Goal: Task Accomplishment & Management: Manage account settings

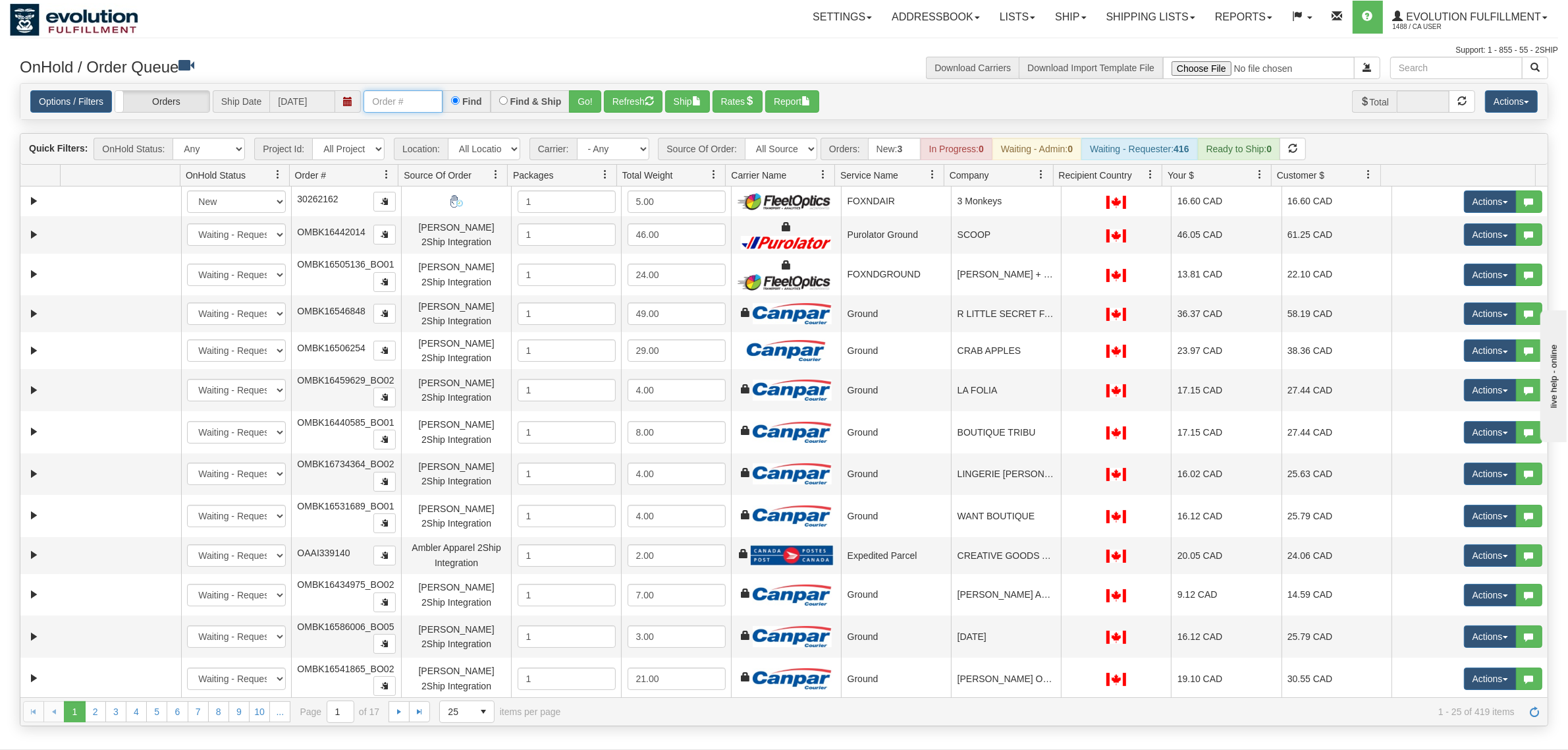
click at [430, 102] on input "text" at bounding box center [403, 102] width 79 height 22
click at [430, 102] on input "OMBK17532019 BO01" at bounding box center [403, 102] width 79 height 22
type input "OMBK17532019_BO01"
click at [585, 105] on button "Go!" at bounding box center [585, 102] width 32 height 22
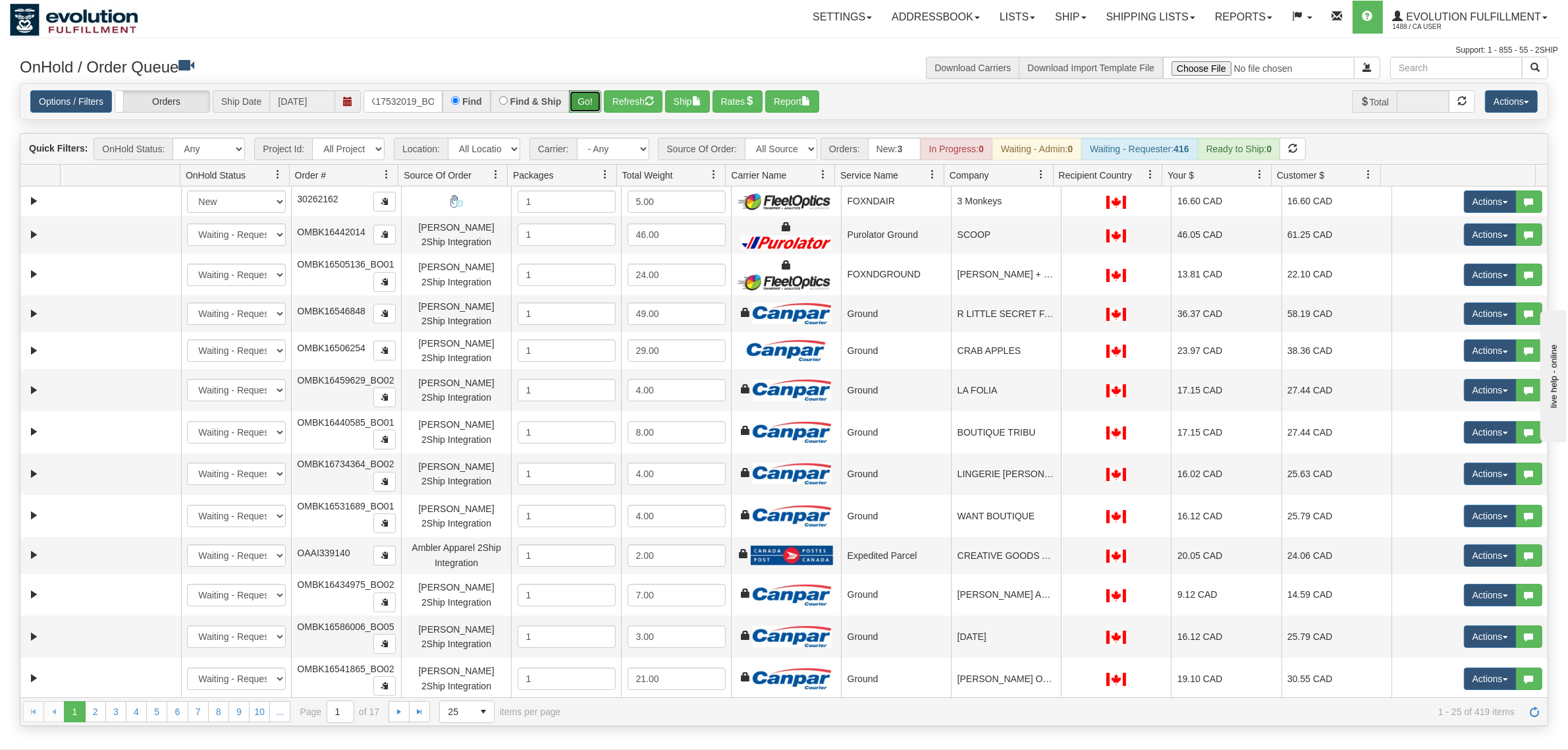
scroll to position [0, 0]
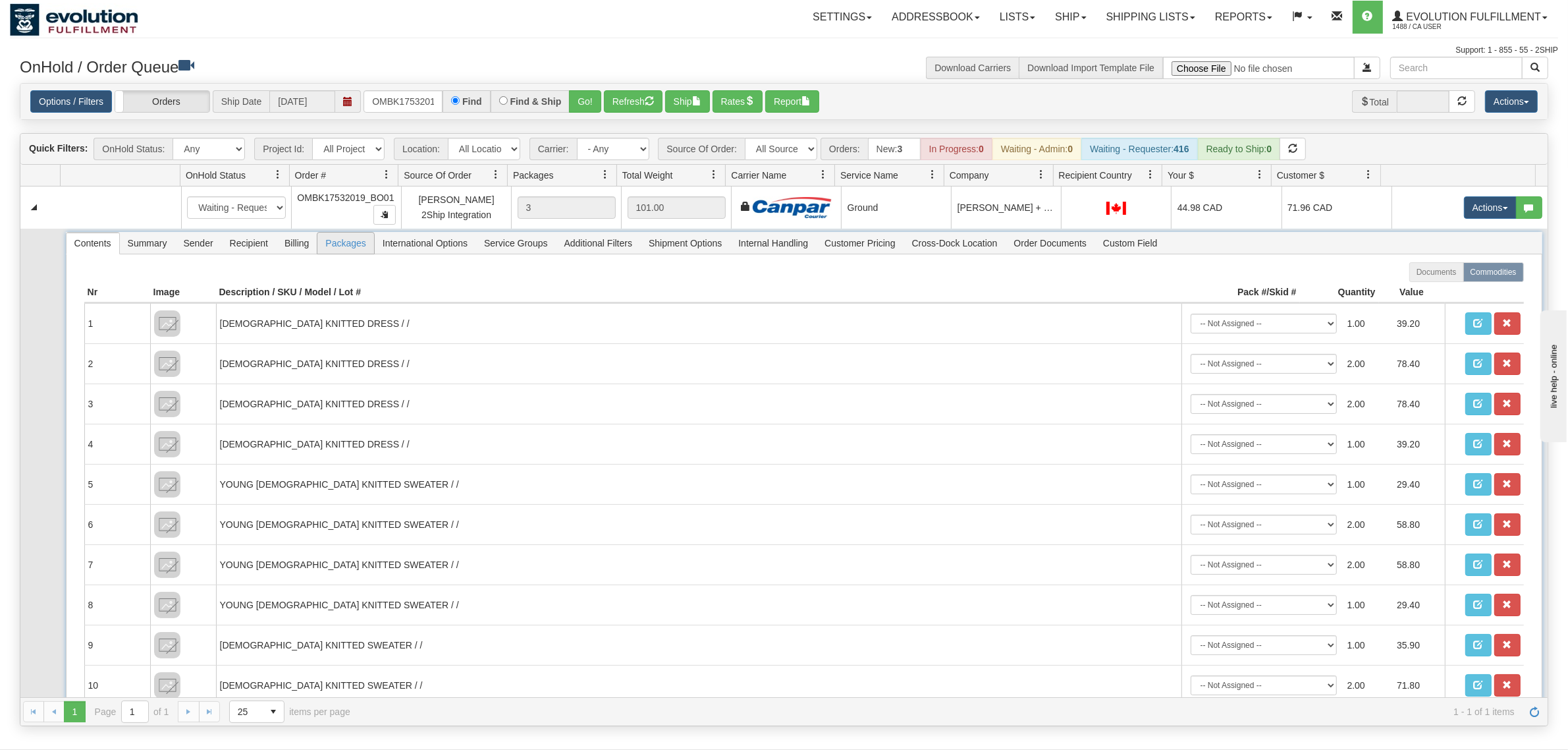
click at [345, 235] on span "Packages" at bounding box center [345, 243] width 56 height 21
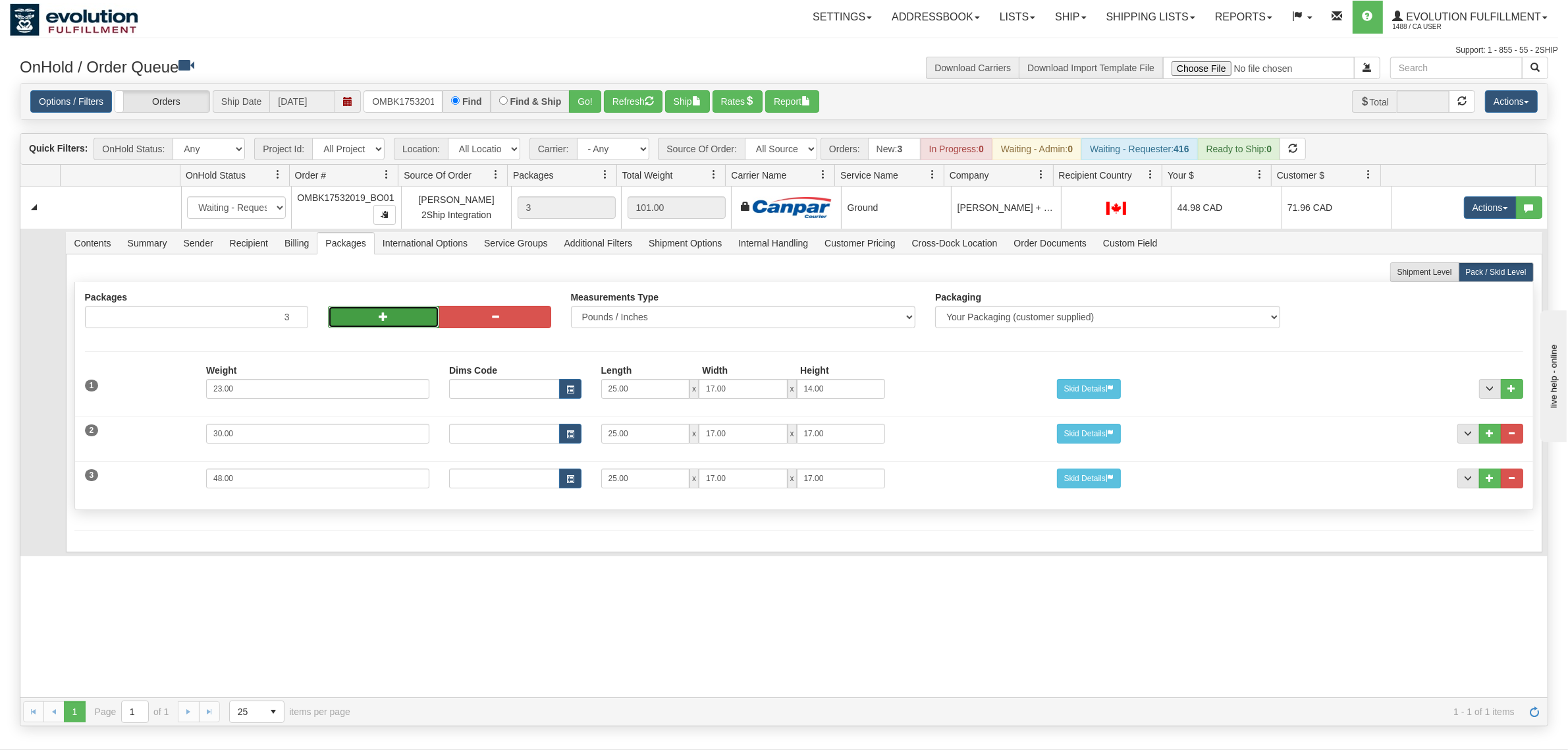
click at [362, 318] on button "button" at bounding box center [383, 317] width 112 height 22
type input "5"
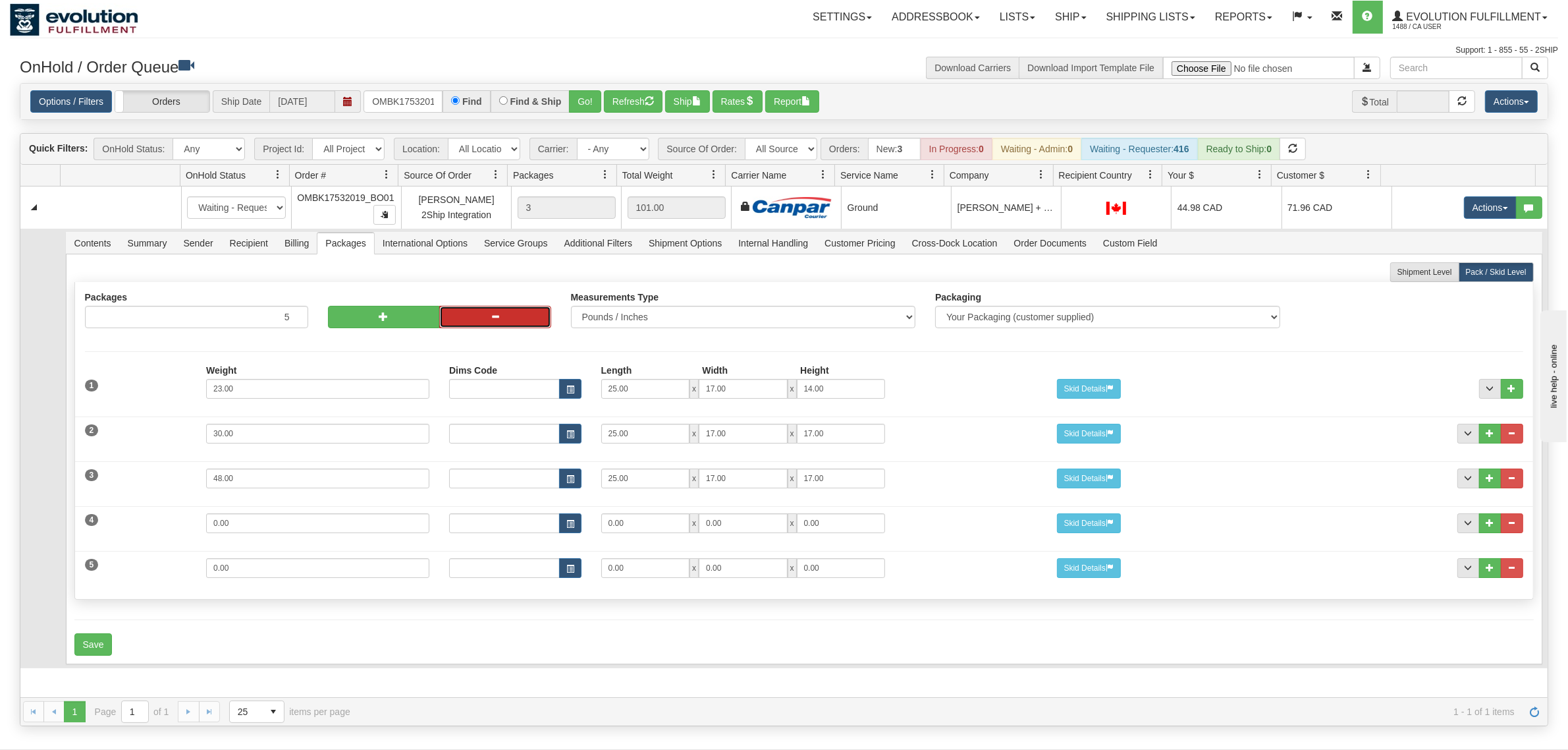
click at [455, 318] on button "button" at bounding box center [495, 317] width 112 height 22
type input "4"
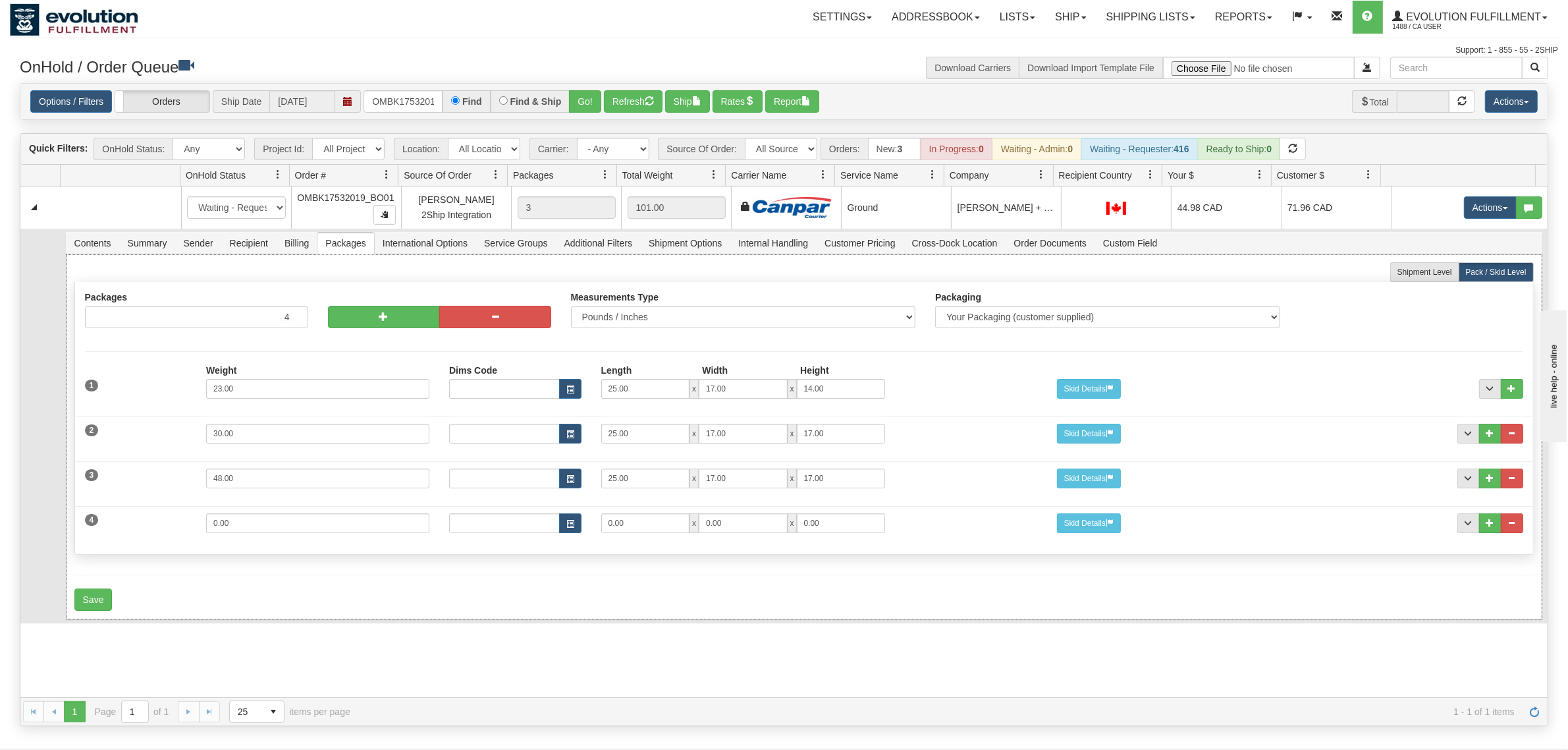
drag, startPoint x: 245, startPoint y: 535, endPoint x: 234, endPoint y: 519, distance: 19.4
click at [152, 521] on div "4 Weight 0.00 Dims Code Length Width Height 0.00 x 0.00 x" at bounding box center [804, 521] width 1458 height 44
drag, startPoint x: 301, startPoint y: 524, endPoint x: 147, endPoint y: 527, distance: 154.0
click at [147, 527] on div "4 Weight 0.00 Dims Code Length Width Height 0.00 x 0.00 x" at bounding box center [804, 521] width 1458 height 44
type input "14"
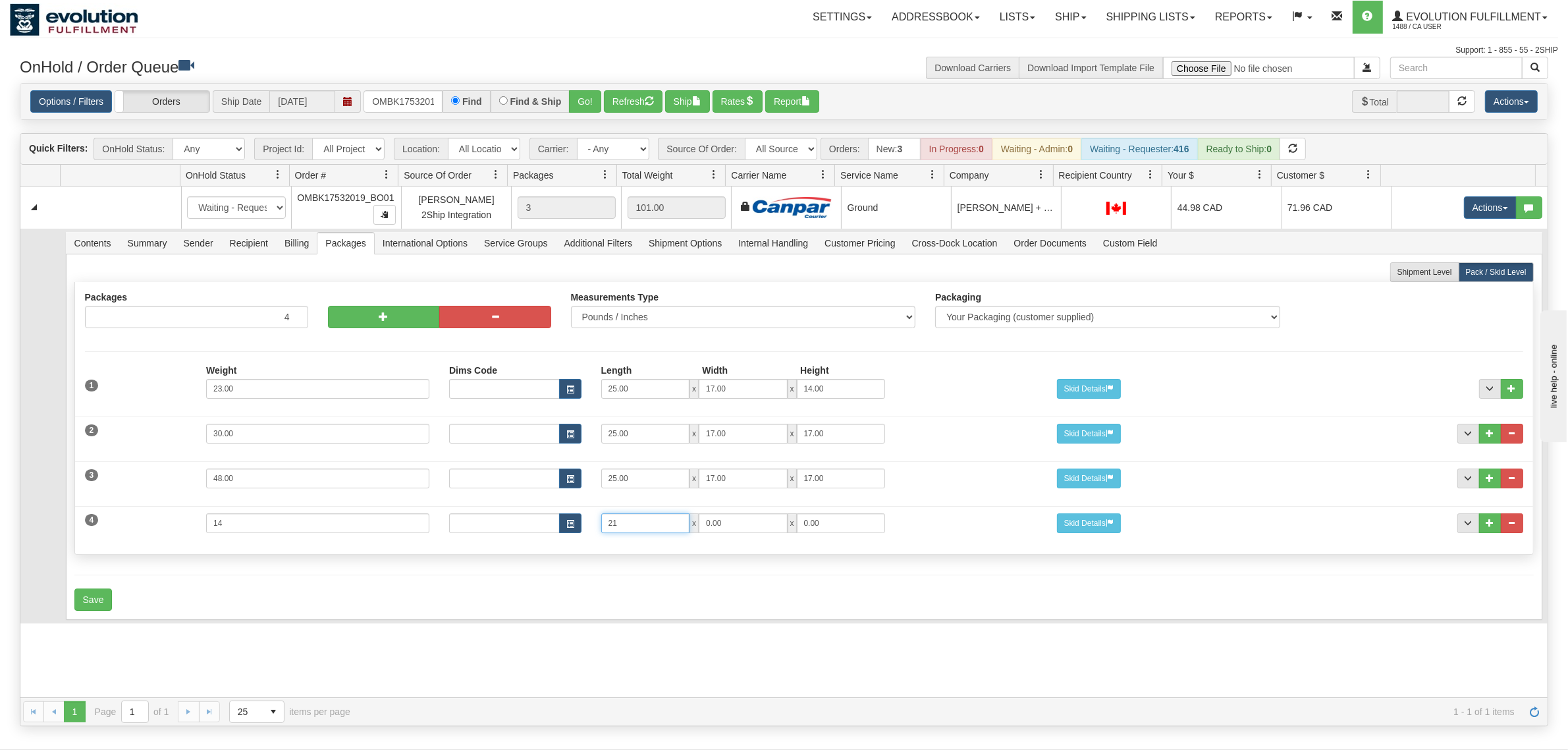
type input "21"
type input "15"
type input "11"
click at [84, 606] on button "Save" at bounding box center [93, 600] width 38 height 22
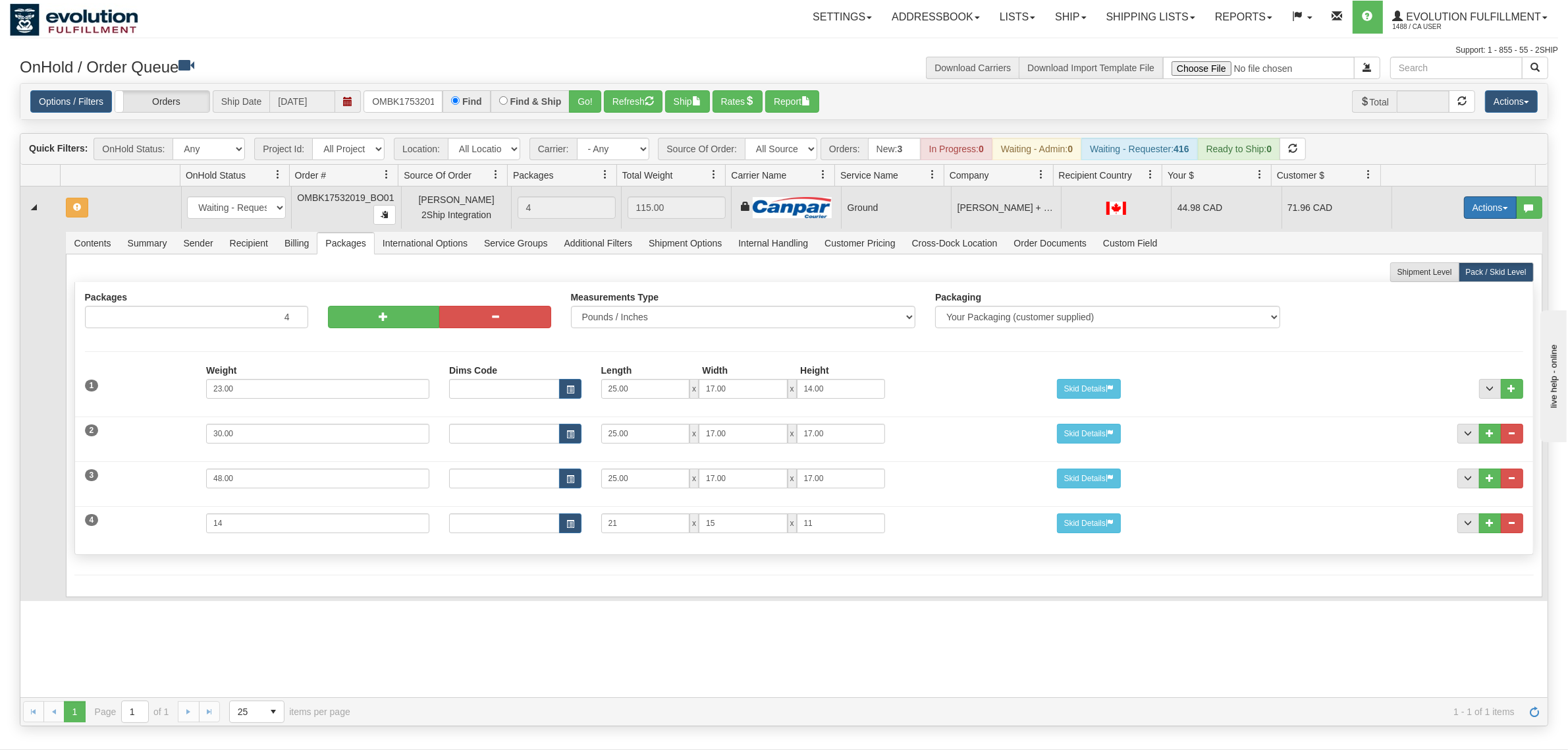
click at [1467, 208] on button "Actions" at bounding box center [1490, 208] width 53 height 22
click at [1434, 267] on span "Rate All Services" at bounding box center [1464, 267] width 79 height 10
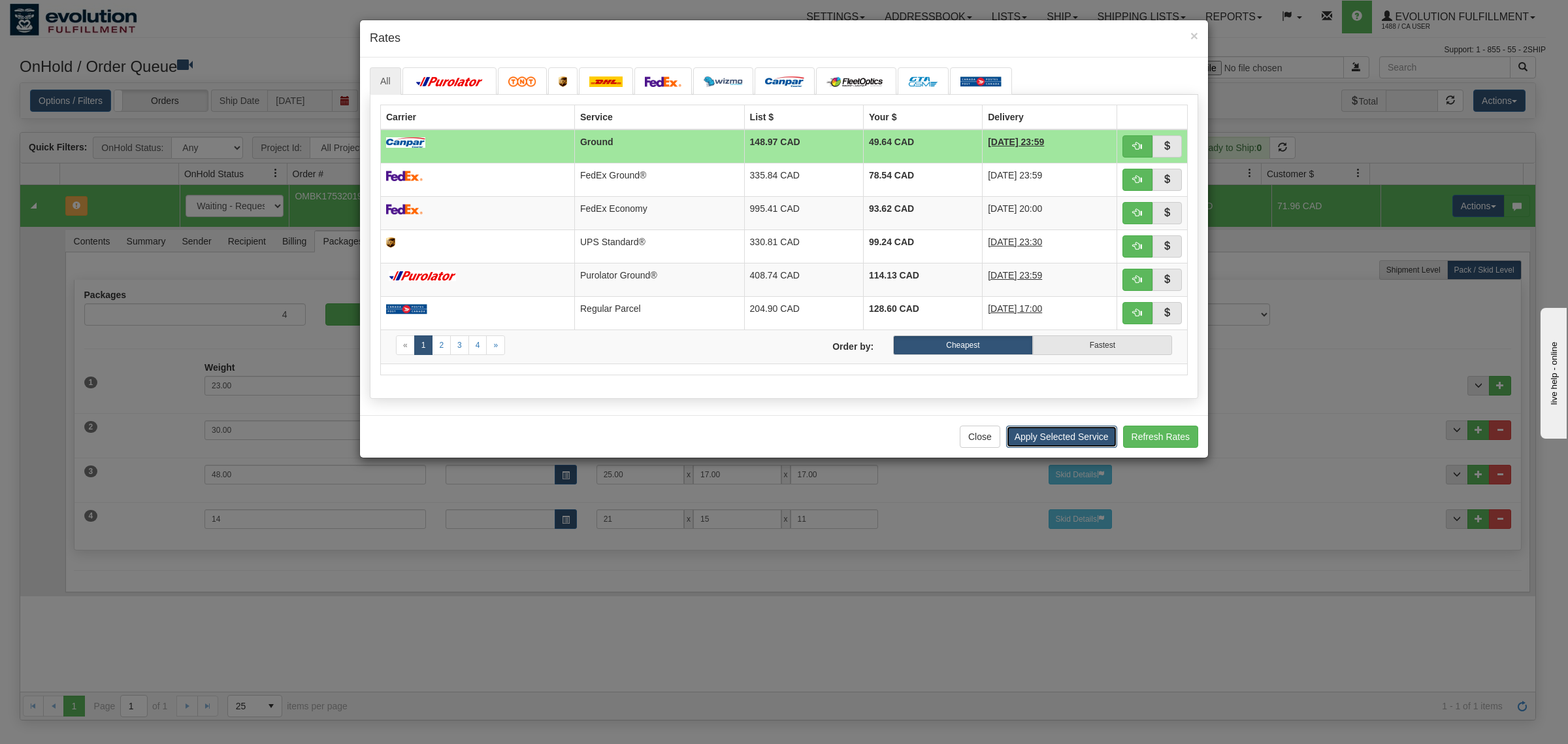
click at [1050, 446] on button "Apply Selected Service" at bounding box center [1061, 437] width 111 height 22
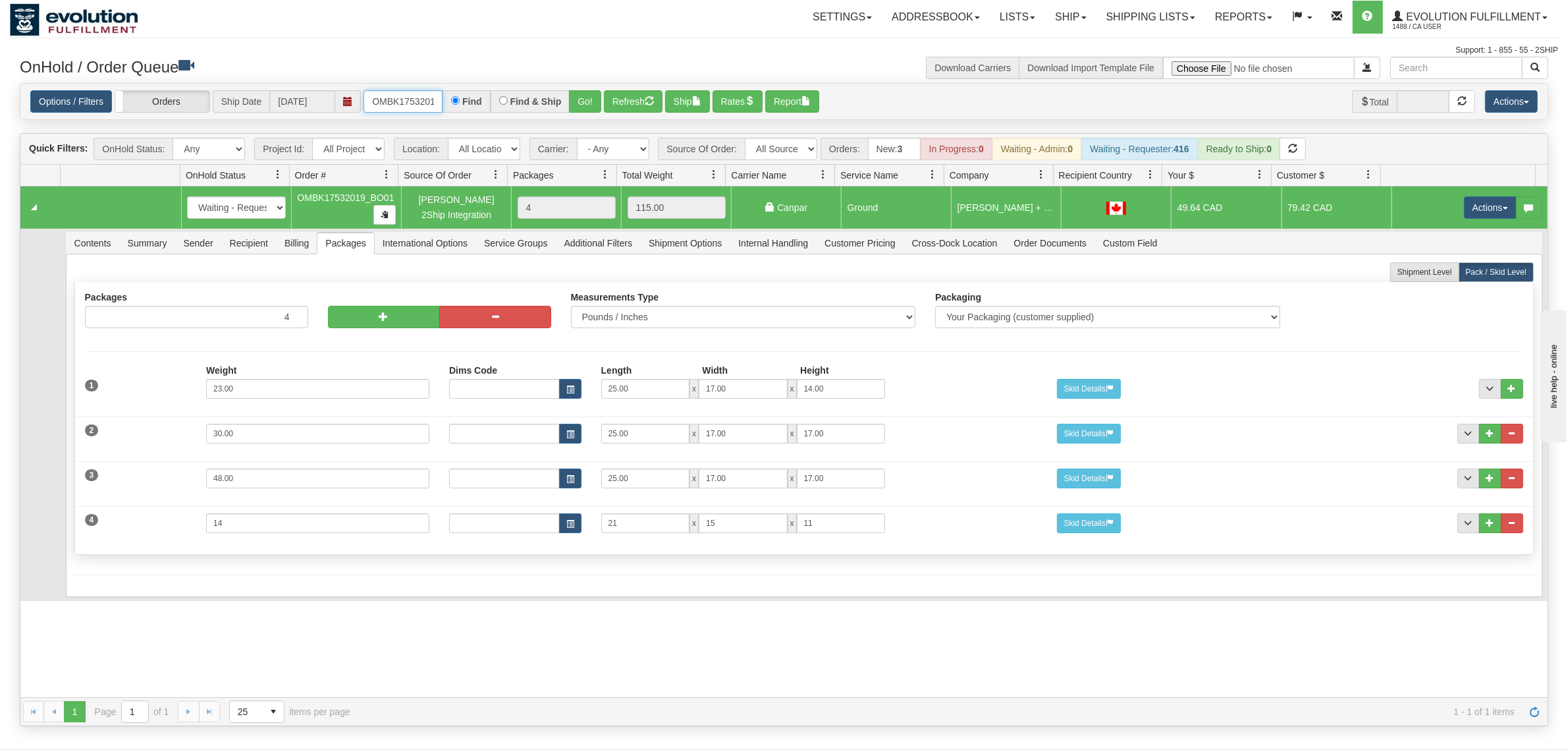
click at [410, 97] on input "OMBK17532019_BO01" at bounding box center [403, 102] width 79 height 22
click at [581, 100] on button "Go!" at bounding box center [585, 102] width 32 height 22
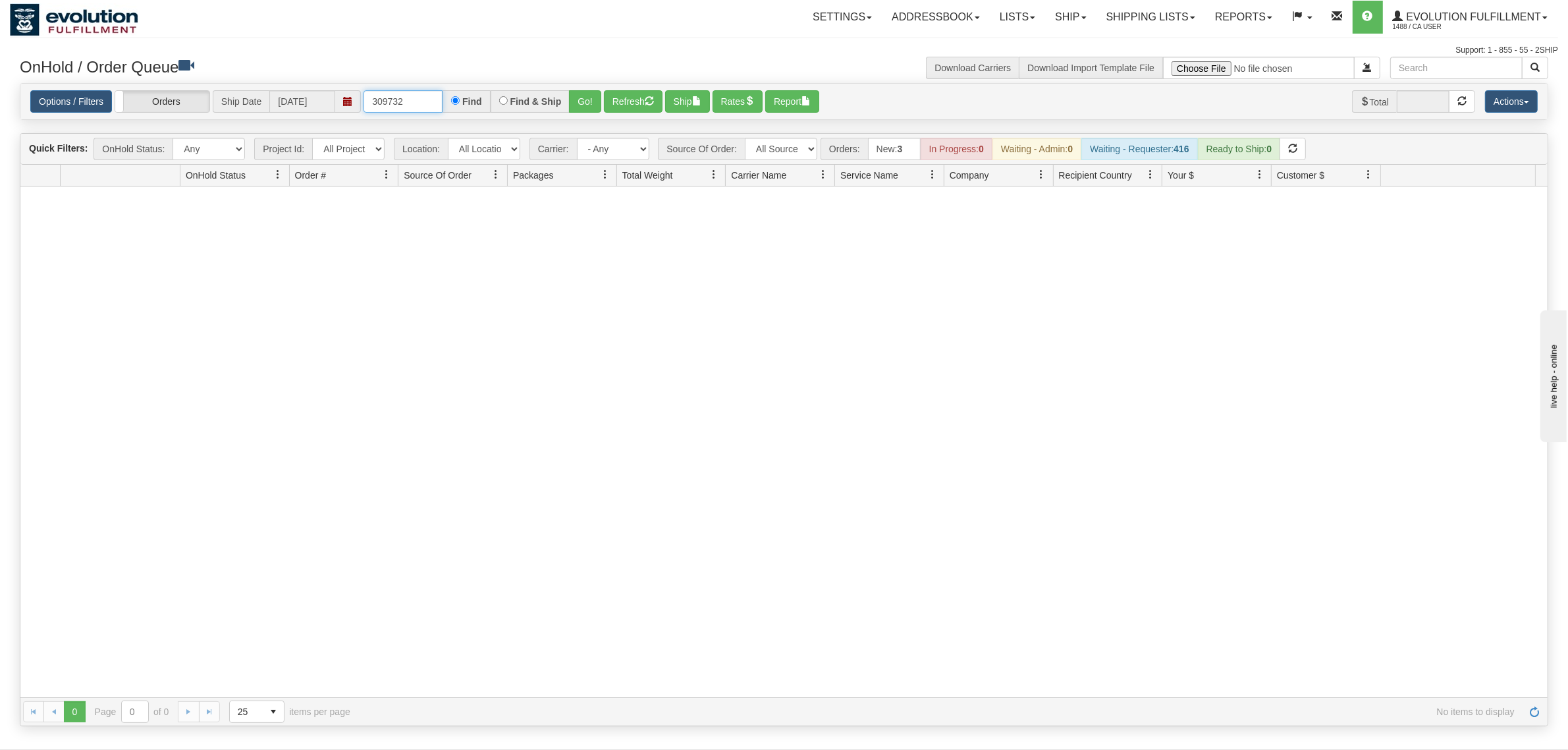
drag, startPoint x: 423, startPoint y: 104, endPoint x: 274, endPoint y: 130, distance: 151.3
click at [290, 120] on div "Is equal to Is not equal to Contains Does not contains CAD USD EUR ZAR [PERSON_…" at bounding box center [784, 404] width 1548 height 643
type input "OGF317309732"
click at [587, 92] on button "Go!" at bounding box center [585, 102] width 32 height 22
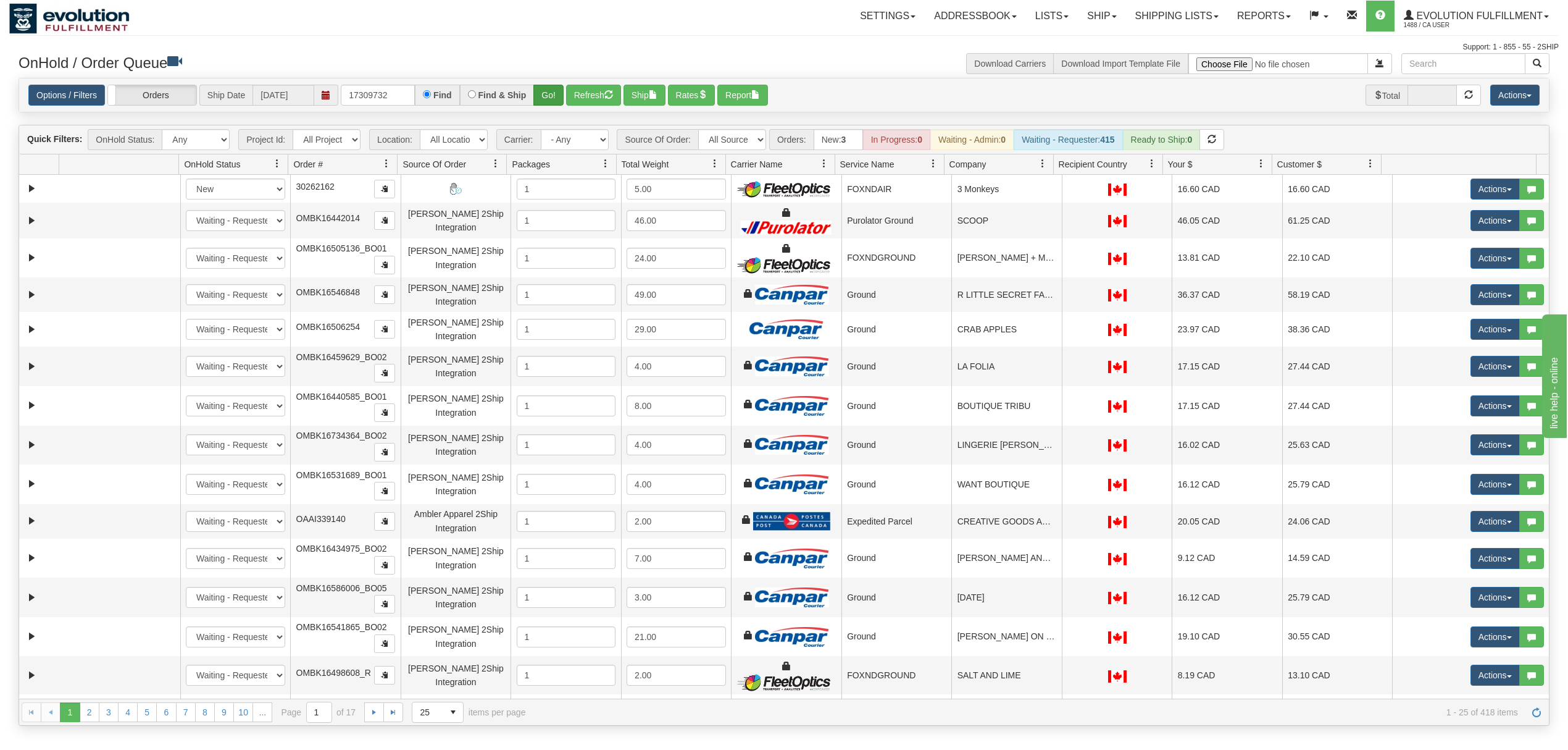
type input "17309732"
click at [538, 100] on button "Go!" at bounding box center [548, 95] width 30 height 21
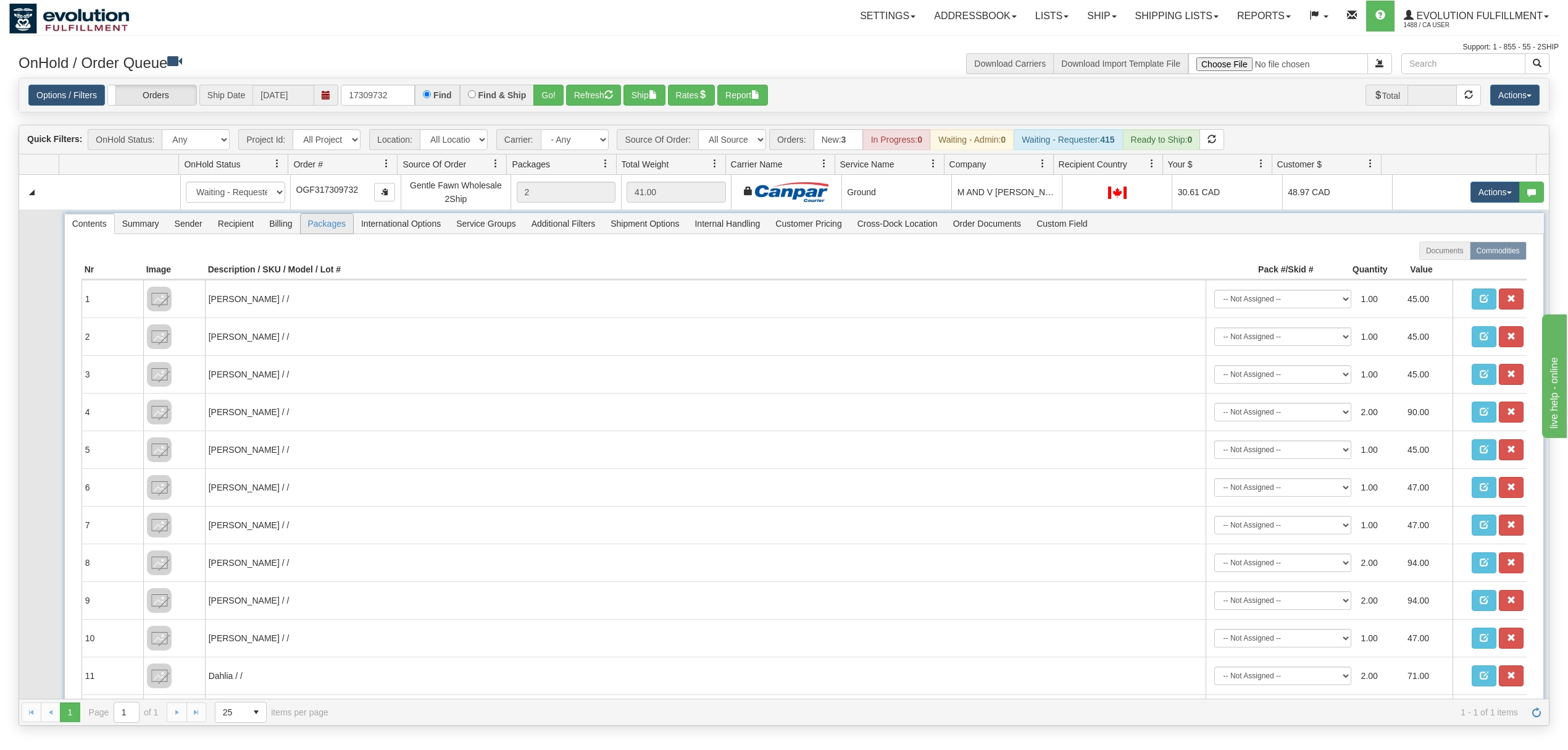
click at [331, 225] on span "Packages" at bounding box center [327, 223] width 52 height 20
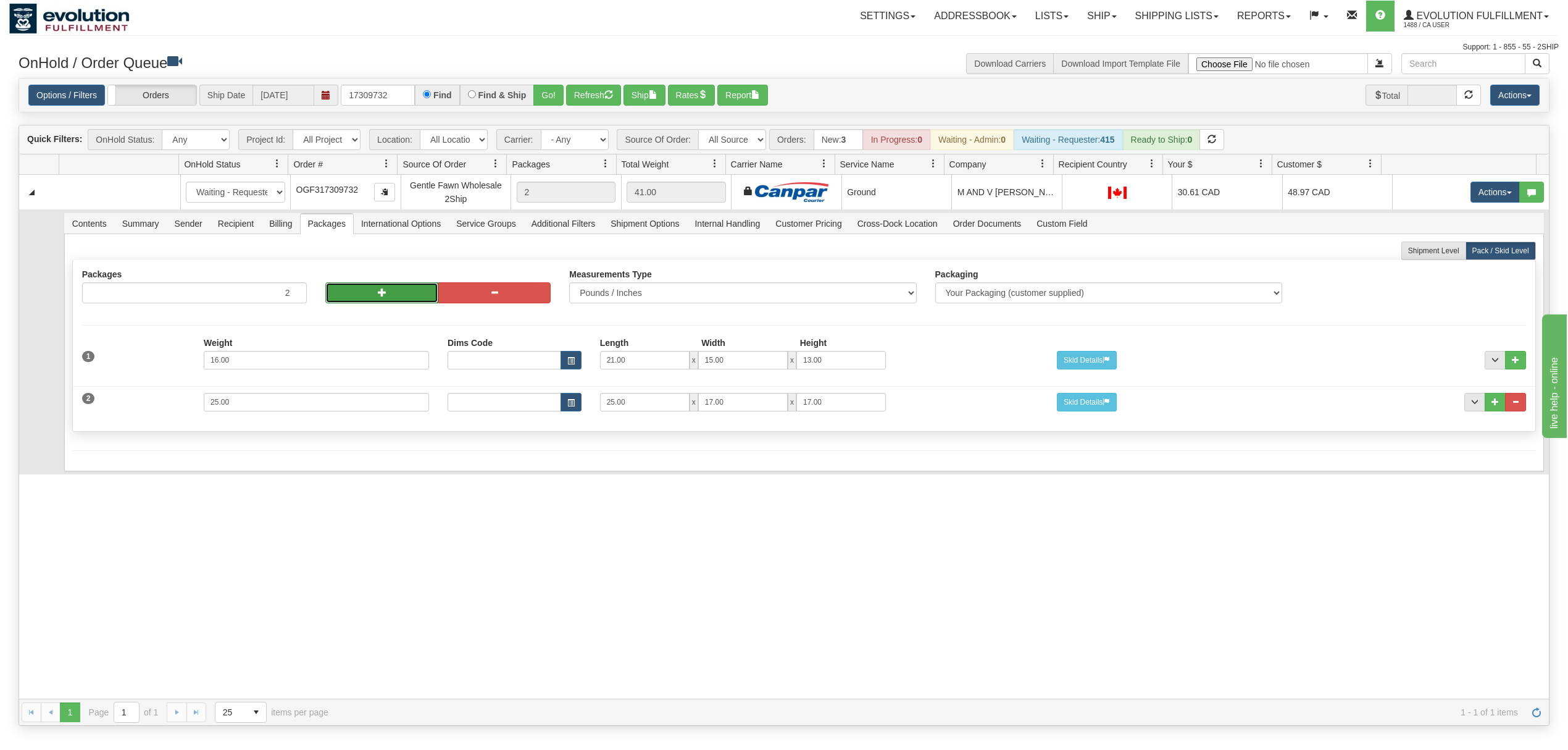
click at [360, 294] on button "button" at bounding box center [382, 292] width 112 height 21
type input "4"
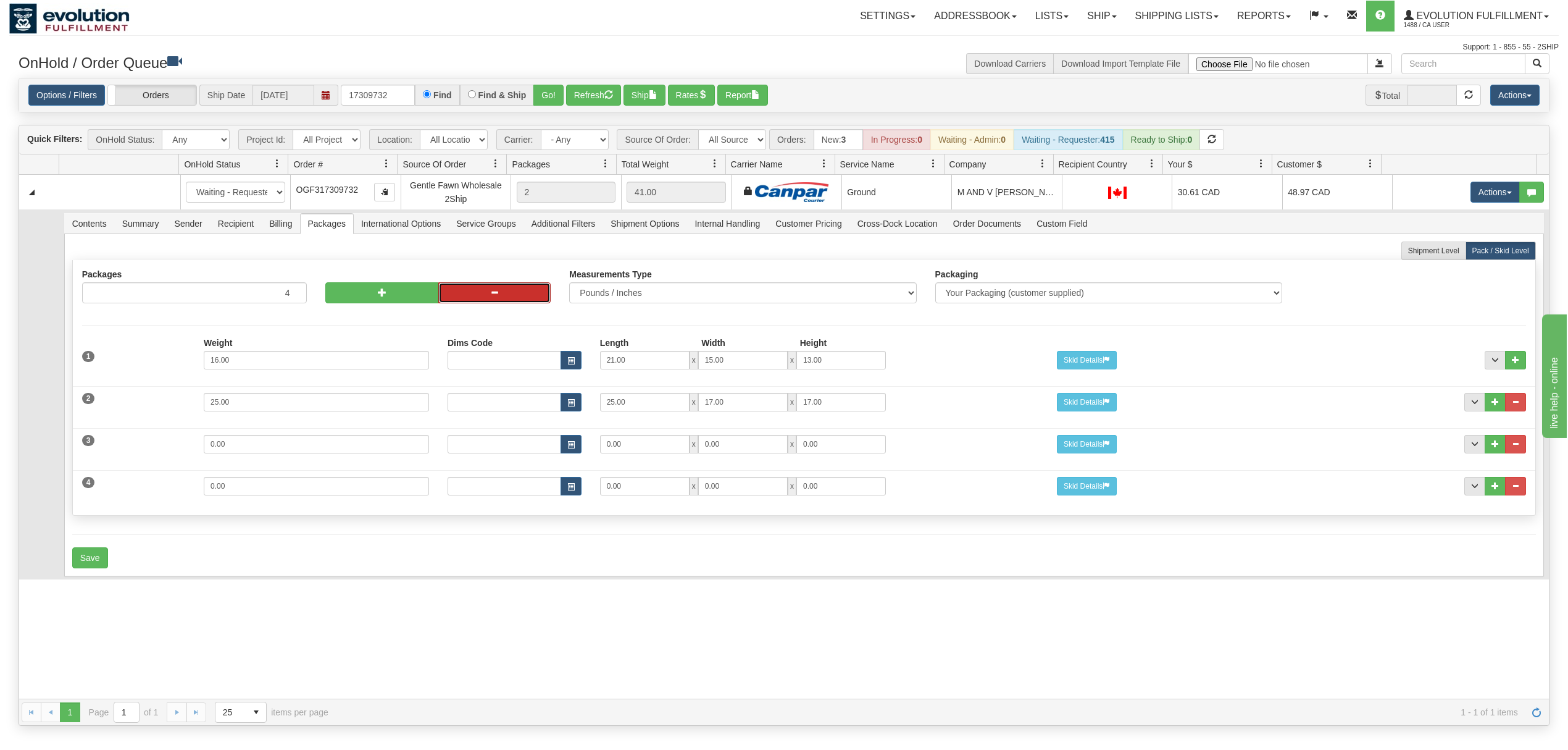
click at [482, 292] on button "button" at bounding box center [495, 292] width 112 height 21
type input "3"
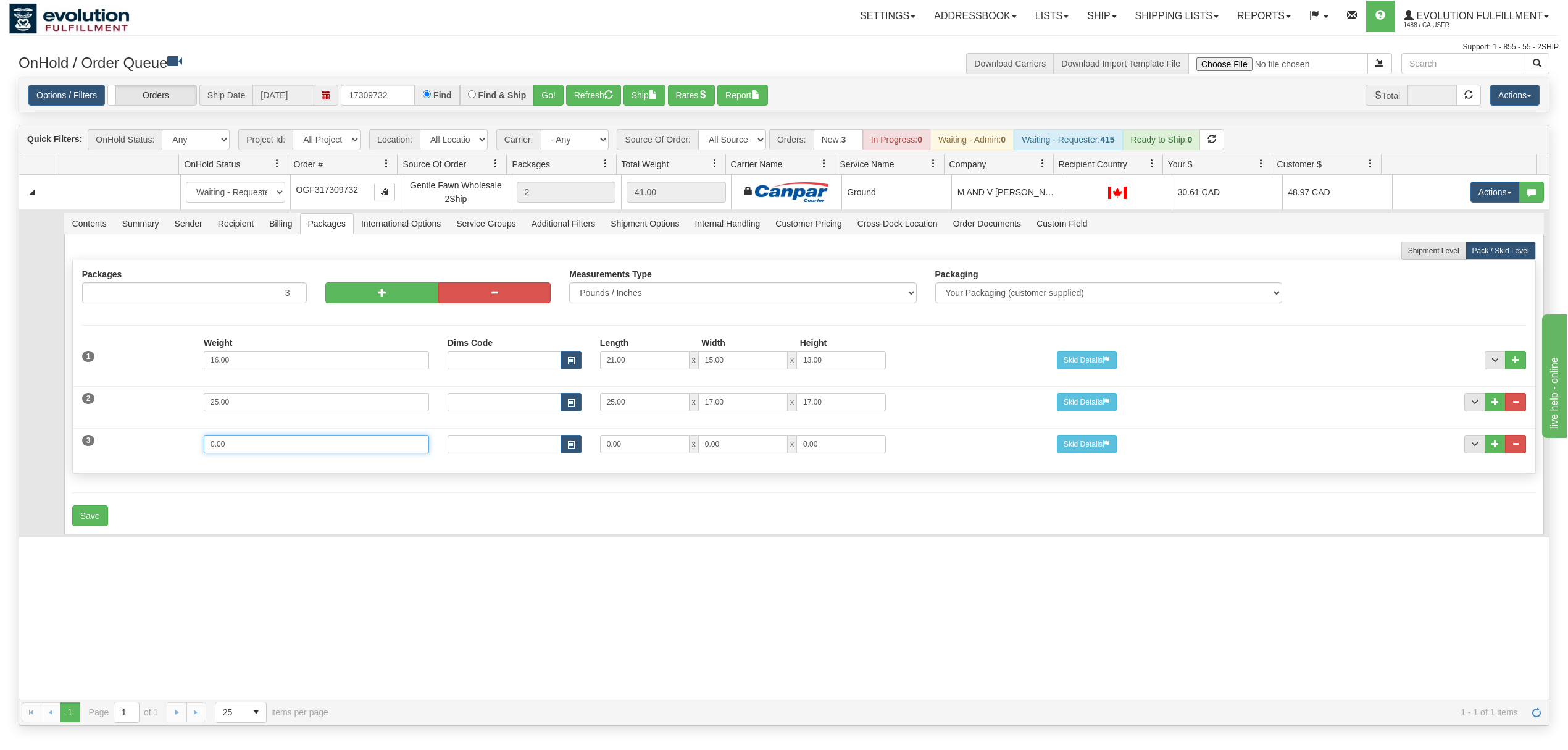
drag, startPoint x: 277, startPoint y: 445, endPoint x: 87, endPoint y: 450, distance: 190.1
click at [87, 450] on div "3 Weight 0.00 Dims Code Length Width Height 0.00 x 0.00 x" at bounding box center [804, 442] width 1462 height 41
type input "9"
type input "15"
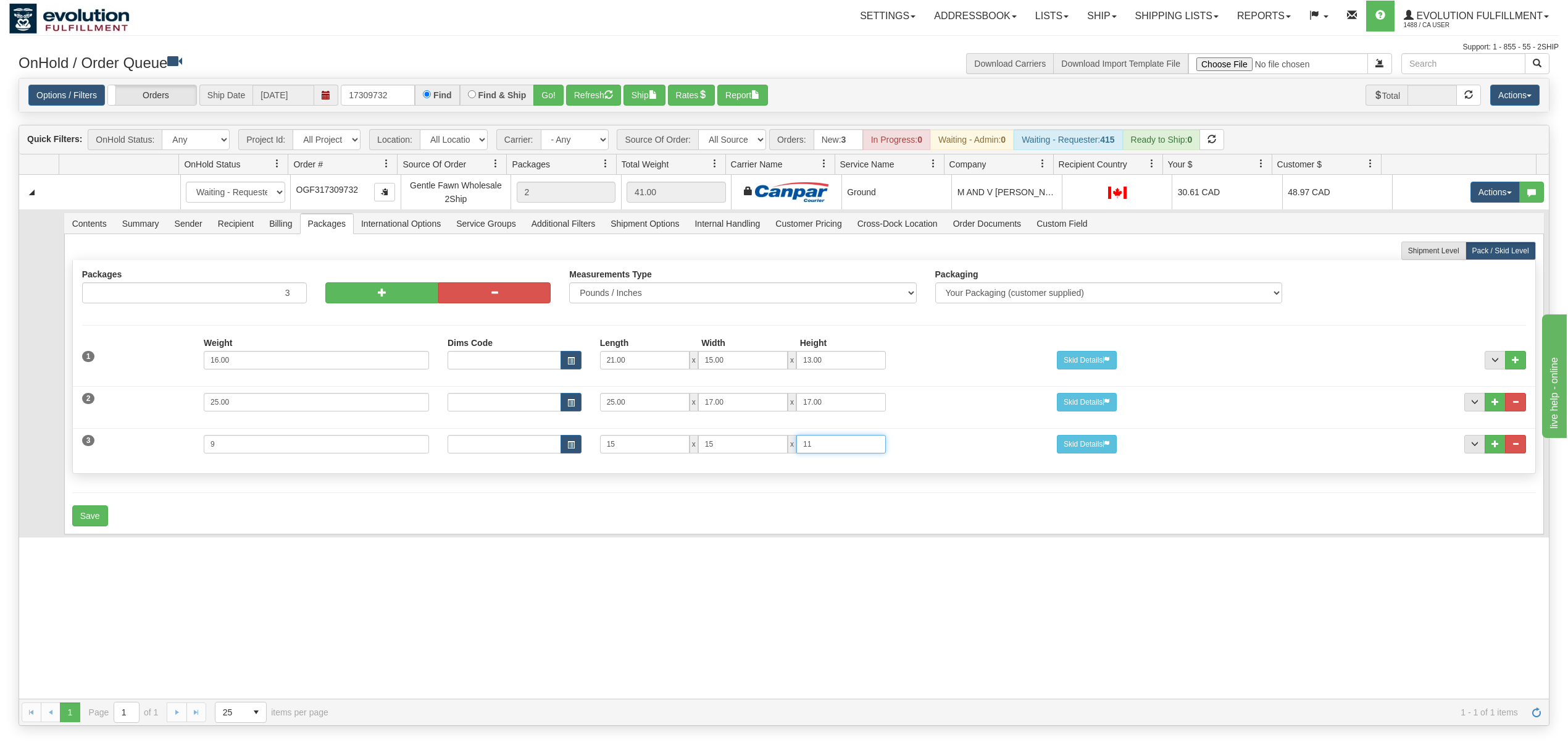
type input "11"
click at [384, 520] on div "Save" at bounding box center [804, 516] width 1464 height 21
click at [95, 522] on button "Save" at bounding box center [90, 516] width 36 height 21
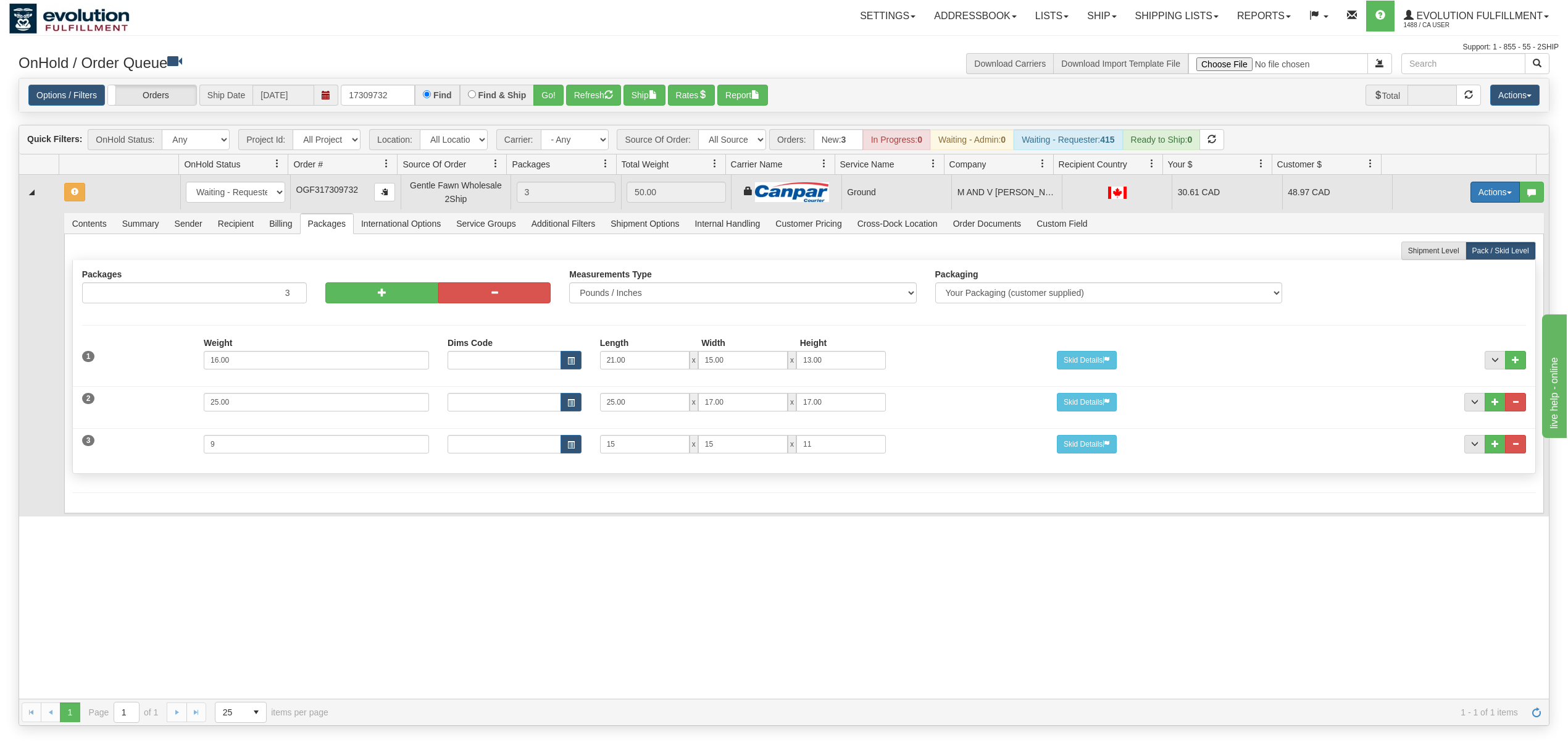
click at [1490, 185] on button "Actions" at bounding box center [1496, 192] width 50 height 21
click at [1443, 251] on span "Rate All Services" at bounding box center [1470, 247] width 74 height 10
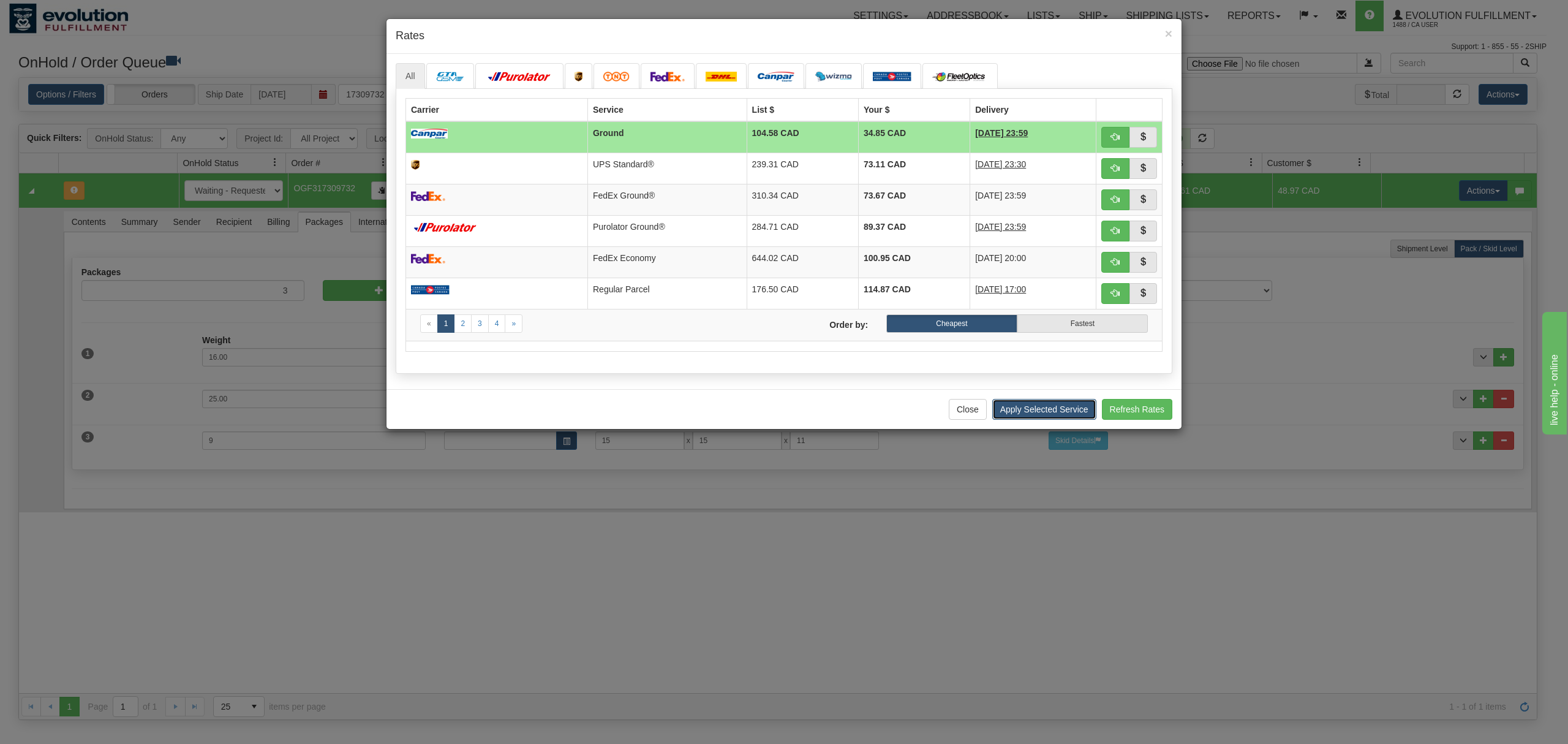
click at [1051, 413] on button "Apply Selected Service" at bounding box center [1044, 409] width 104 height 21
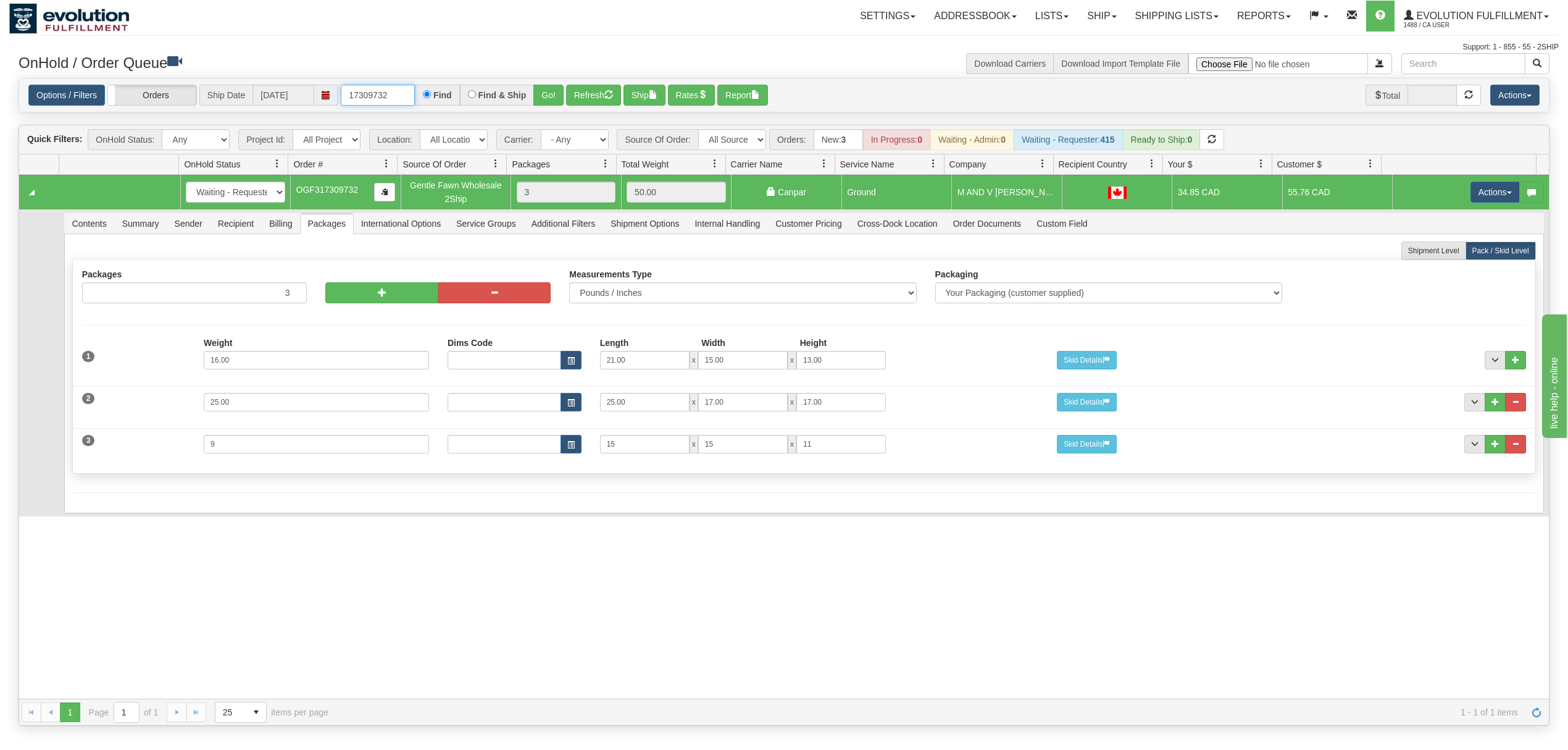
click at [388, 94] on input "17309732" at bounding box center [378, 95] width 74 height 21
type input "OGF317263700"
click at [567, 100] on div "Options / Filters Group Shipments Orders Ship Date 09/24/2025 OGF317263700 Find…" at bounding box center [784, 95] width 1511 height 22
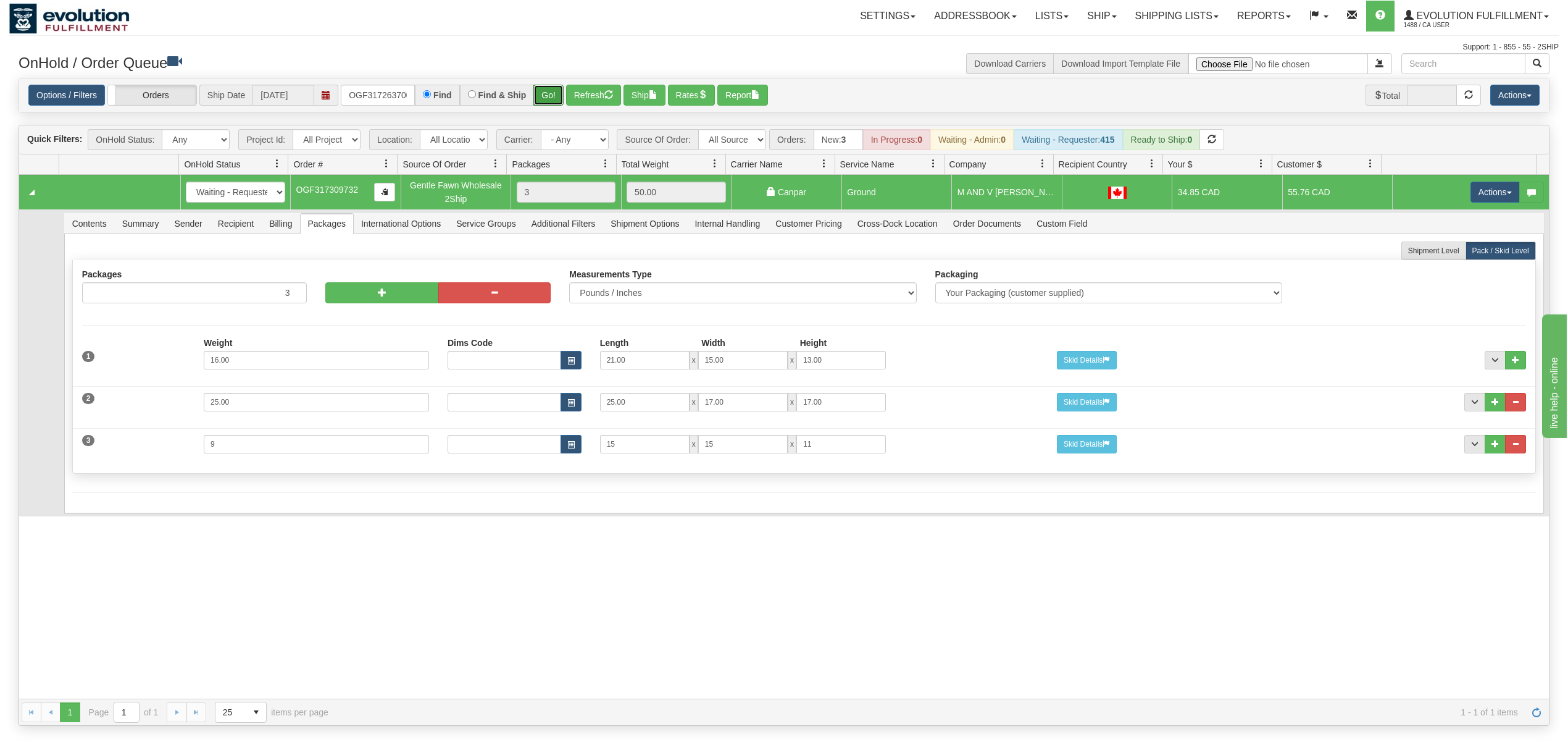
click at [553, 100] on button "Go!" at bounding box center [548, 95] width 30 height 21
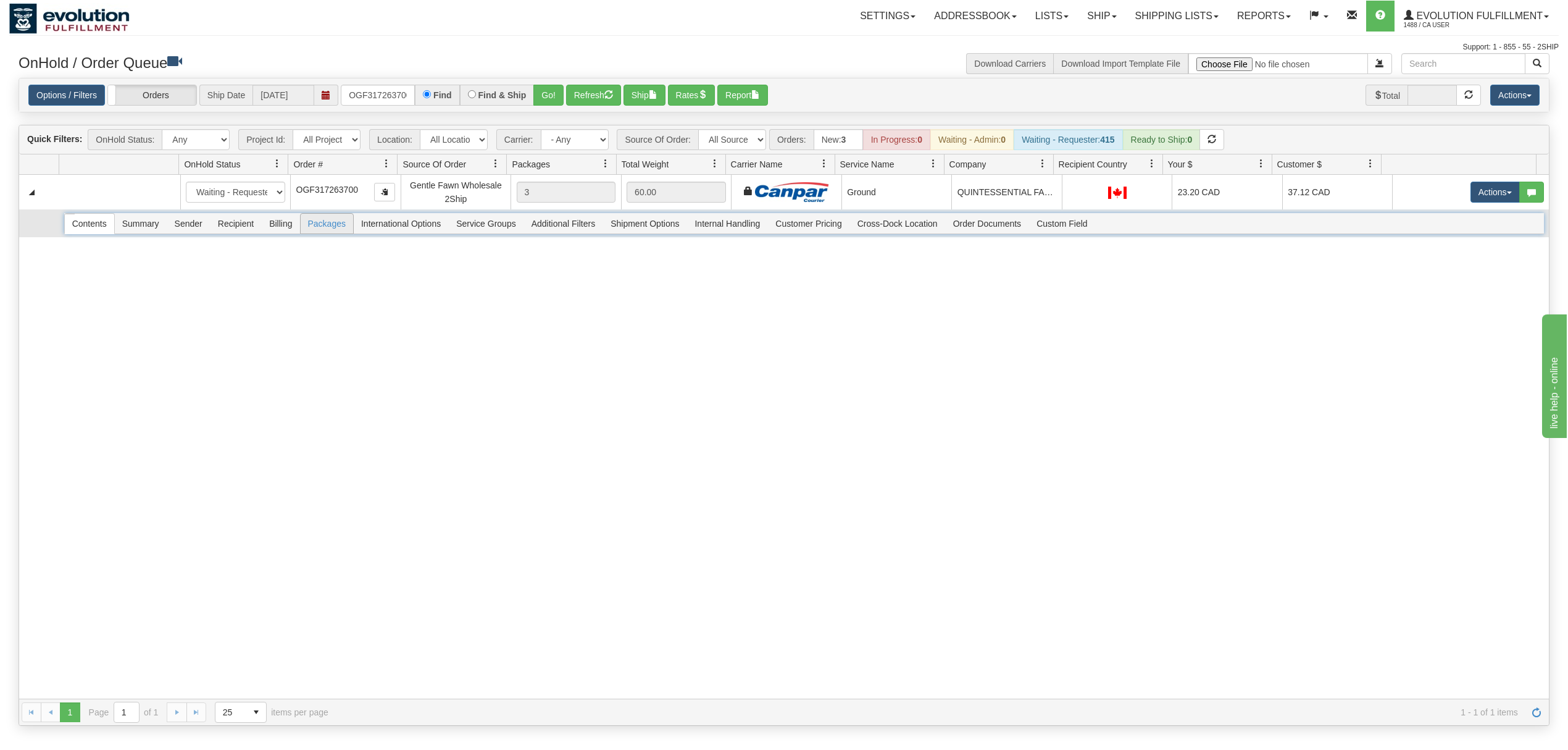
click at [339, 227] on span "Packages" at bounding box center [327, 223] width 52 height 20
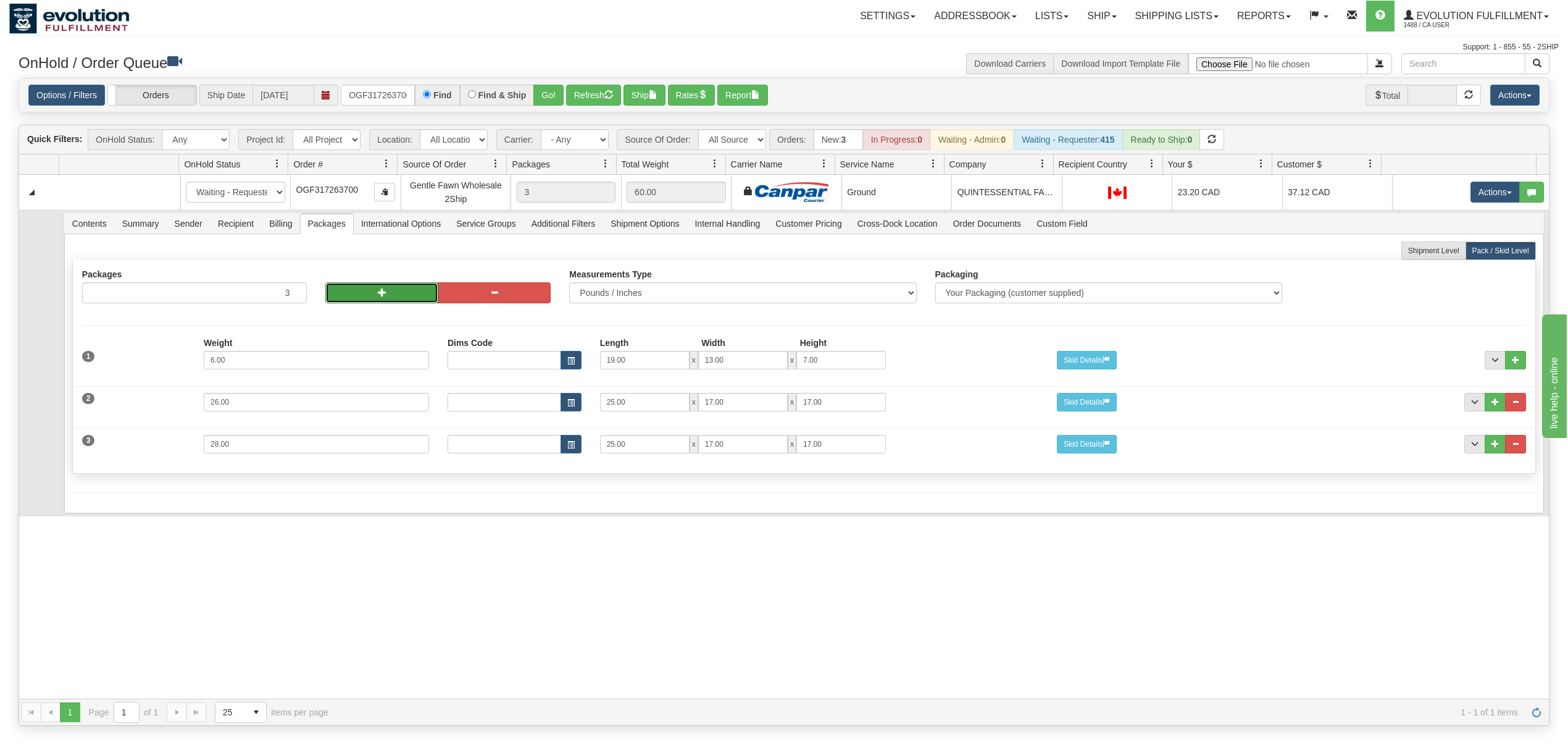
click at [378, 292] on span "button" at bounding box center [382, 292] width 8 height 8
type input "5"
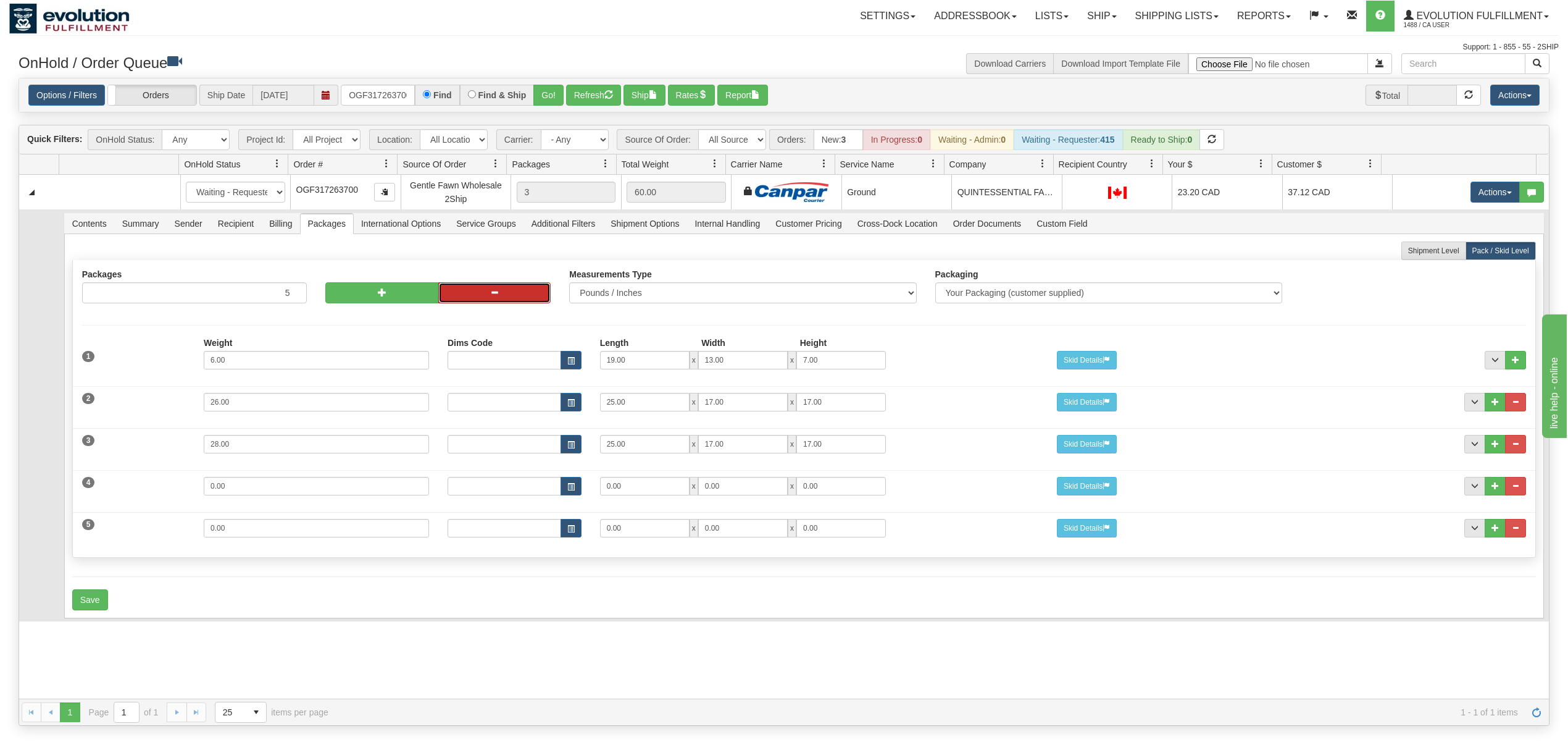
click at [465, 294] on button "button" at bounding box center [495, 292] width 112 height 21
type input "4"
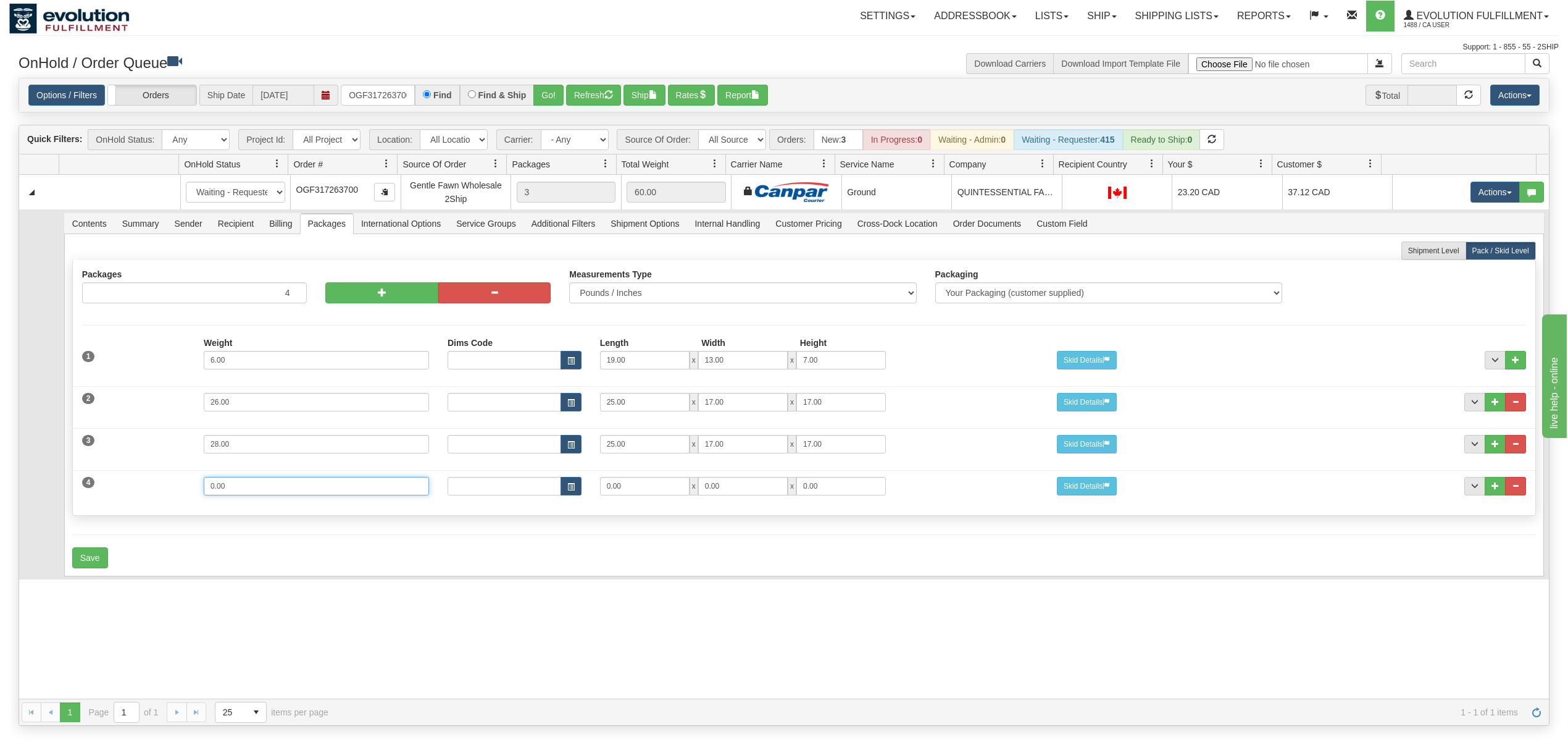
drag, startPoint x: 230, startPoint y: 492, endPoint x: 110, endPoint y: 492, distance: 120.0
click at [110, 492] on div "4 Weight 0.00 Dims Code Length Width Height 0.00 x 0.00 x" at bounding box center [804, 484] width 1462 height 41
type input "4"
type input "15"
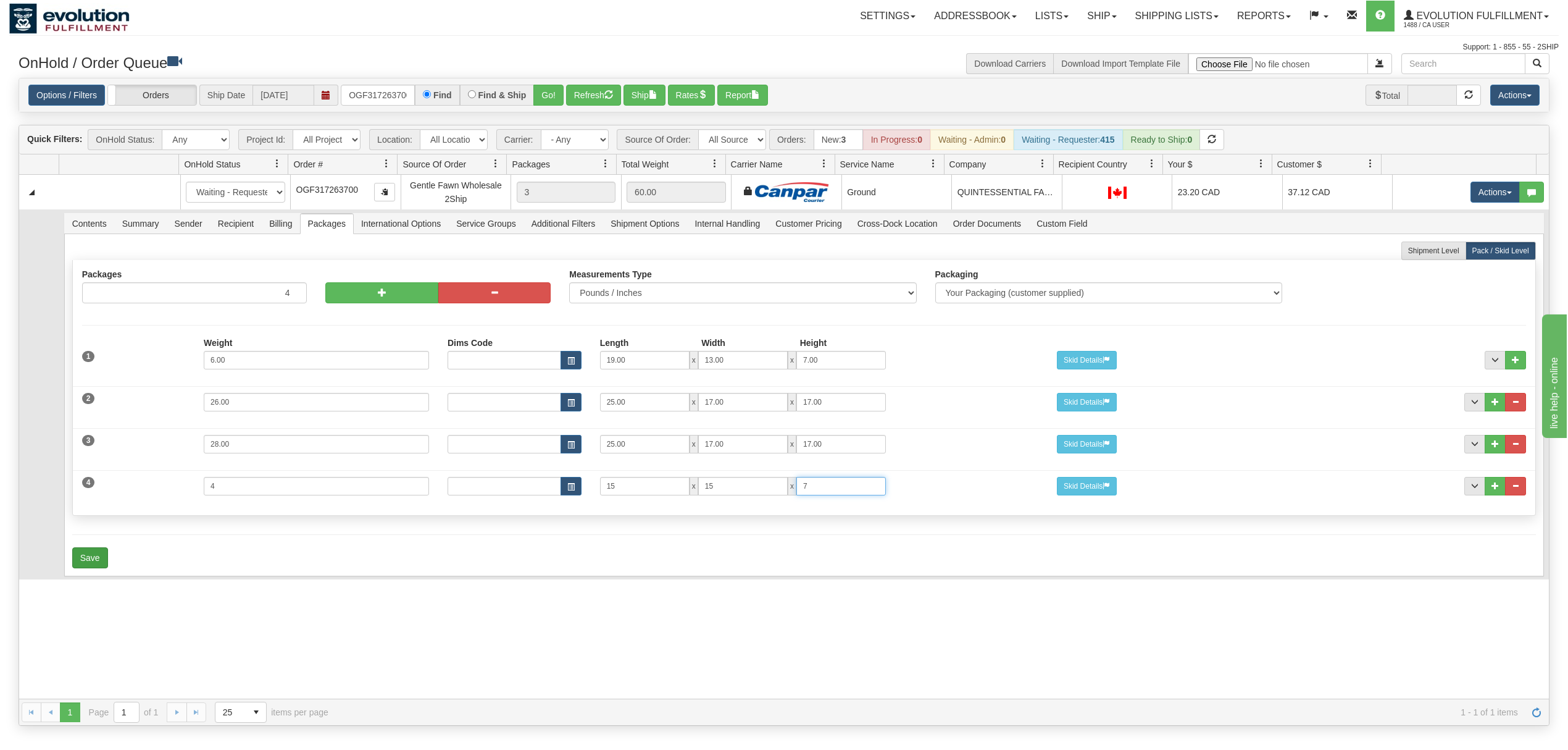
type input "7"
click at [95, 555] on button "Save" at bounding box center [90, 557] width 36 height 21
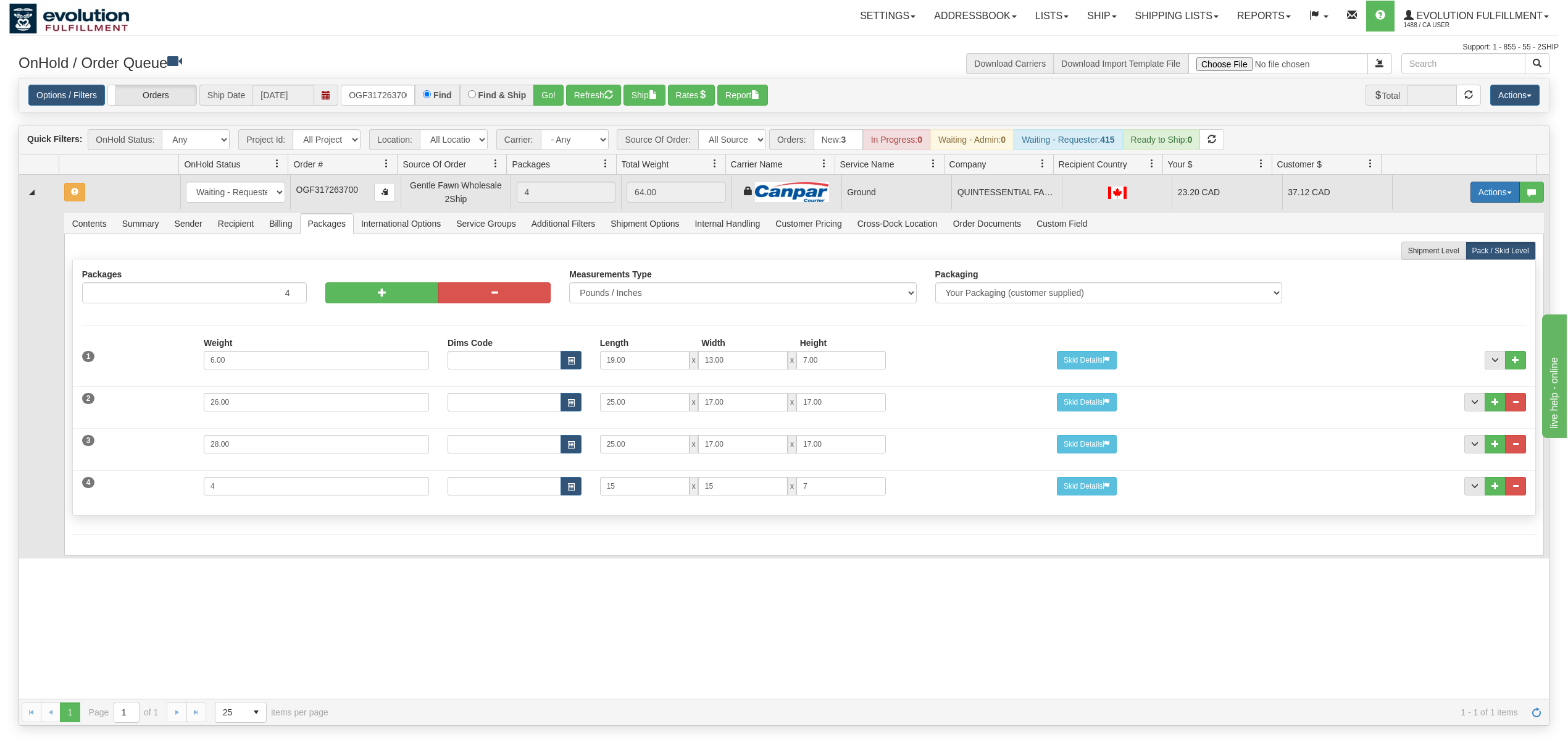
click at [1483, 198] on button "Actions" at bounding box center [1496, 192] width 50 height 21
click at [1451, 245] on link "Rate All Services" at bounding box center [1469, 247] width 99 height 16
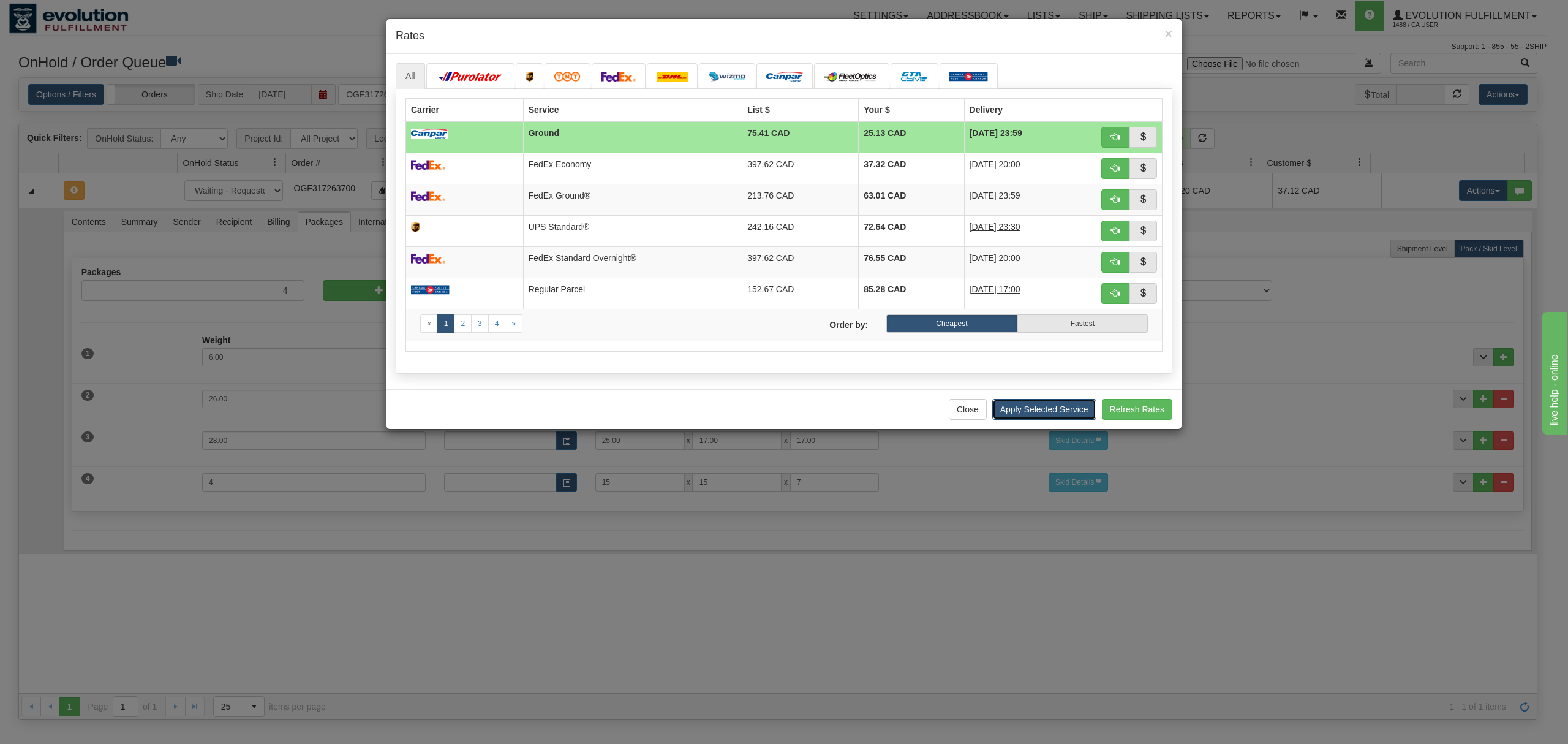
click at [1060, 413] on button "Apply Selected Service" at bounding box center [1044, 409] width 104 height 21
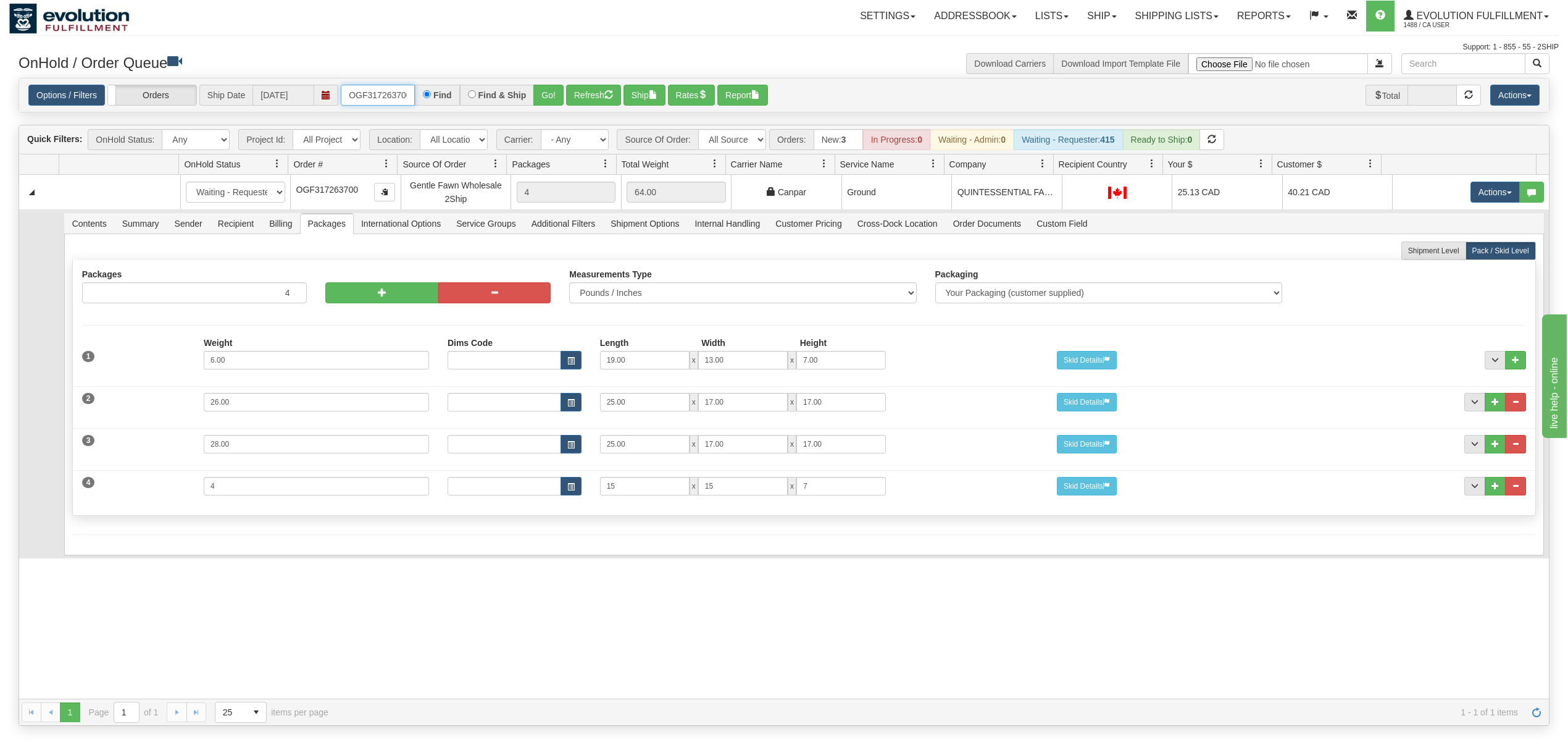
click at [379, 87] on input "OGF317263700" at bounding box center [378, 95] width 74 height 21
click at [403, 95] on input "OMBK17287719 BO01" at bounding box center [378, 95] width 74 height 21
click at [544, 87] on button "Go!" at bounding box center [548, 95] width 30 height 21
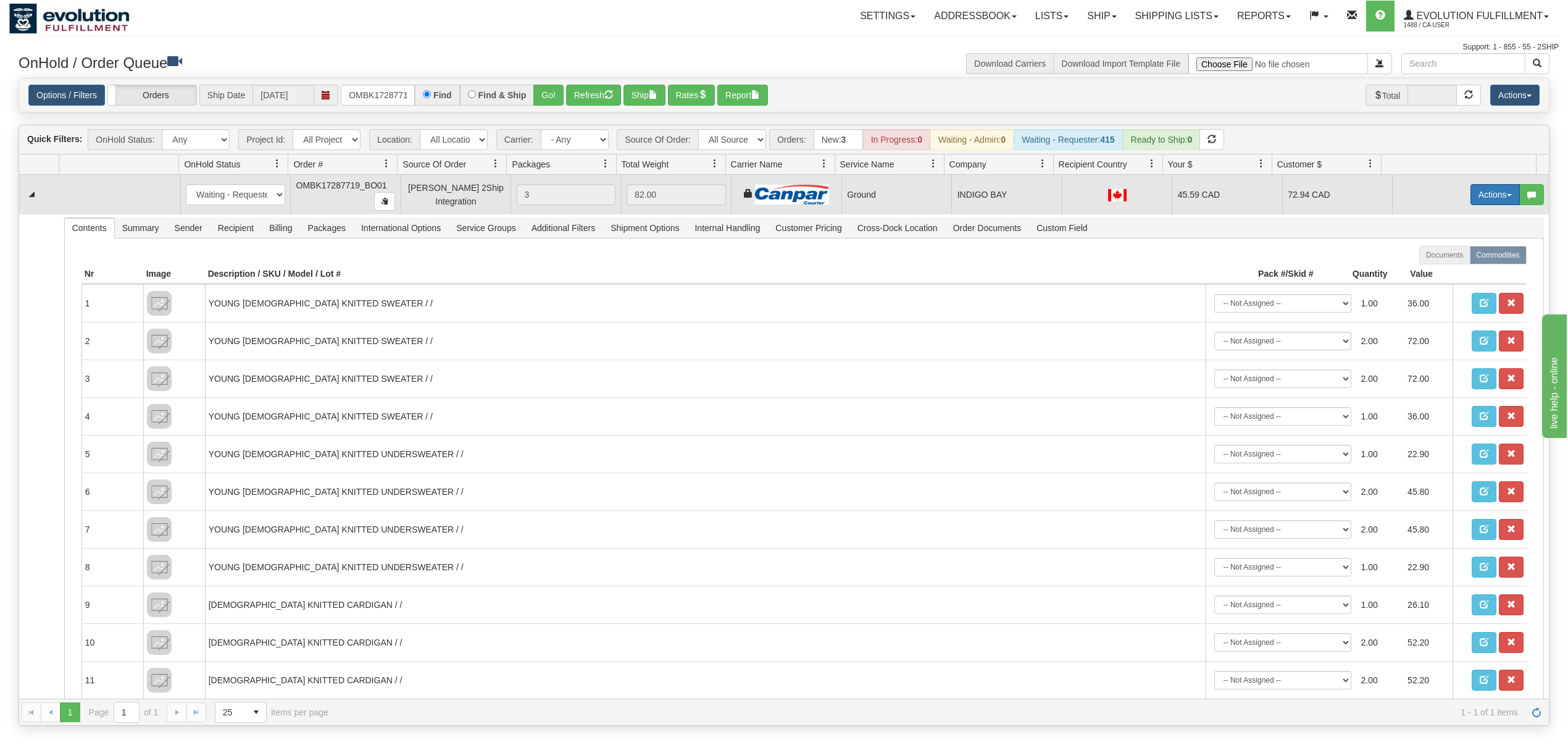
click at [1477, 196] on button "Actions" at bounding box center [1496, 195] width 50 height 21
click at [1433, 270] on span "Ship" at bounding box center [1446, 266] width 26 height 10
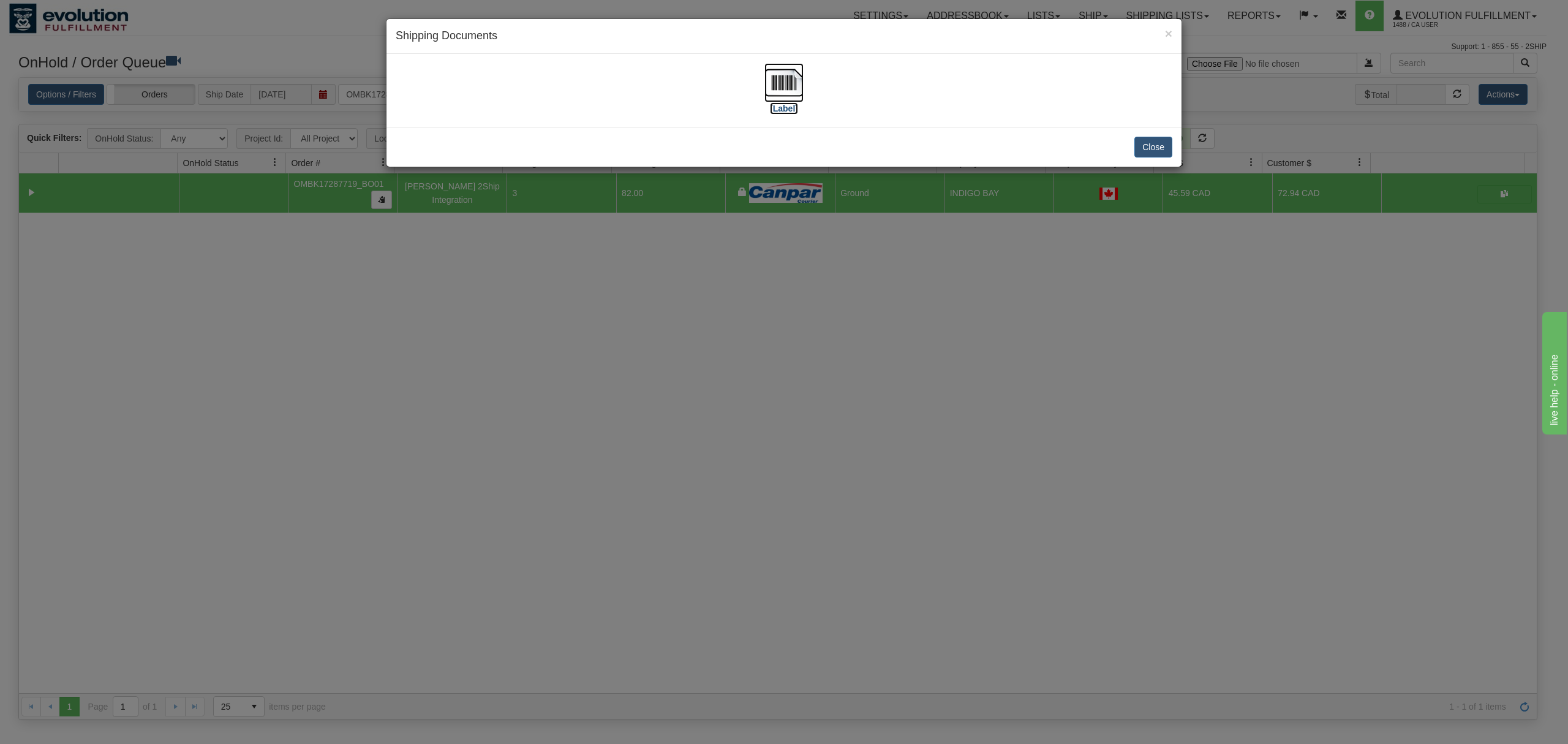
click at [792, 74] on img at bounding box center [784, 82] width 39 height 39
click at [1150, 142] on button "Close" at bounding box center [1153, 147] width 38 height 21
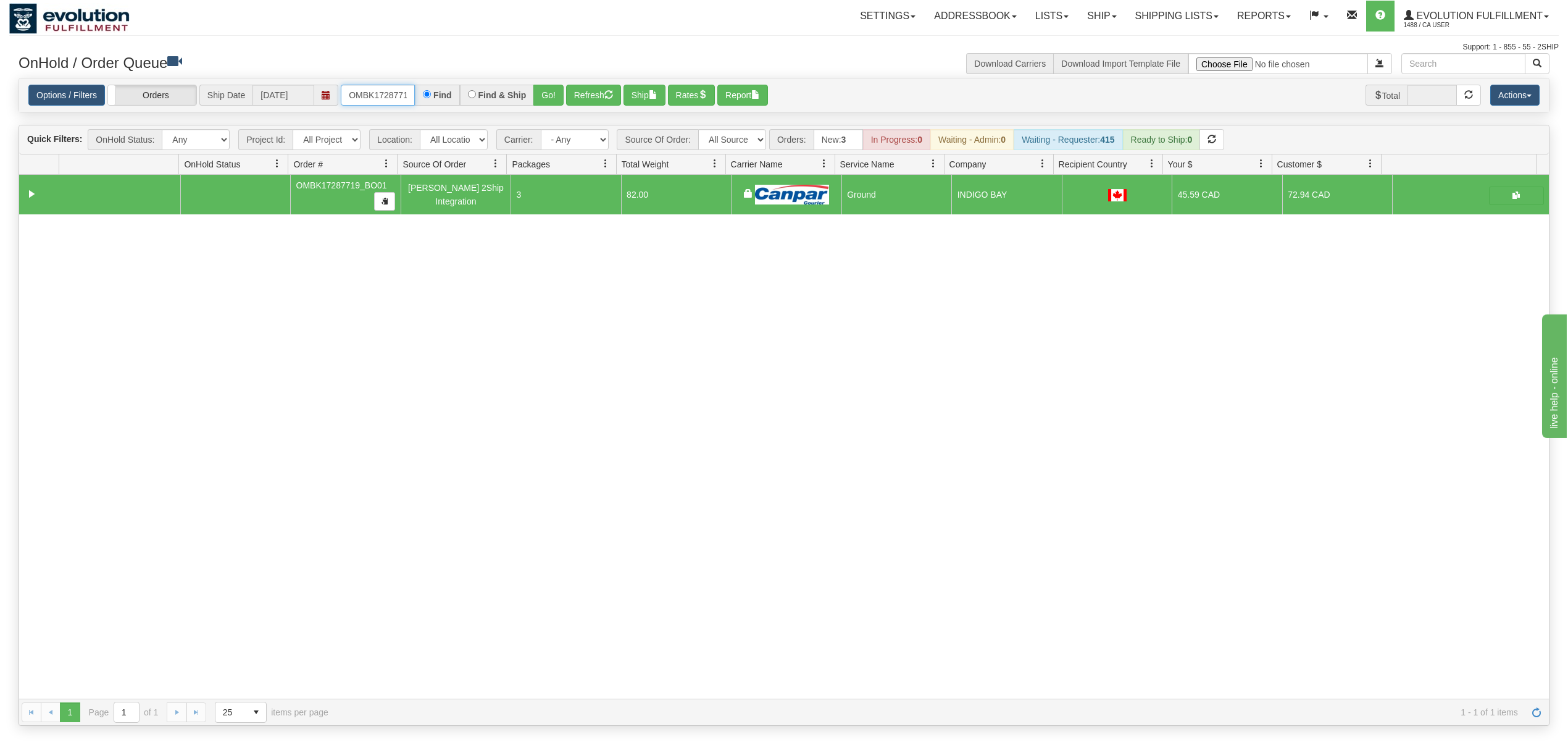
click at [408, 95] on input "OMBK17287719_BO01" at bounding box center [378, 95] width 74 height 21
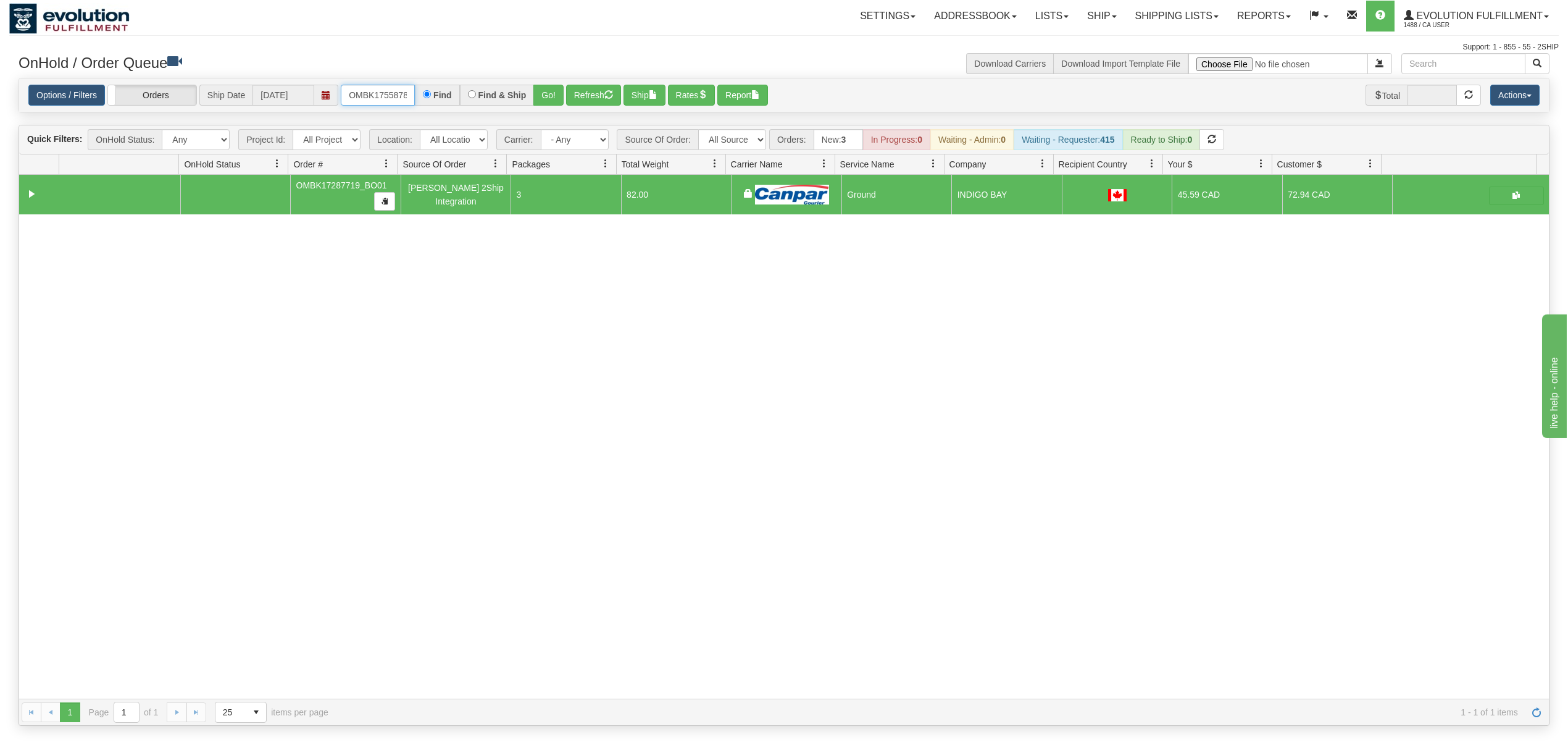
click at [396, 89] on input "OMBK17558784 BO01" at bounding box center [378, 95] width 74 height 21
click at [542, 106] on button "Go!" at bounding box center [548, 95] width 30 height 21
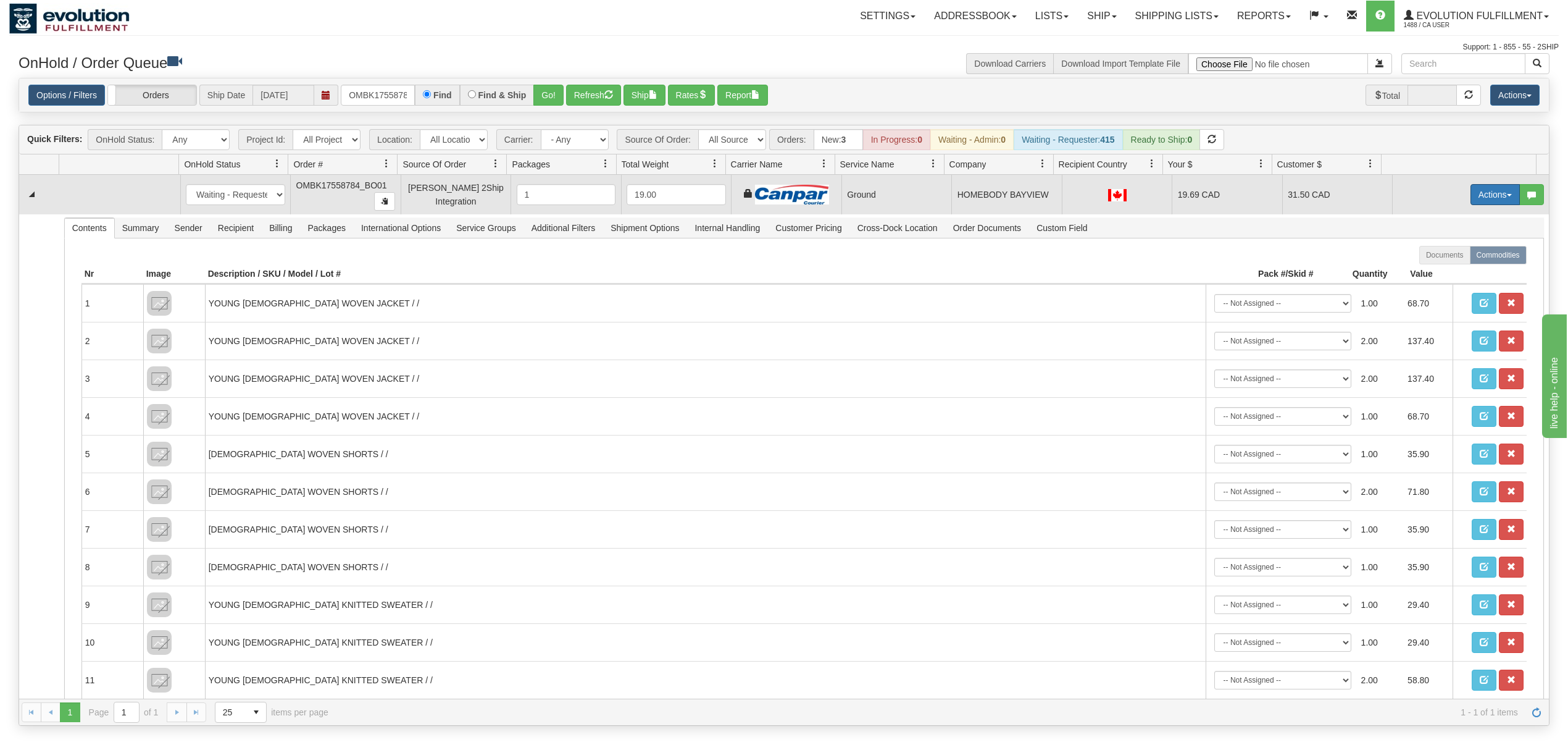
click at [1477, 190] on button "Actions" at bounding box center [1496, 195] width 50 height 21
click at [1433, 270] on span "Ship" at bounding box center [1446, 266] width 26 height 10
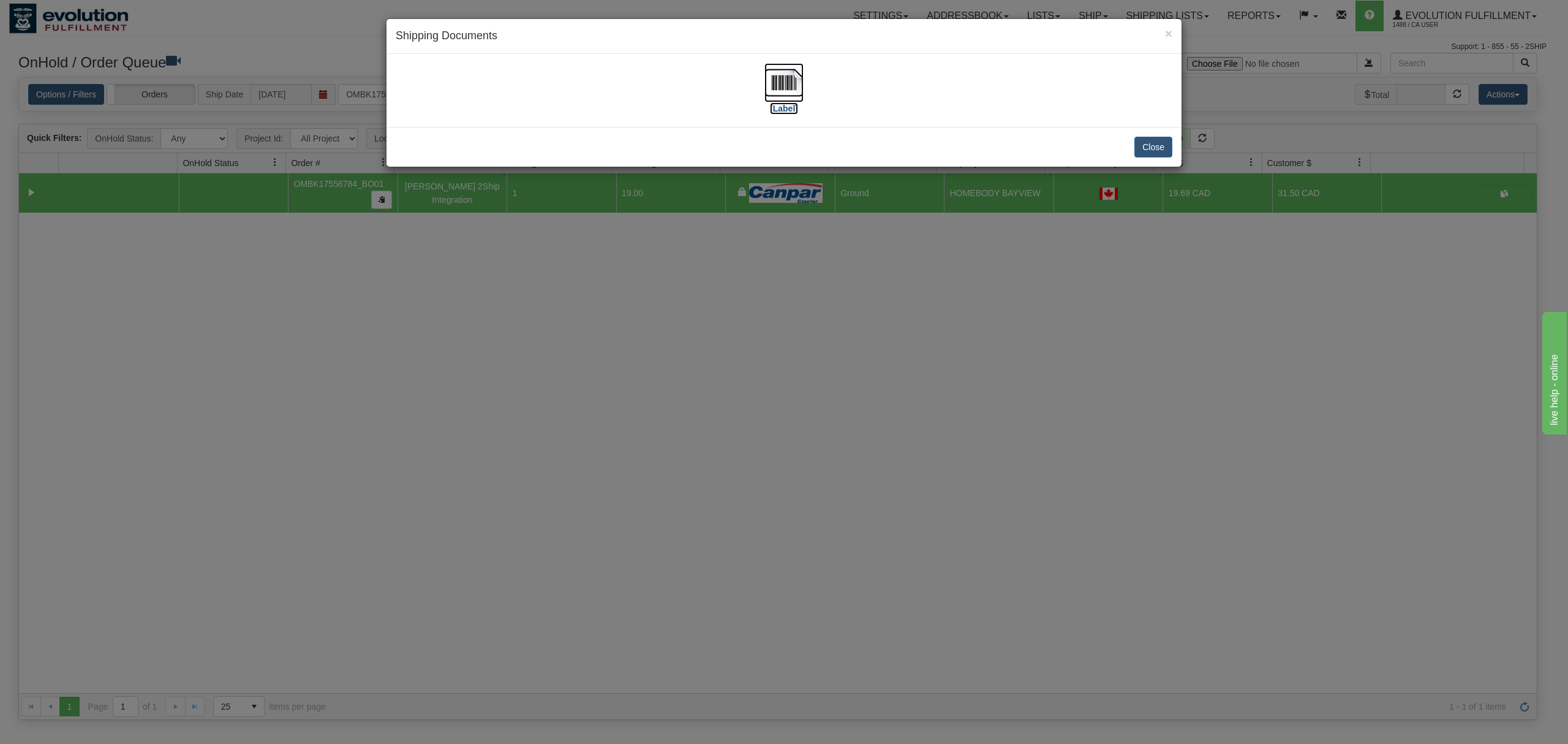
click at [782, 88] on img at bounding box center [784, 82] width 39 height 39
click at [1150, 148] on button "Close" at bounding box center [1153, 147] width 38 height 21
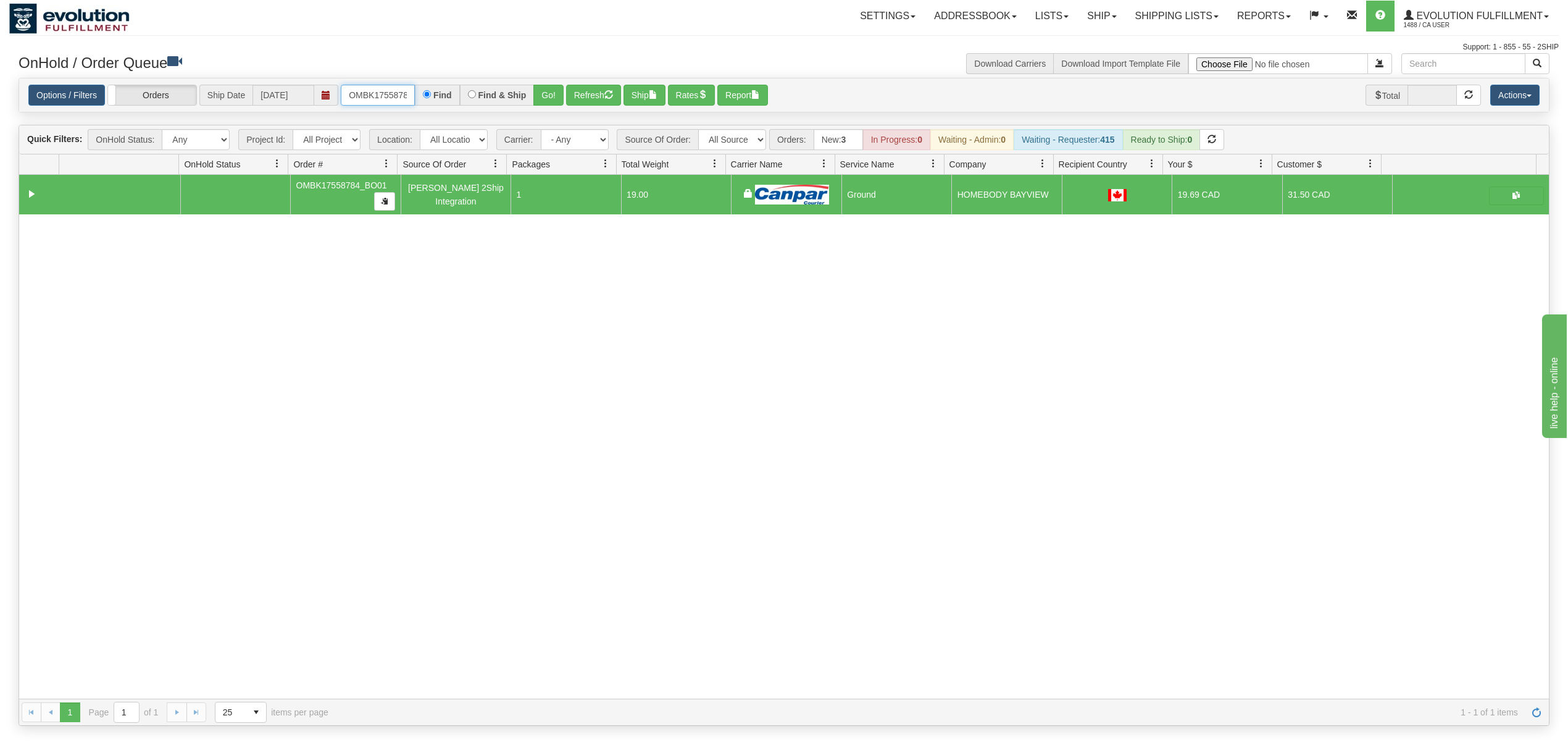
click at [379, 92] on input "OMBK17558784_BO01" at bounding box center [378, 95] width 74 height 21
click at [561, 95] on button "Go!" at bounding box center [548, 95] width 30 height 21
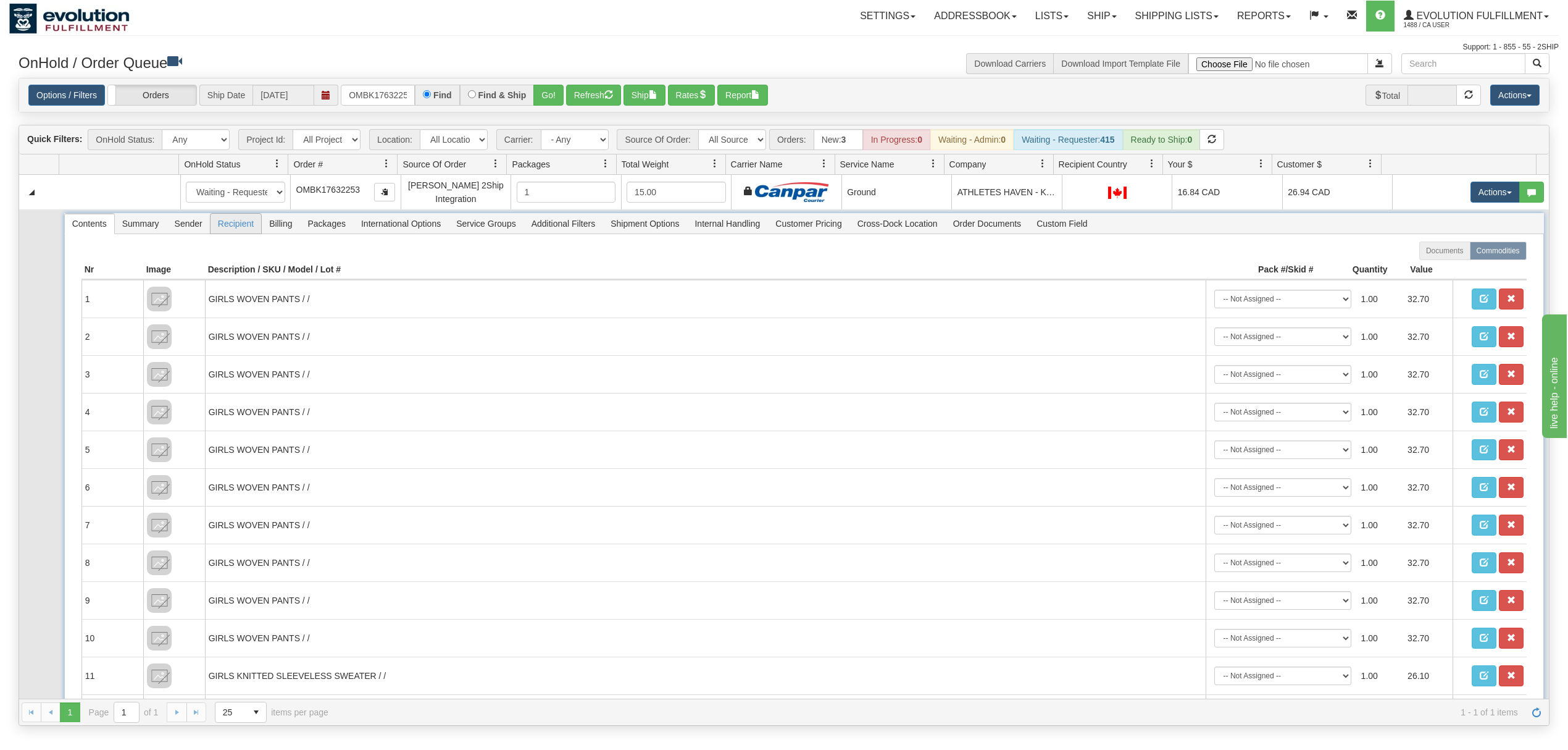
click at [242, 223] on span "Recipient" at bounding box center [236, 223] width 51 height 20
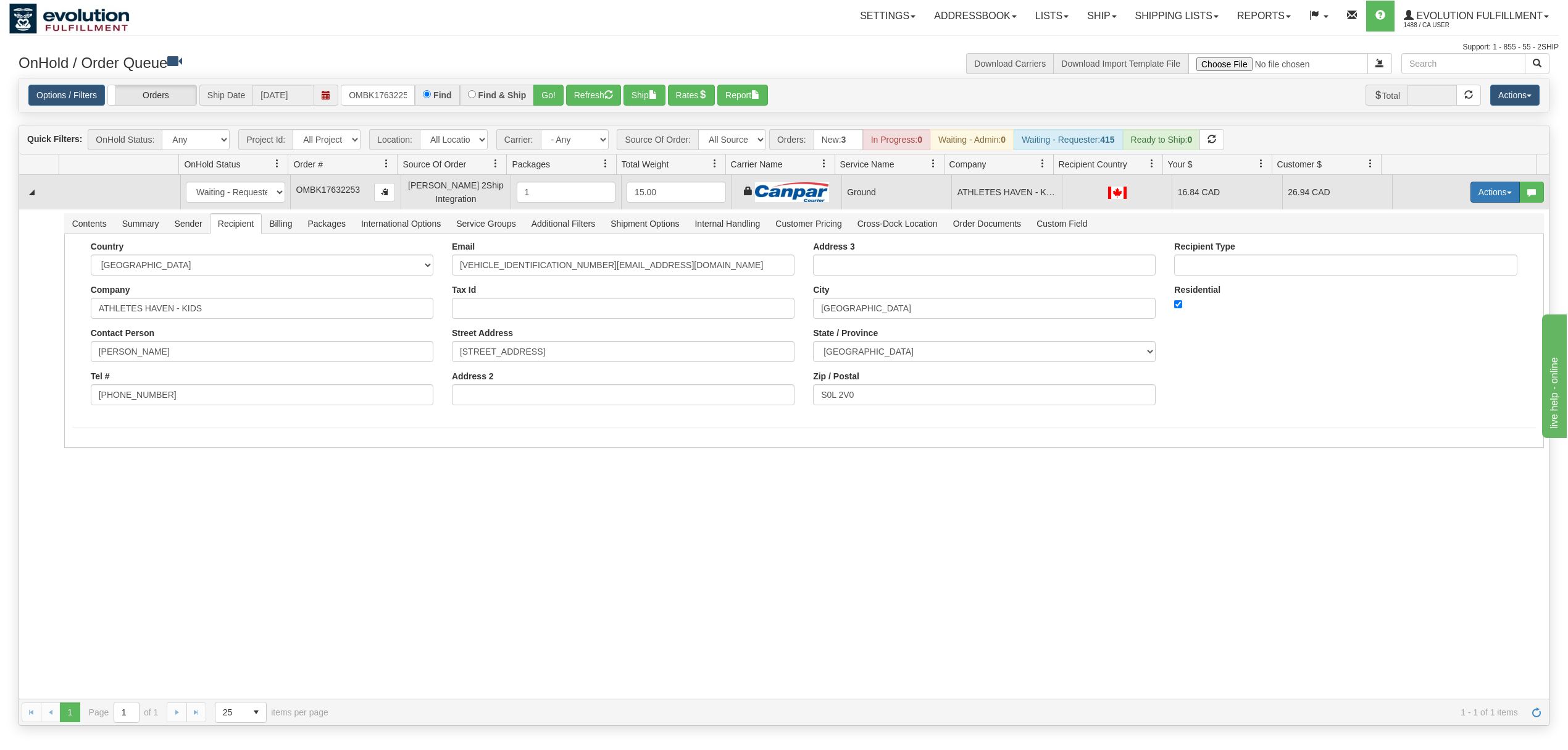
click at [1473, 201] on button "Actions" at bounding box center [1496, 192] width 50 height 21
click at [1433, 262] on span "Ship" at bounding box center [1446, 263] width 26 height 10
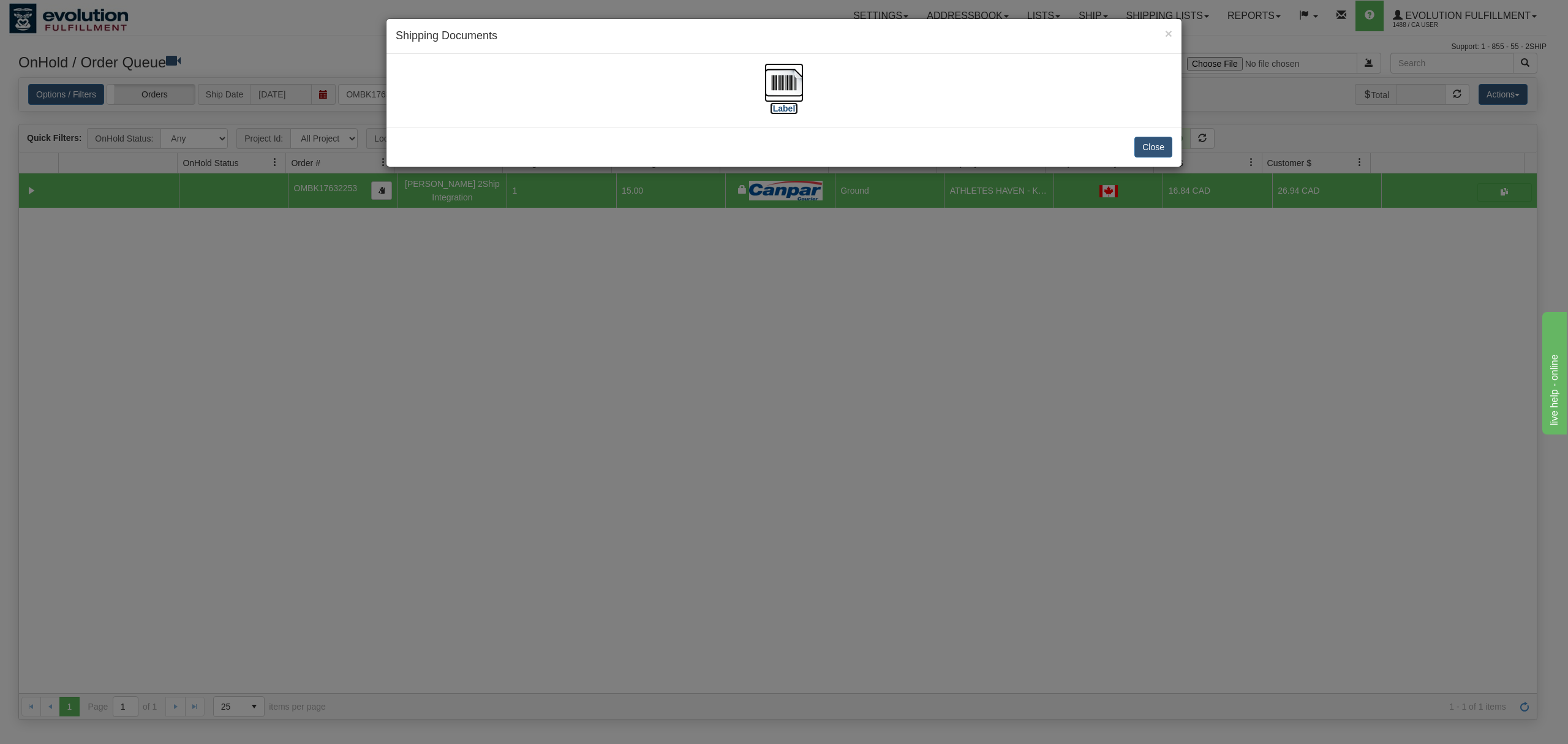
click at [799, 87] on img at bounding box center [784, 82] width 39 height 39
drag, startPoint x: 1155, startPoint y: 148, endPoint x: 1156, endPoint y: 16, distance: 132.0
click at [1155, 146] on button "Close" at bounding box center [1153, 147] width 38 height 21
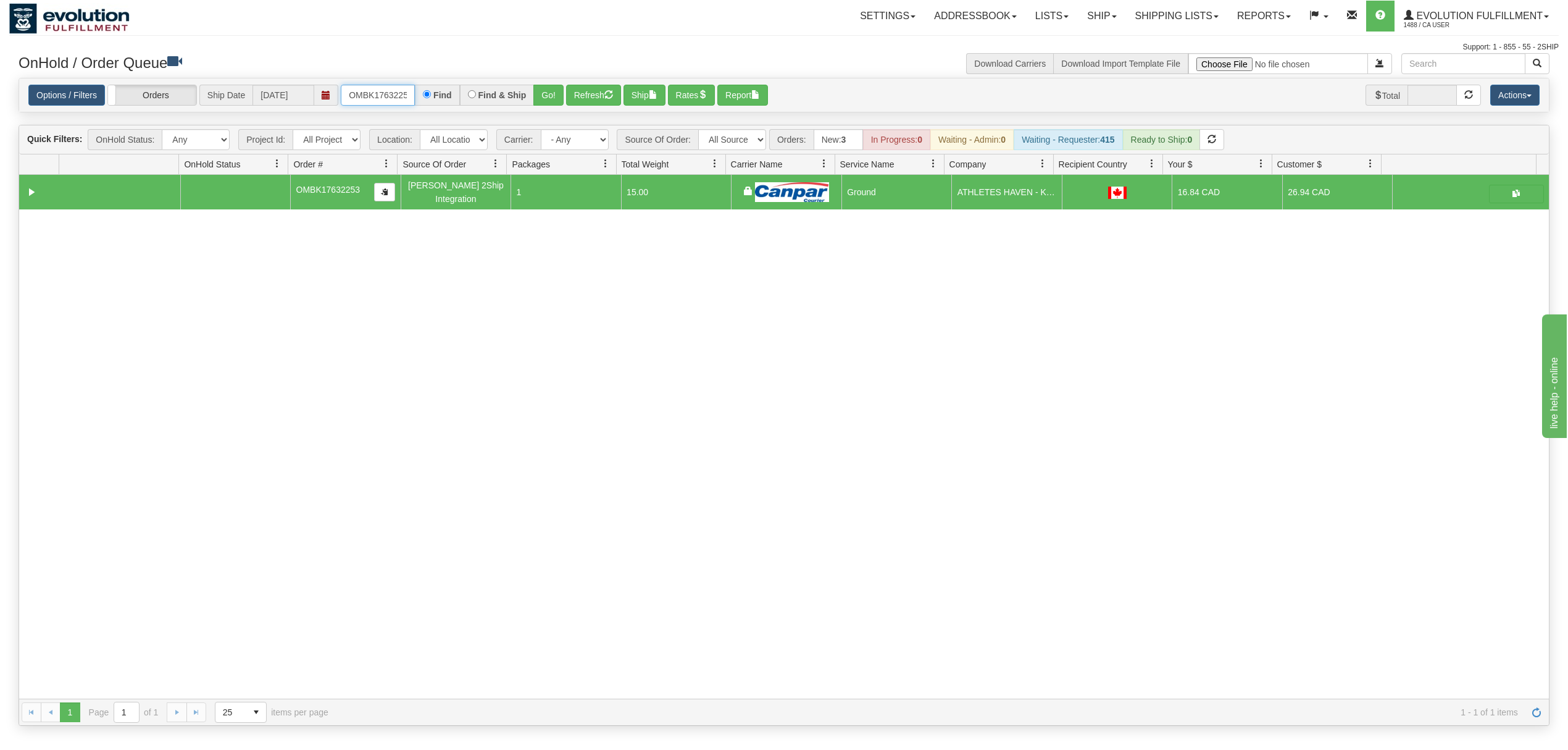
click at [412, 92] on input "OMBK17632253" at bounding box center [378, 95] width 74 height 21
click at [386, 94] on input "OMBK17445180 BO03" at bounding box center [378, 95] width 74 height 21
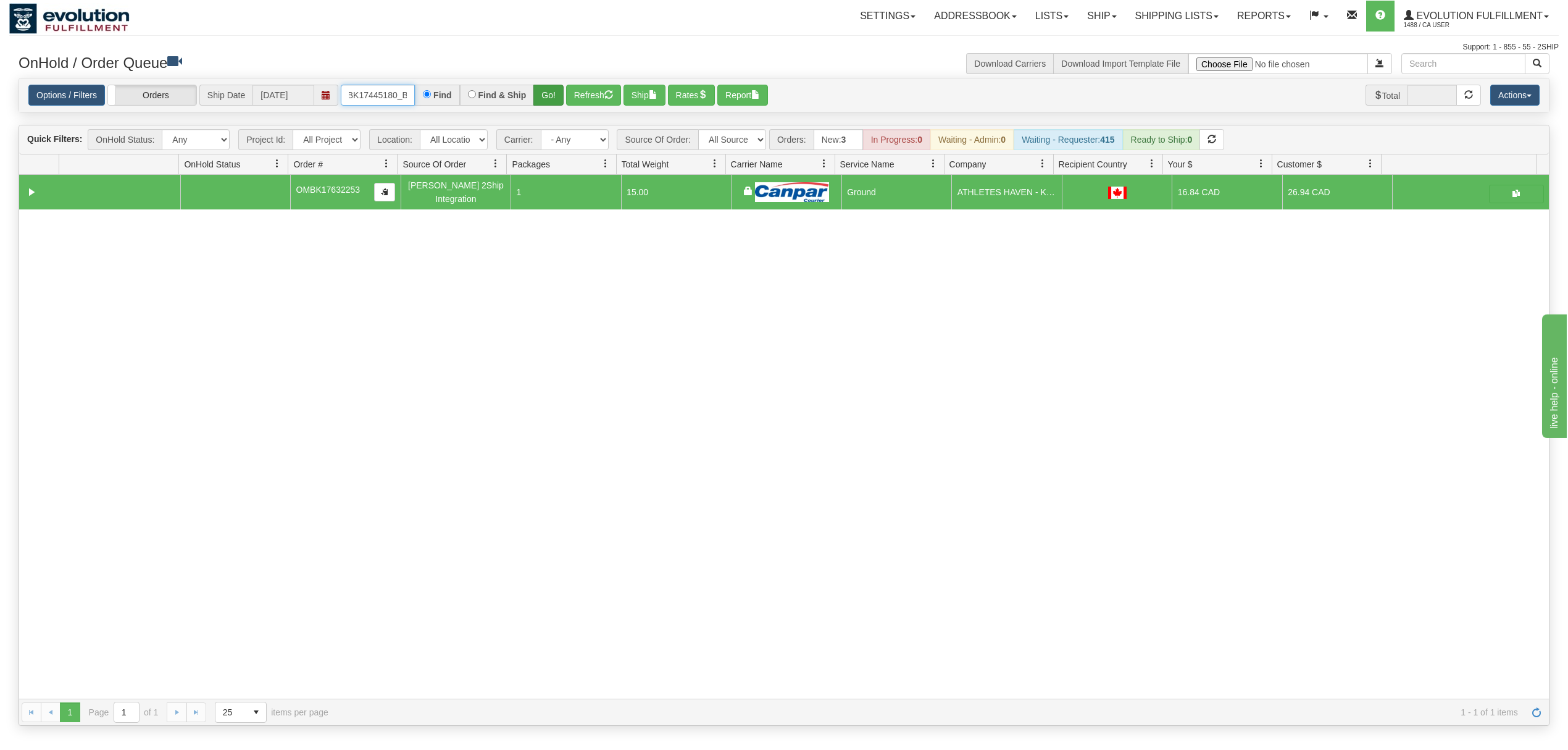
type input "OMBK17445180_BO03"
click at [556, 92] on button "Go!" at bounding box center [548, 95] width 30 height 21
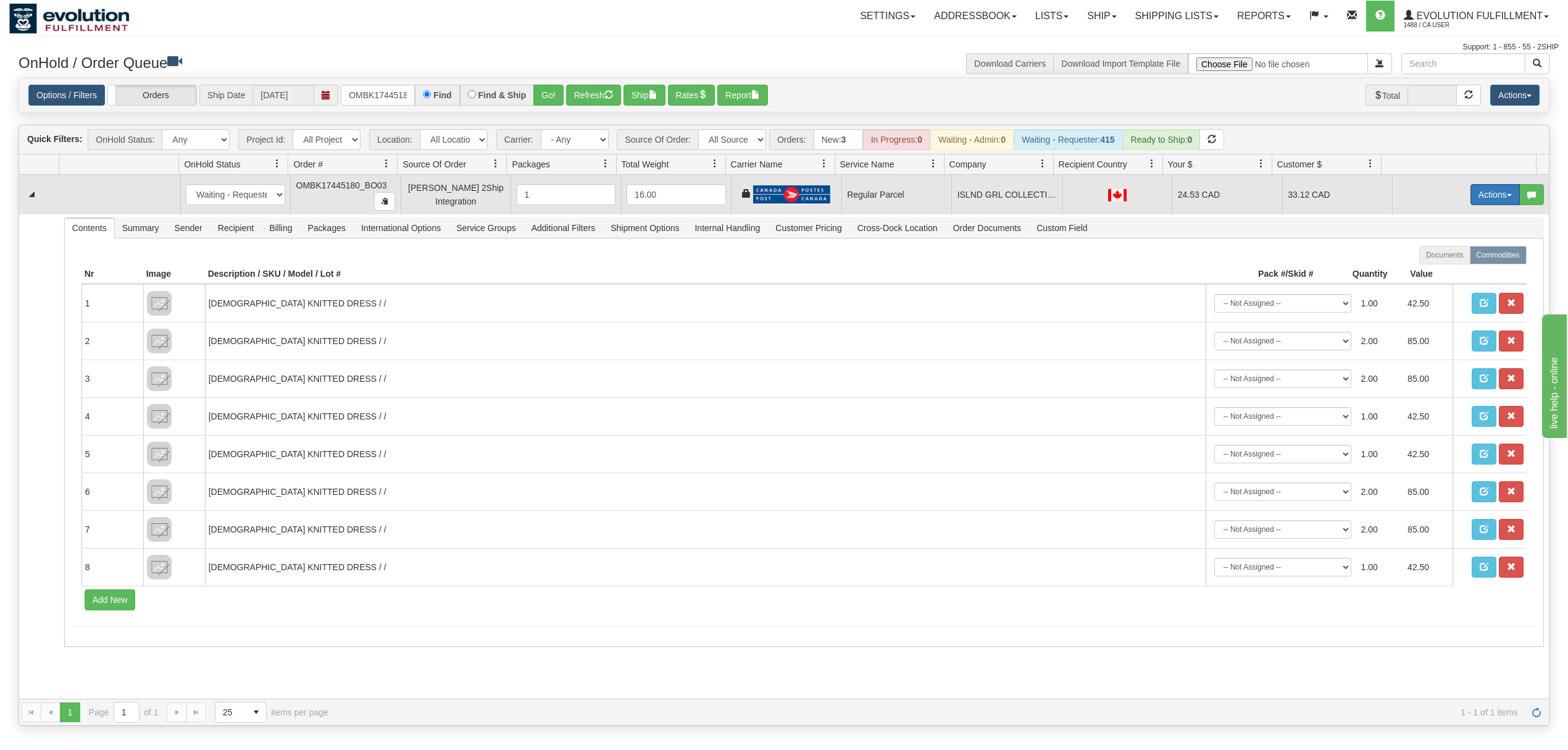
click at [1487, 201] on button "Actions" at bounding box center [1496, 195] width 50 height 21
click at [1443, 253] on span "Rate All Services" at bounding box center [1470, 250] width 74 height 10
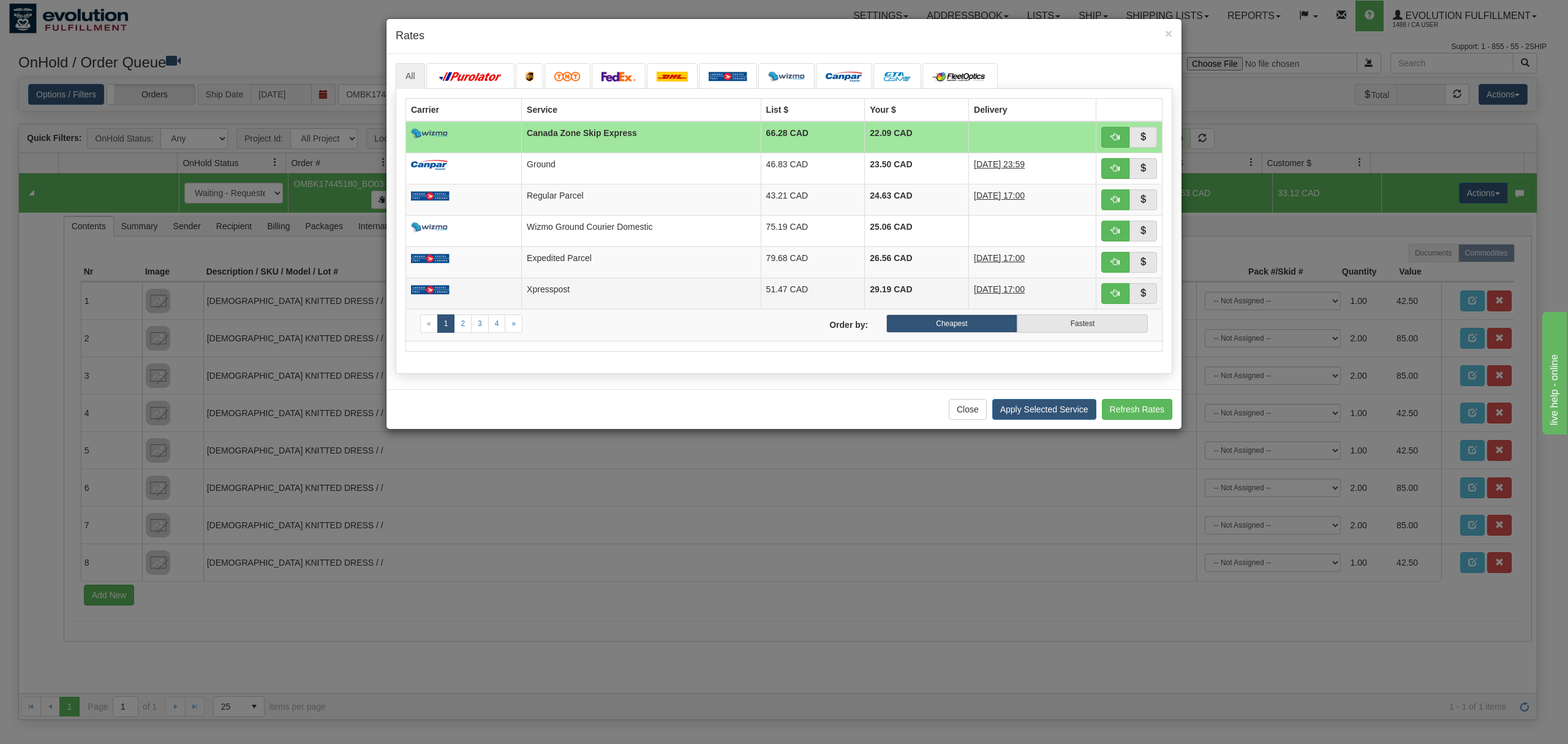
drag, startPoint x: 552, startPoint y: 257, endPoint x: 604, endPoint y: 283, distance: 58.1
click at [552, 257] on td "Expedited Parcel" at bounding box center [641, 262] width 239 height 31
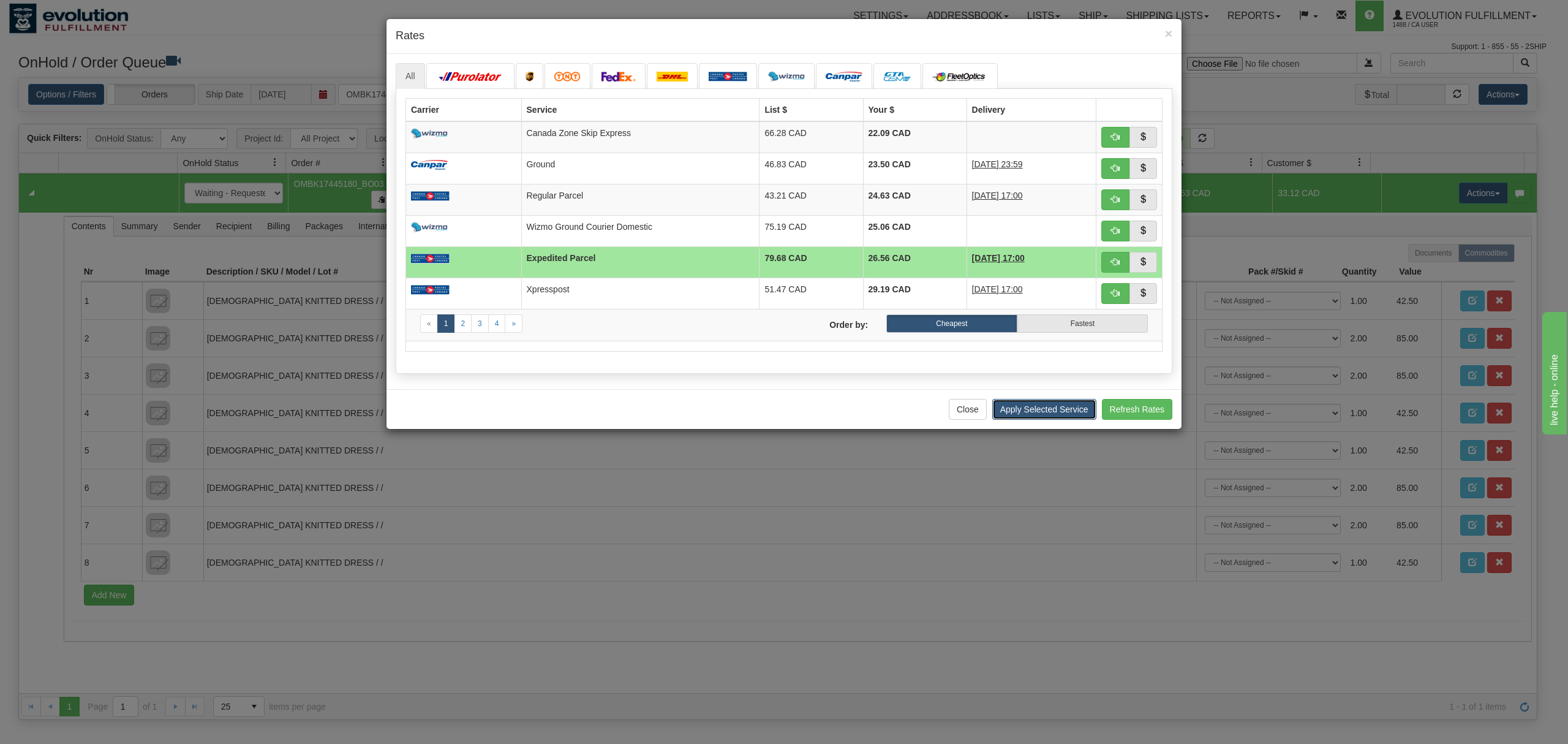
click at [1050, 411] on button "Apply Selected Service" at bounding box center [1044, 409] width 104 height 21
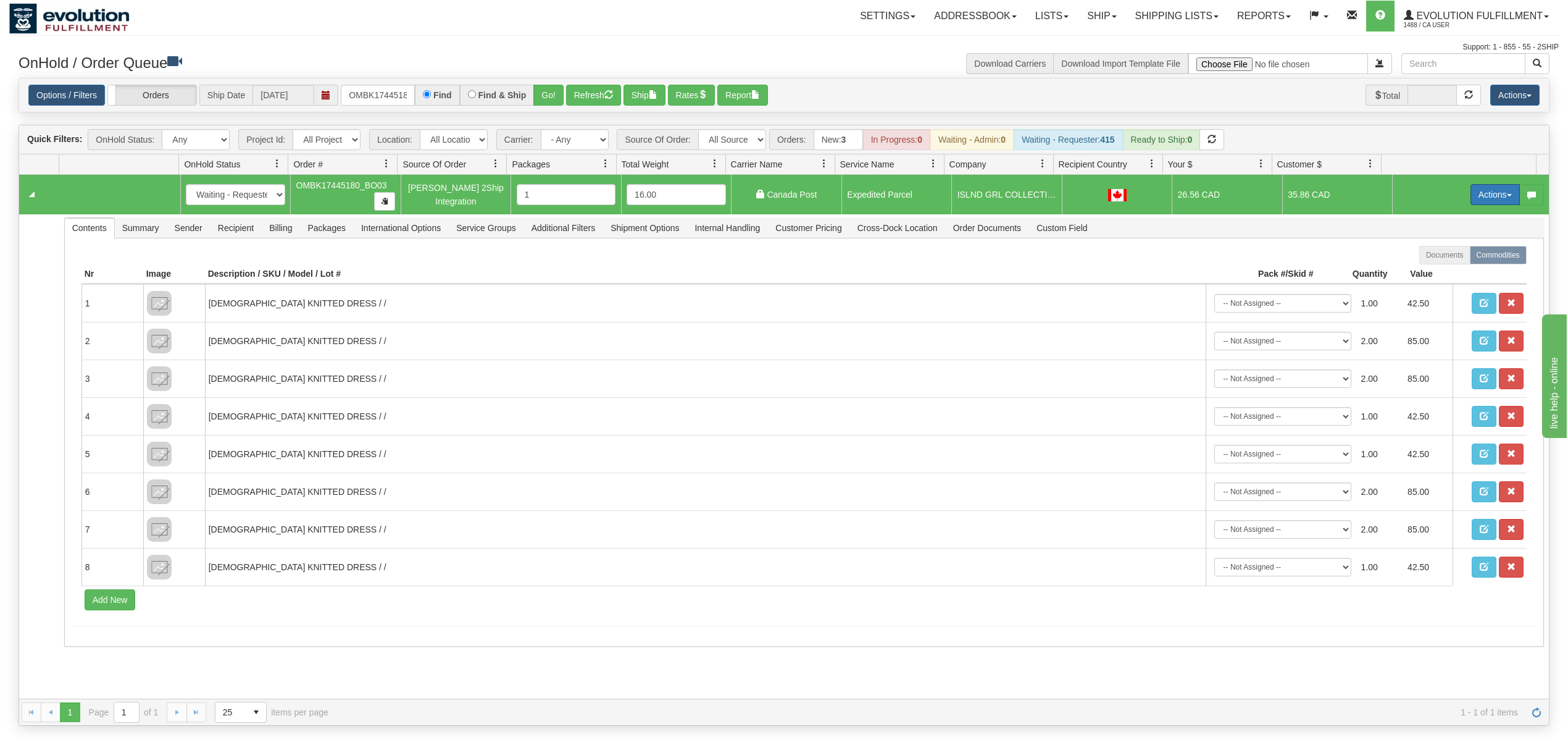
click at [1471, 201] on button "Actions" at bounding box center [1496, 195] width 50 height 21
click at [1433, 266] on span "Ship" at bounding box center [1446, 266] width 26 height 10
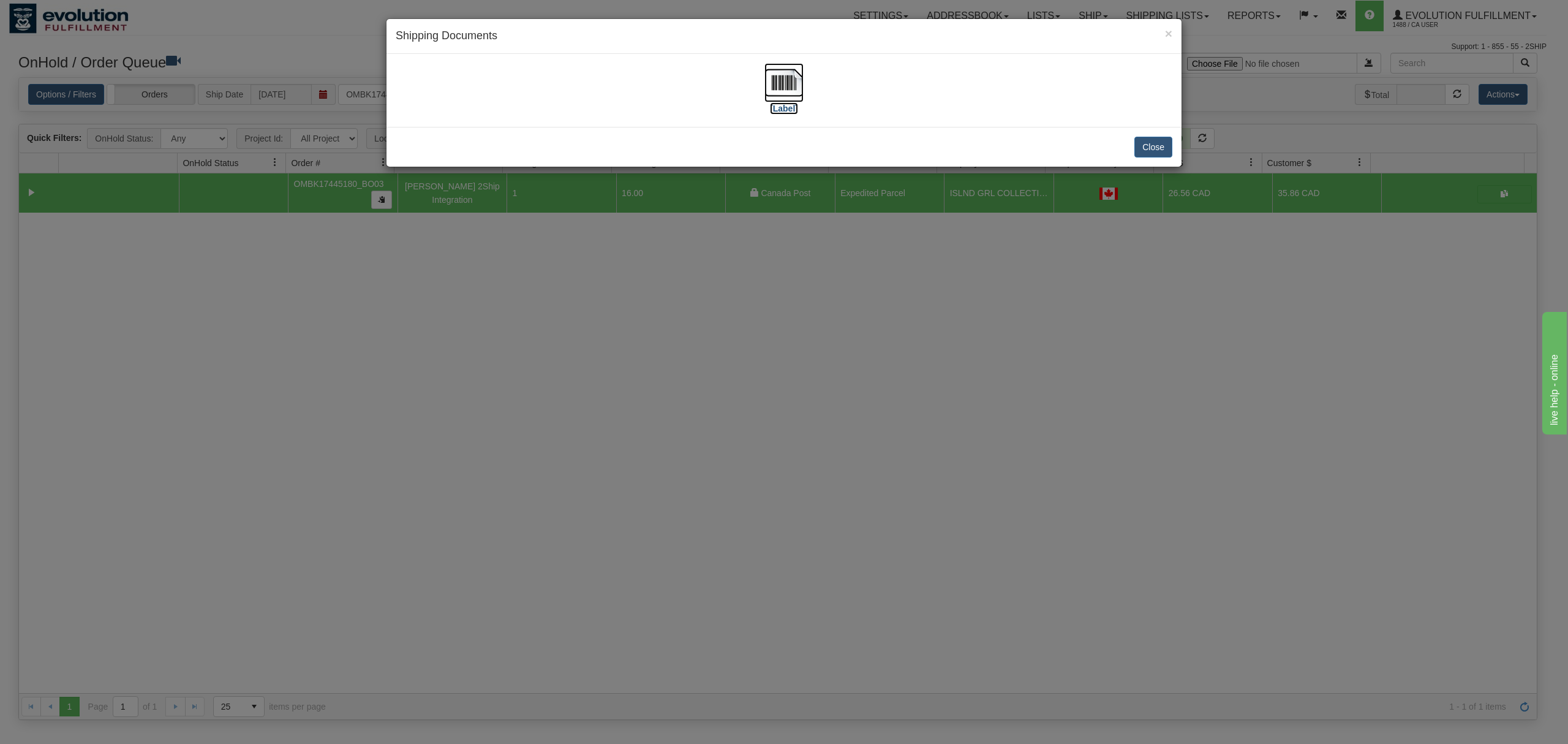
click at [774, 86] on img at bounding box center [784, 82] width 39 height 39
drag, startPoint x: 1159, startPoint y: 143, endPoint x: 1157, endPoint y: 14, distance: 129.0
click at [1162, 133] on div "Close" at bounding box center [784, 147] width 795 height 40
click at [1145, 147] on button "Close" at bounding box center [1153, 147] width 38 height 21
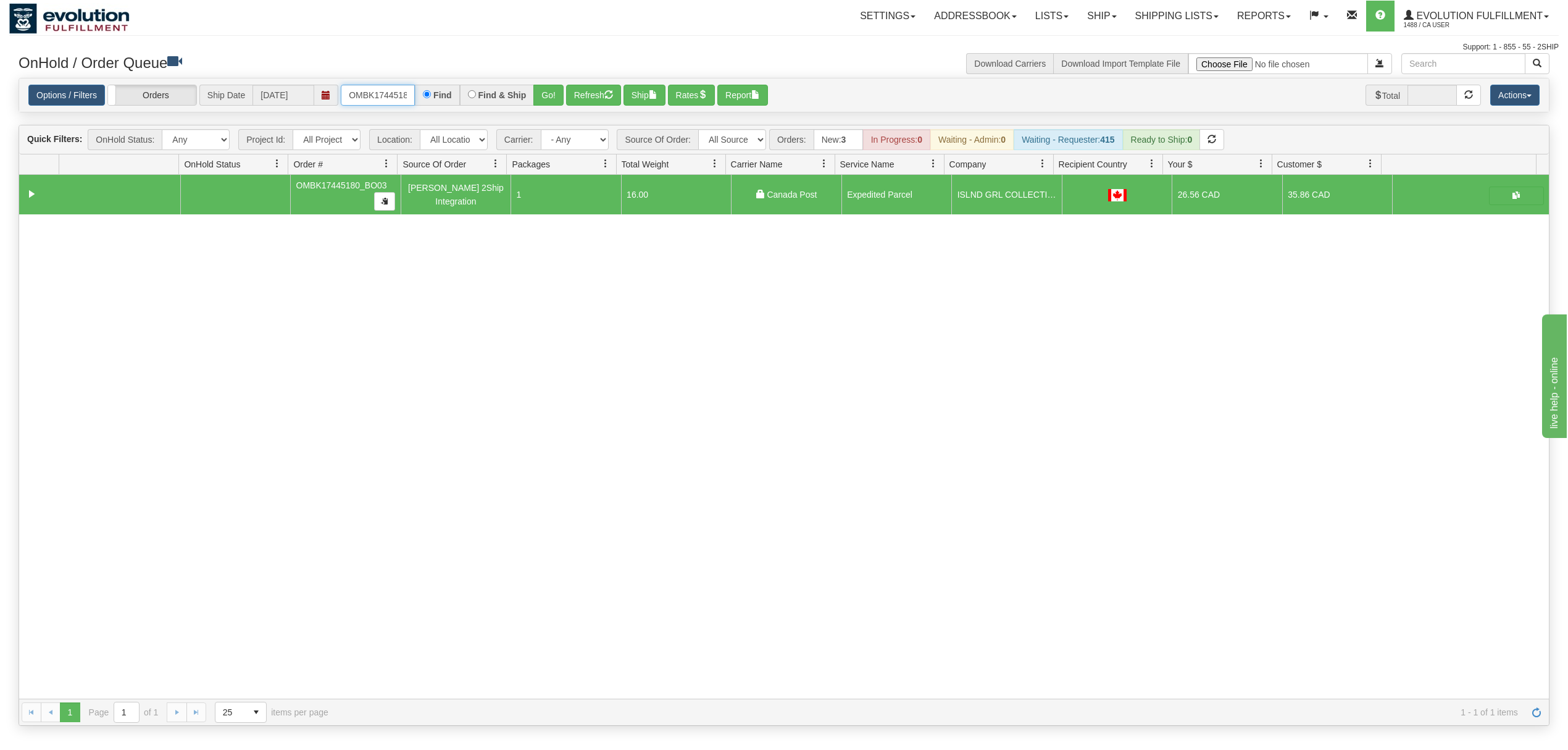
click at [401, 100] on input "OMBK17445180_BO03" at bounding box center [378, 95] width 74 height 21
click at [719, 144] on select "All Sources AirBlaster 2Ship Integration Ambler Apparel 2Ship Integration BC Ca…" at bounding box center [732, 140] width 68 height 21
select select "[PERSON_NAME] 2Ship Integration"
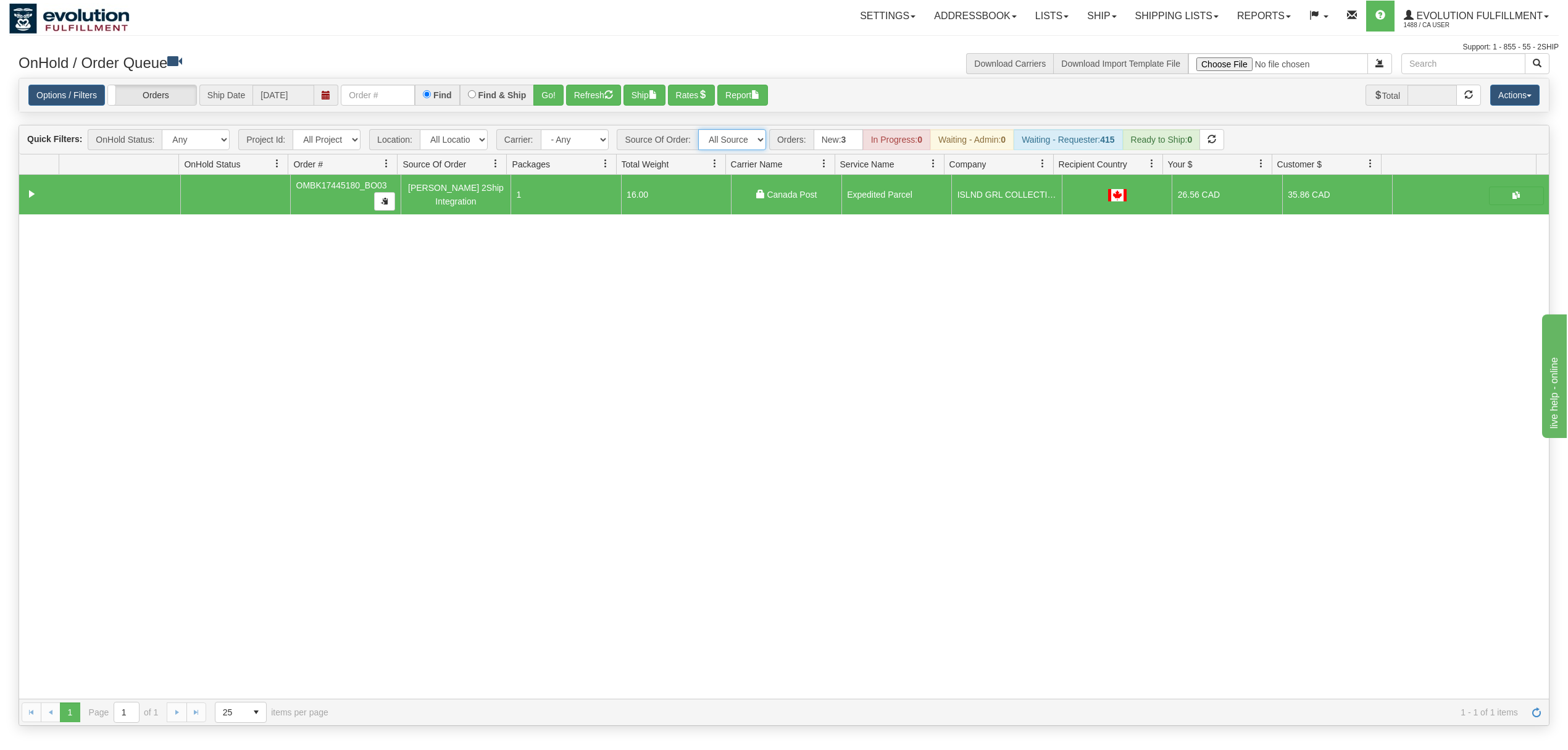
click at [699, 131] on select "All Sources AirBlaster 2Ship Integration Ambler Apparel 2Ship Integration BC Ca…" at bounding box center [732, 140] width 68 height 21
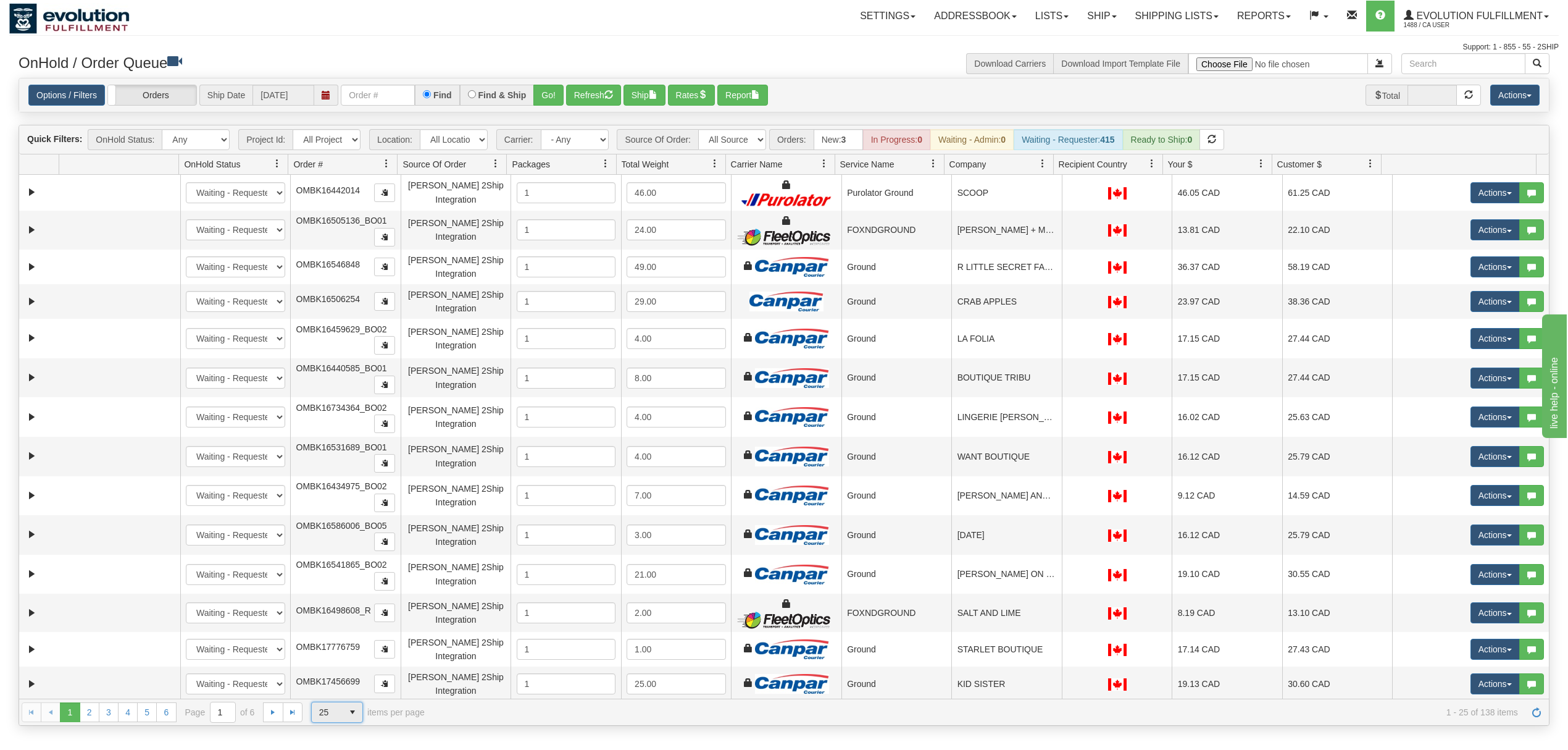
click at [341, 707] on span "25" at bounding box center [327, 712] width 31 height 20
click at [342, 689] on li "100" at bounding box center [337, 695] width 51 height 17
click at [1043, 159] on link at bounding box center [1043, 164] width 21 height 21
click at [1060, 191] on span "Sort Ascending" at bounding box center [1087, 193] width 64 height 12
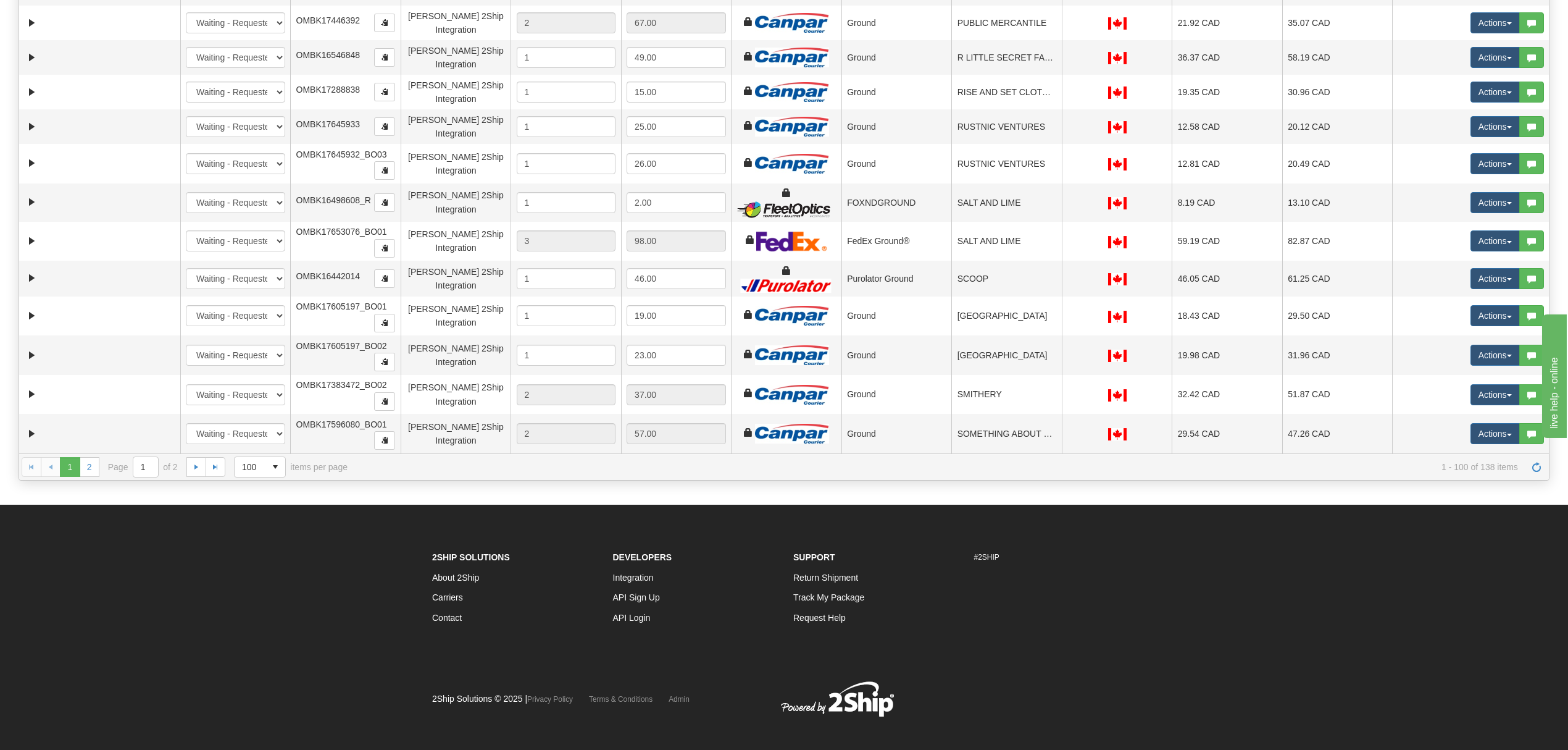
scroll to position [247, 0]
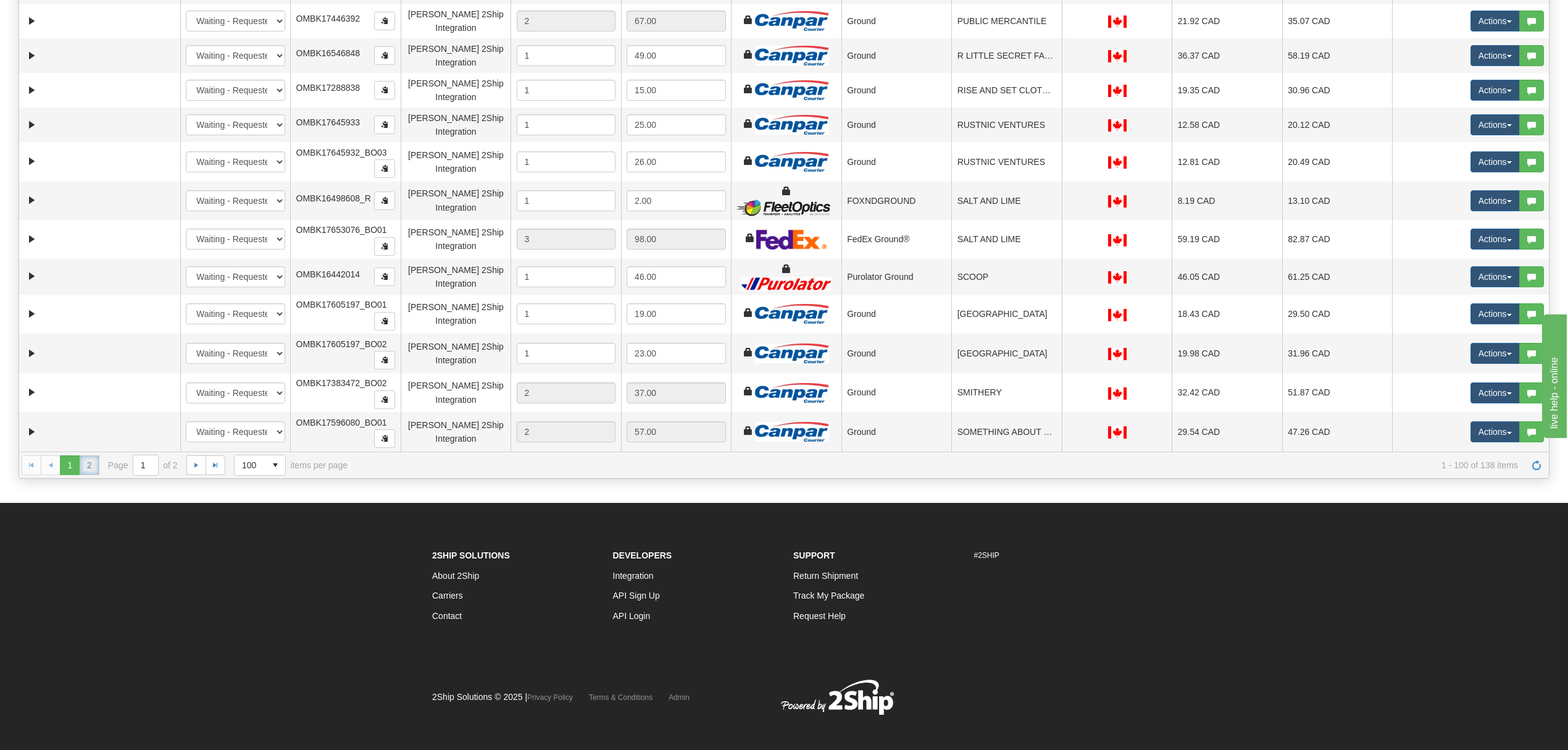
click at [87, 467] on link "2" at bounding box center [89, 465] width 20 height 20
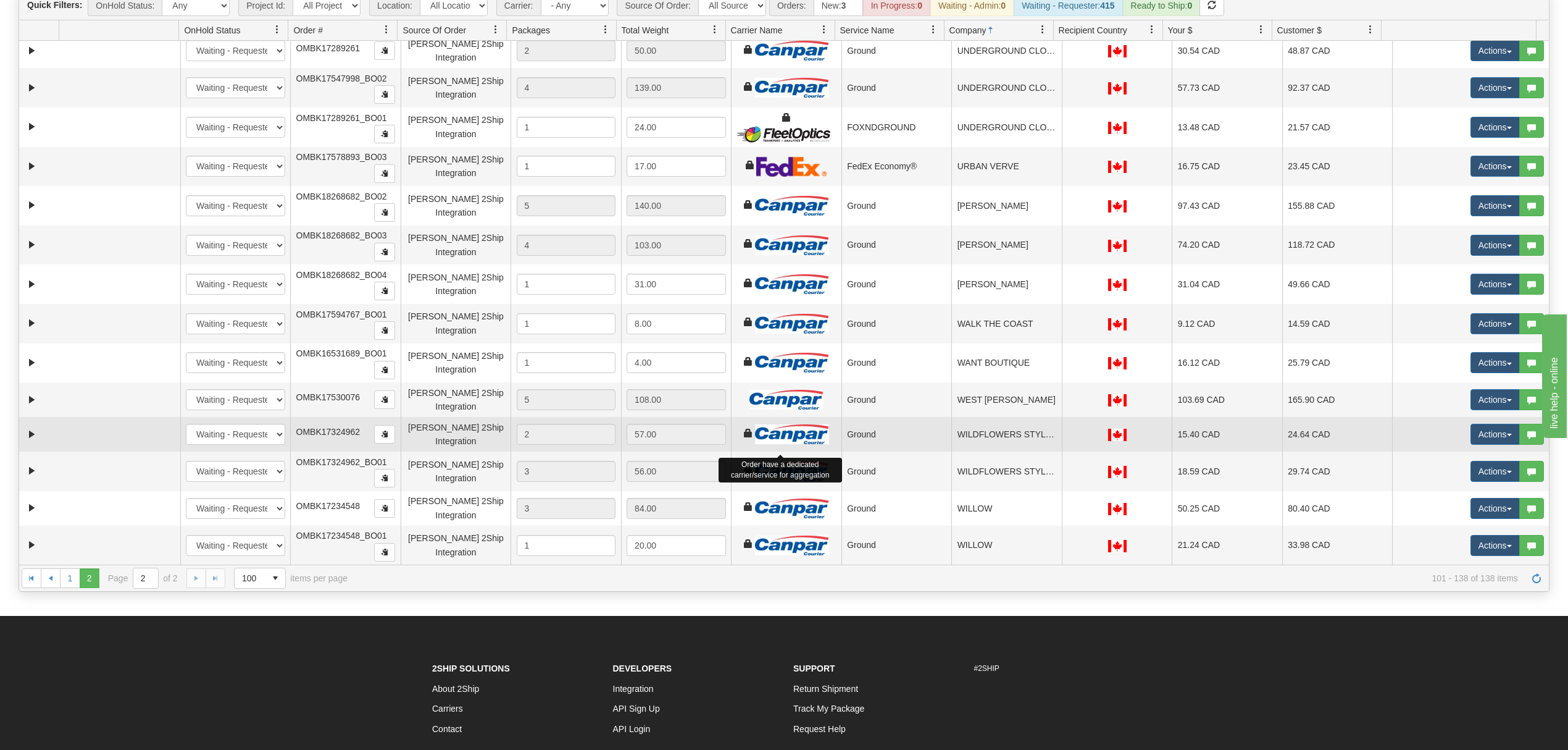
scroll to position [932, 0]
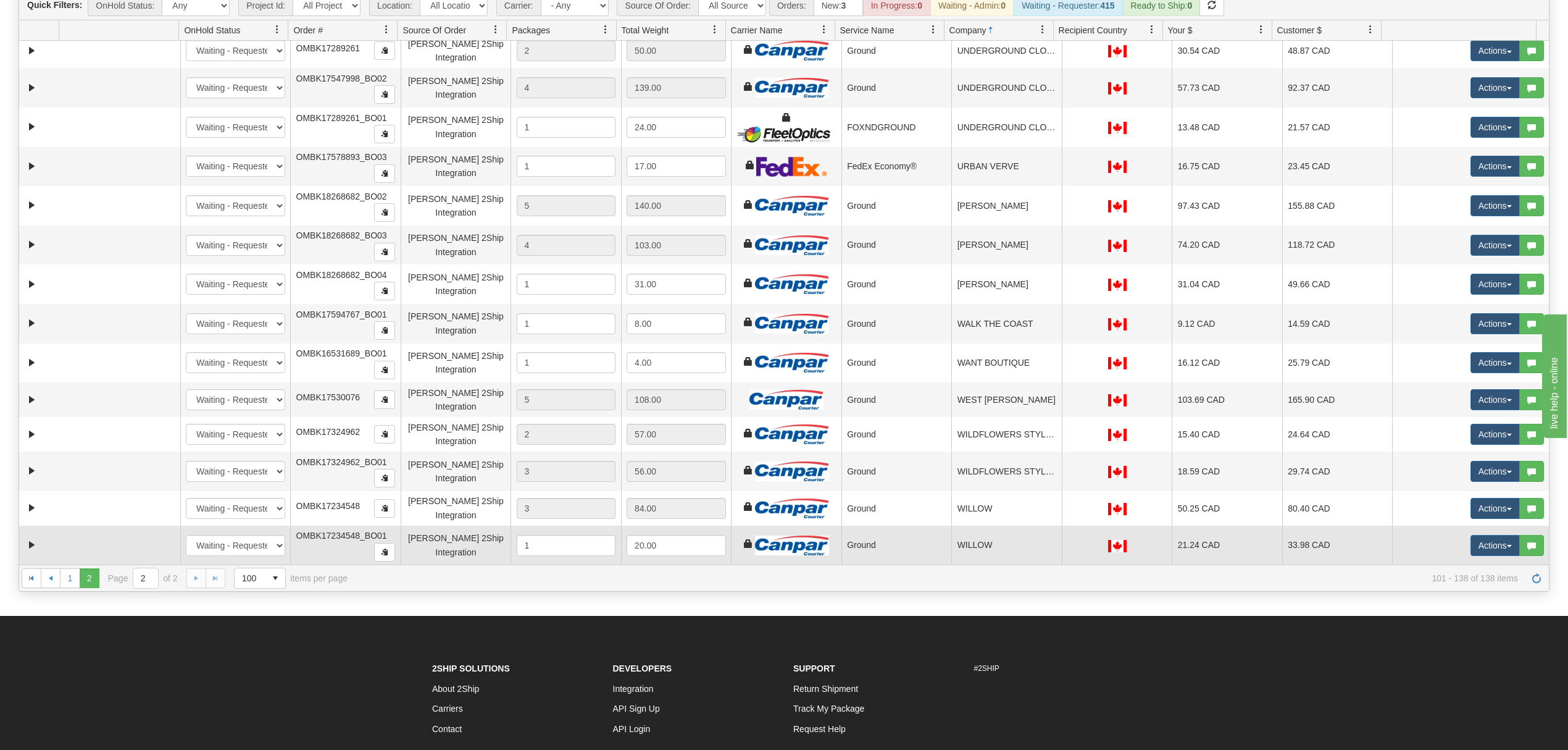
click at [974, 545] on td "WILLOW" at bounding box center [1006, 545] width 110 height 40
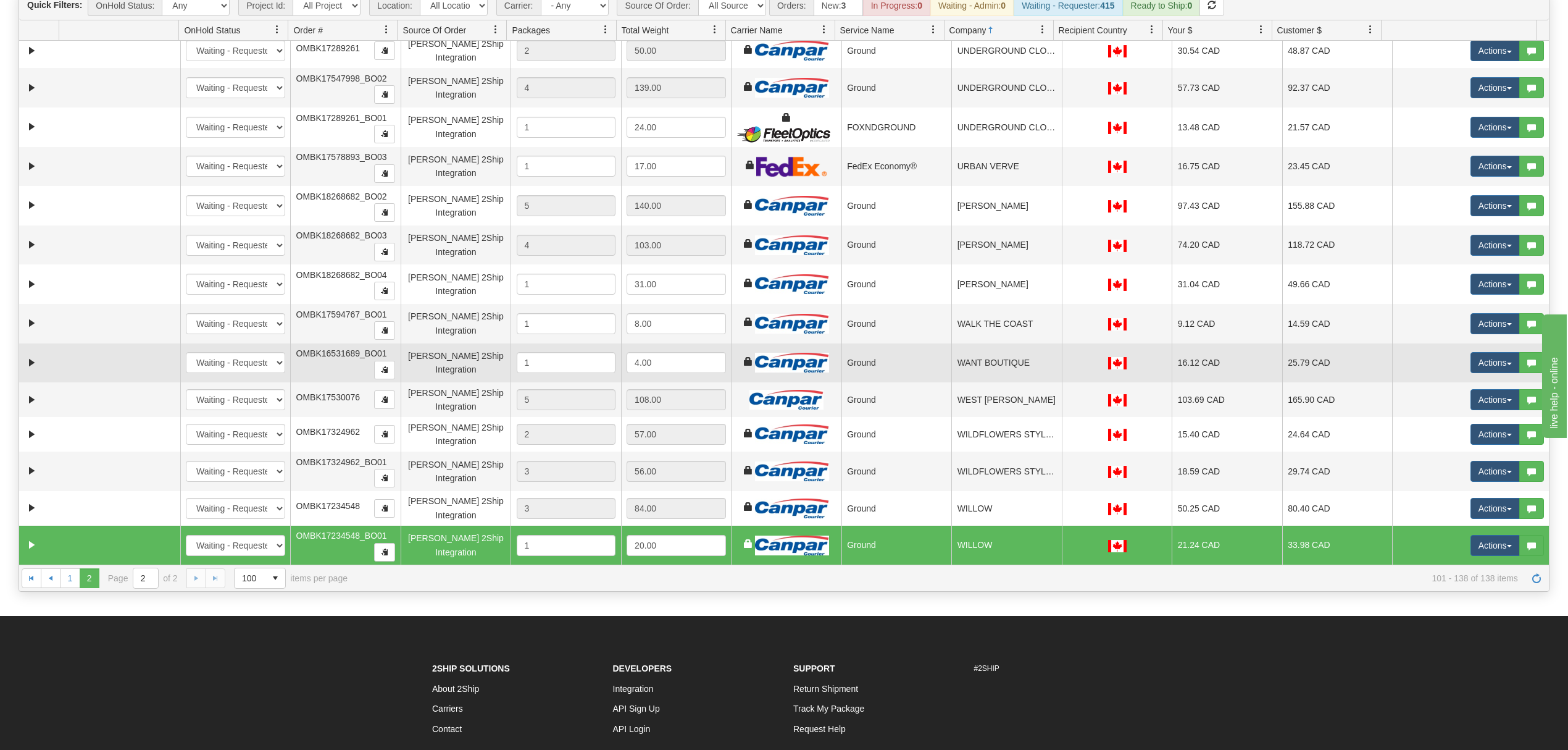
click at [1008, 368] on td "WANT BOUTIQUE" at bounding box center [1006, 363] width 110 height 40
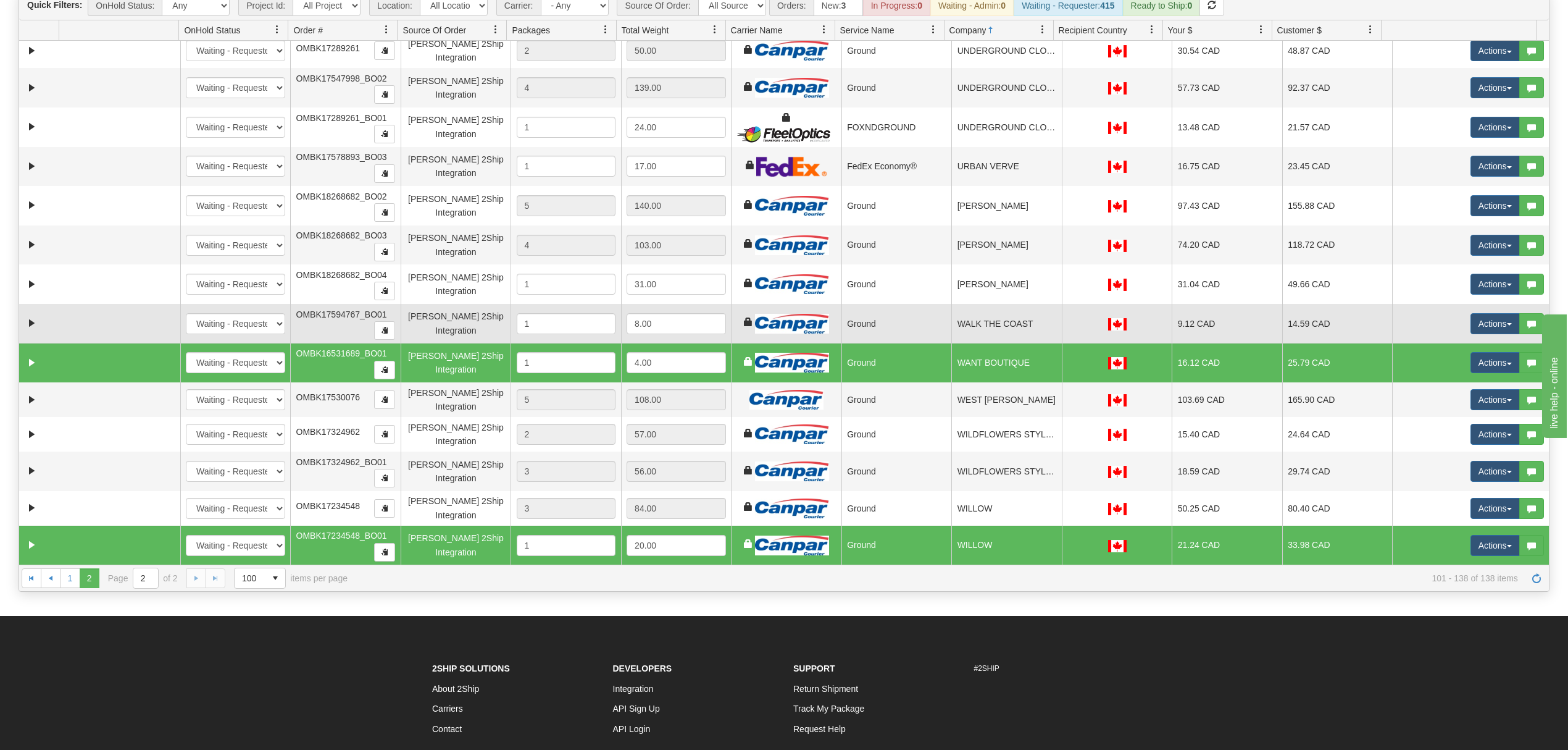
click at [1011, 319] on td "WALK THE COAST" at bounding box center [1006, 324] width 110 height 40
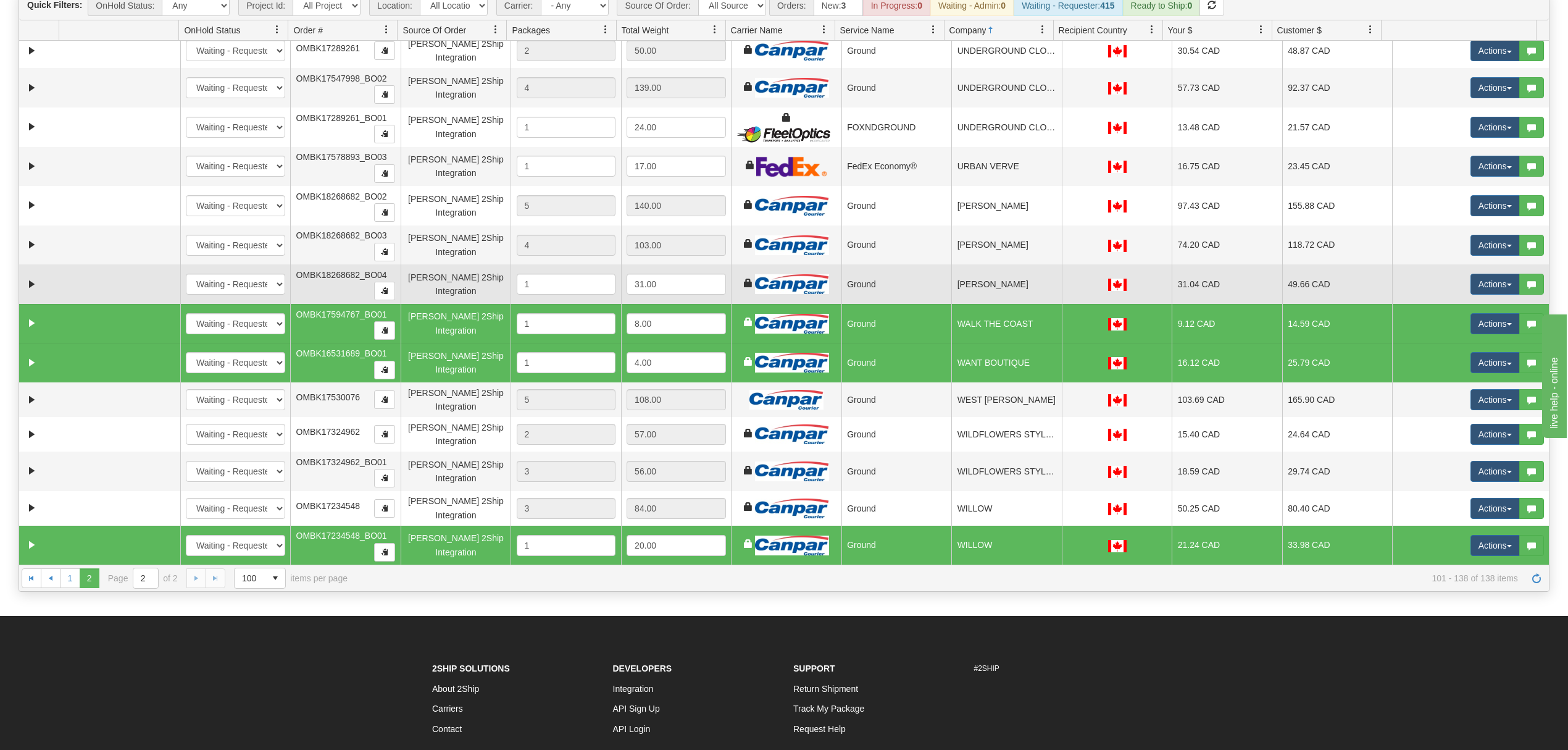
click at [882, 283] on td "Ground" at bounding box center [897, 284] width 110 height 40
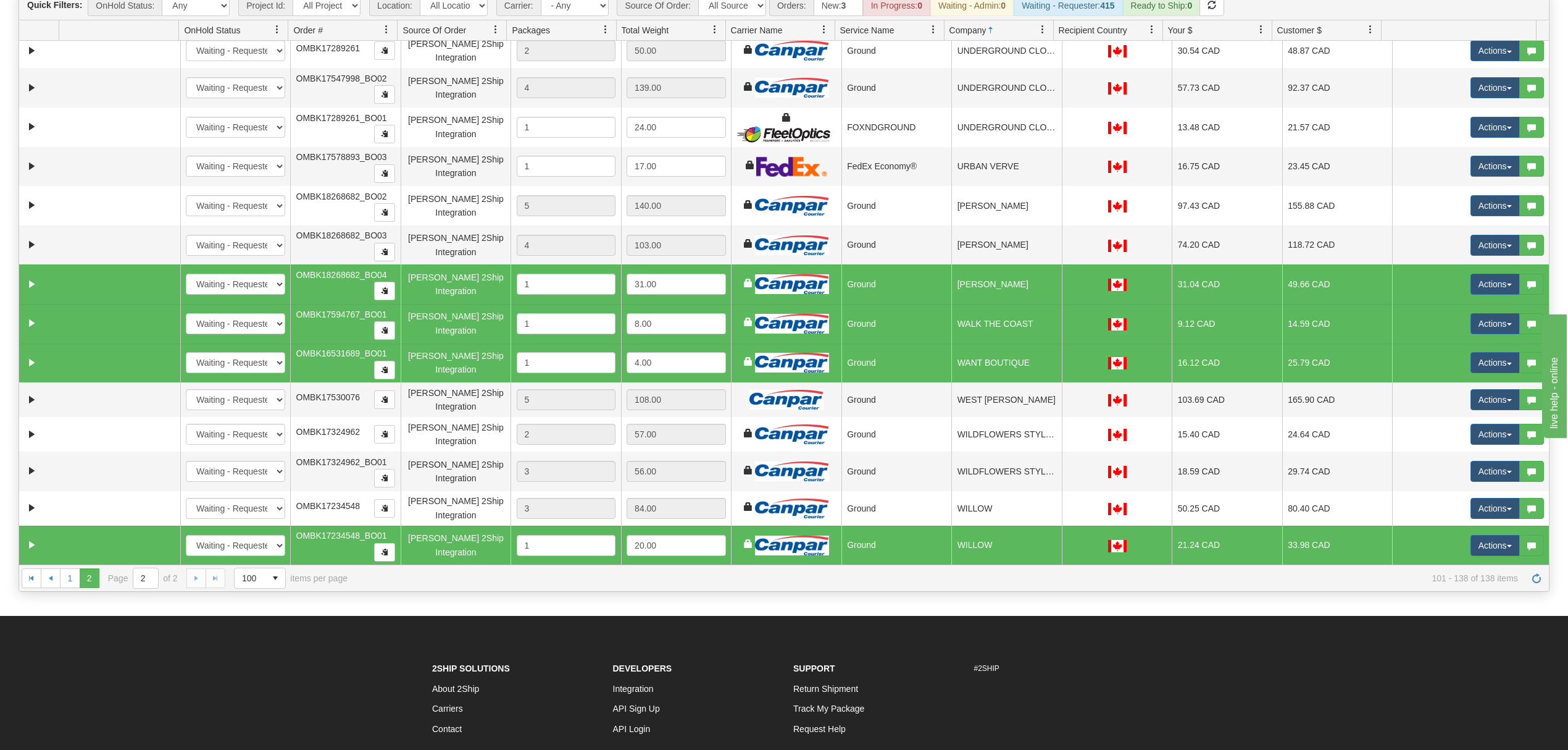
click at [448, 285] on div "[PERSON_NAME] 2Ship Integration" at bounding box center [456, 284] width 99 height 28
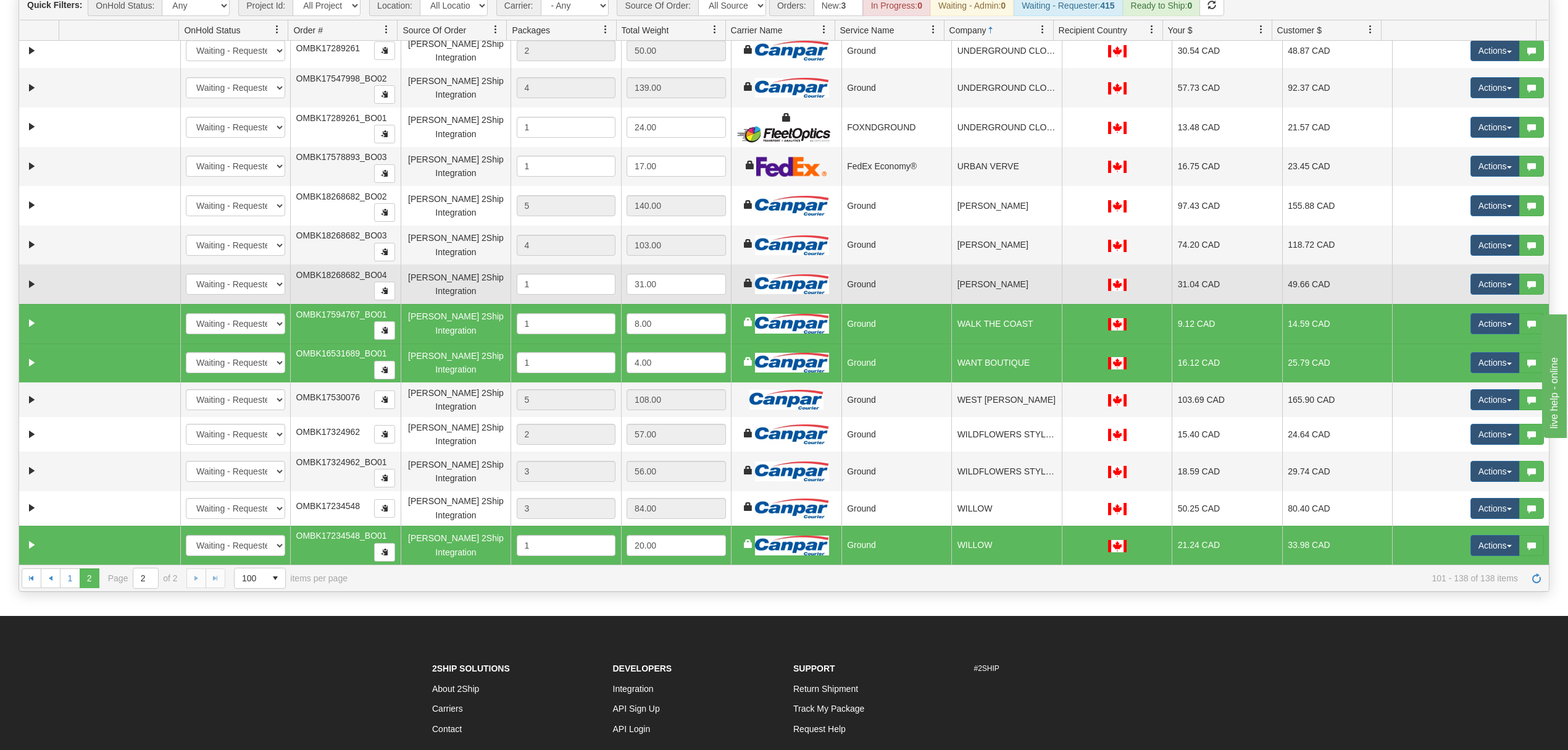
click at [477, 290] on div "[PERSON_NAME] 2Ship Integration" at bounding box center [456, 284] width 99 height 28
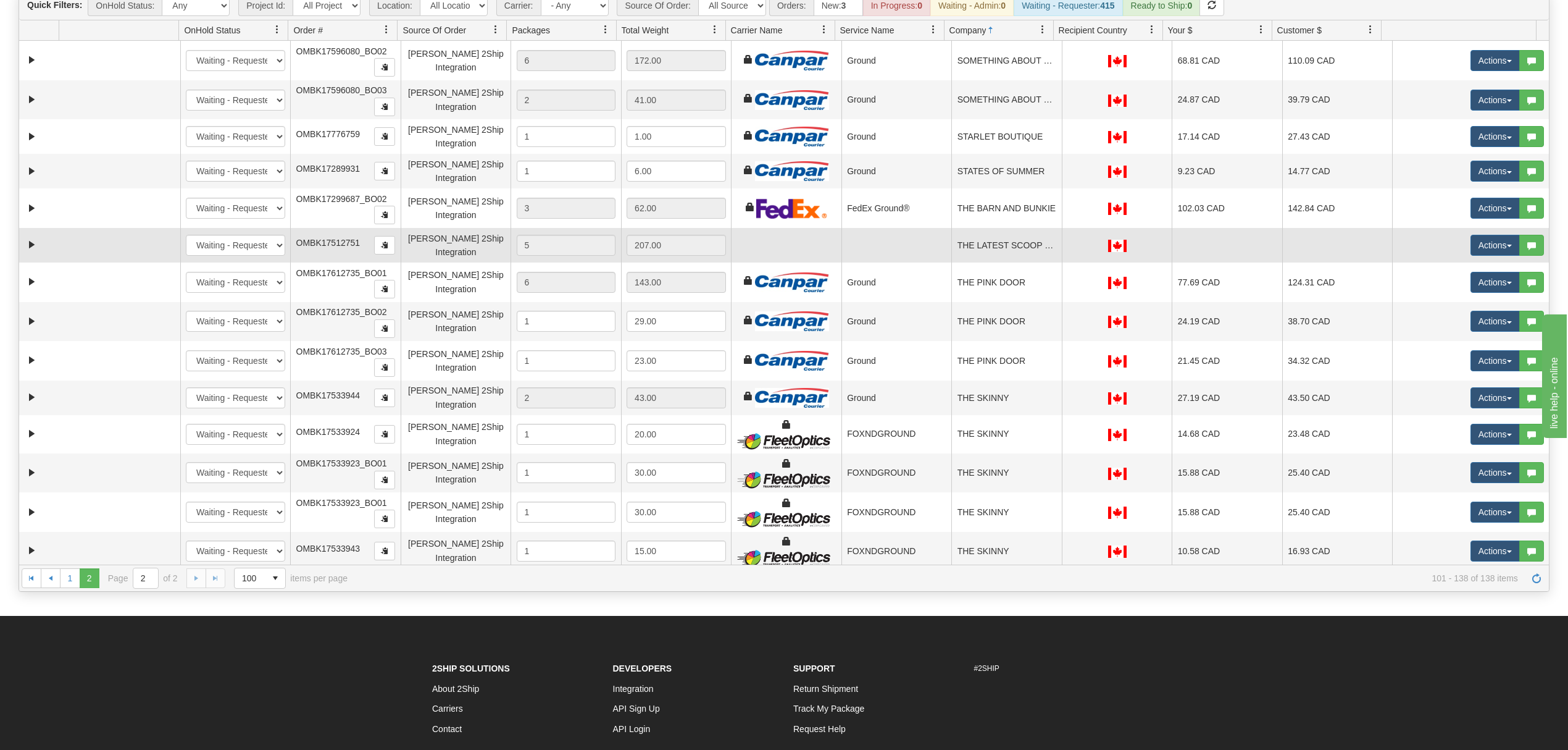
scroll to position [0, 0]
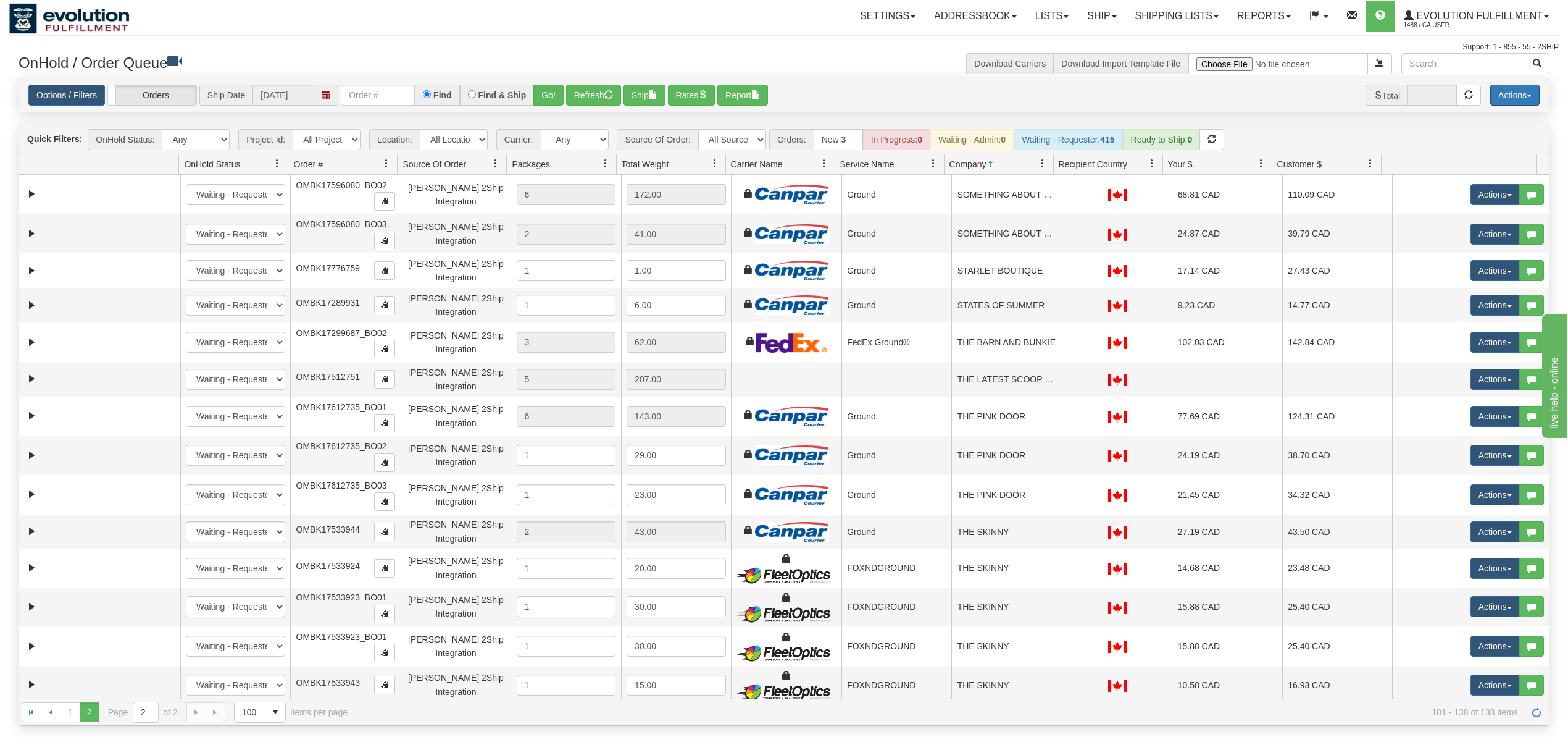
click at [1501, 89] on button "Actions" at bounding box center [1515, 95] width 50 height 21
click at [1477, 191] on link "Delete Selected" at bounding box center [1487, 195] width 104 height 16
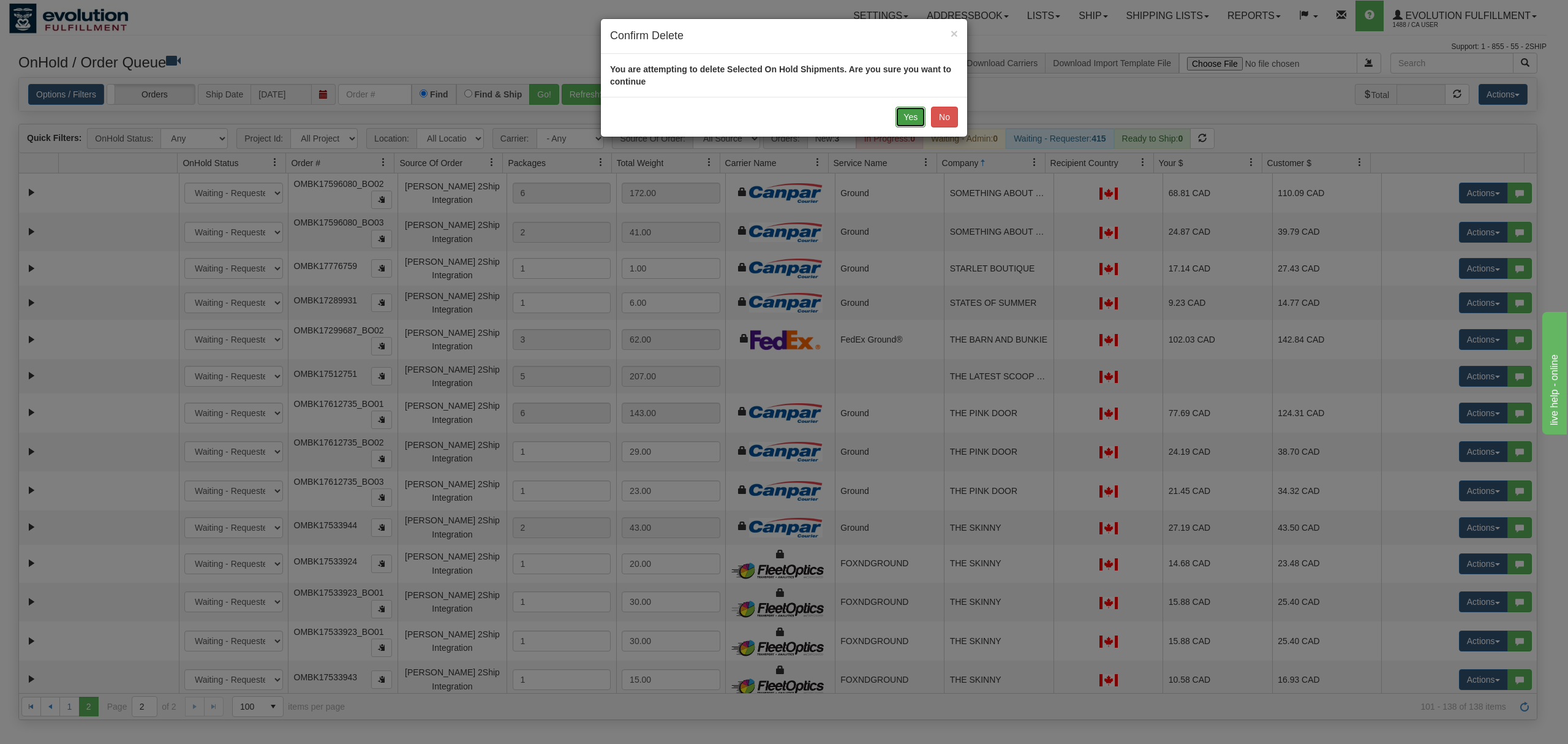
click at [902, 119] on button "Yes" at bounding box center [910, 117] width 30 height 21
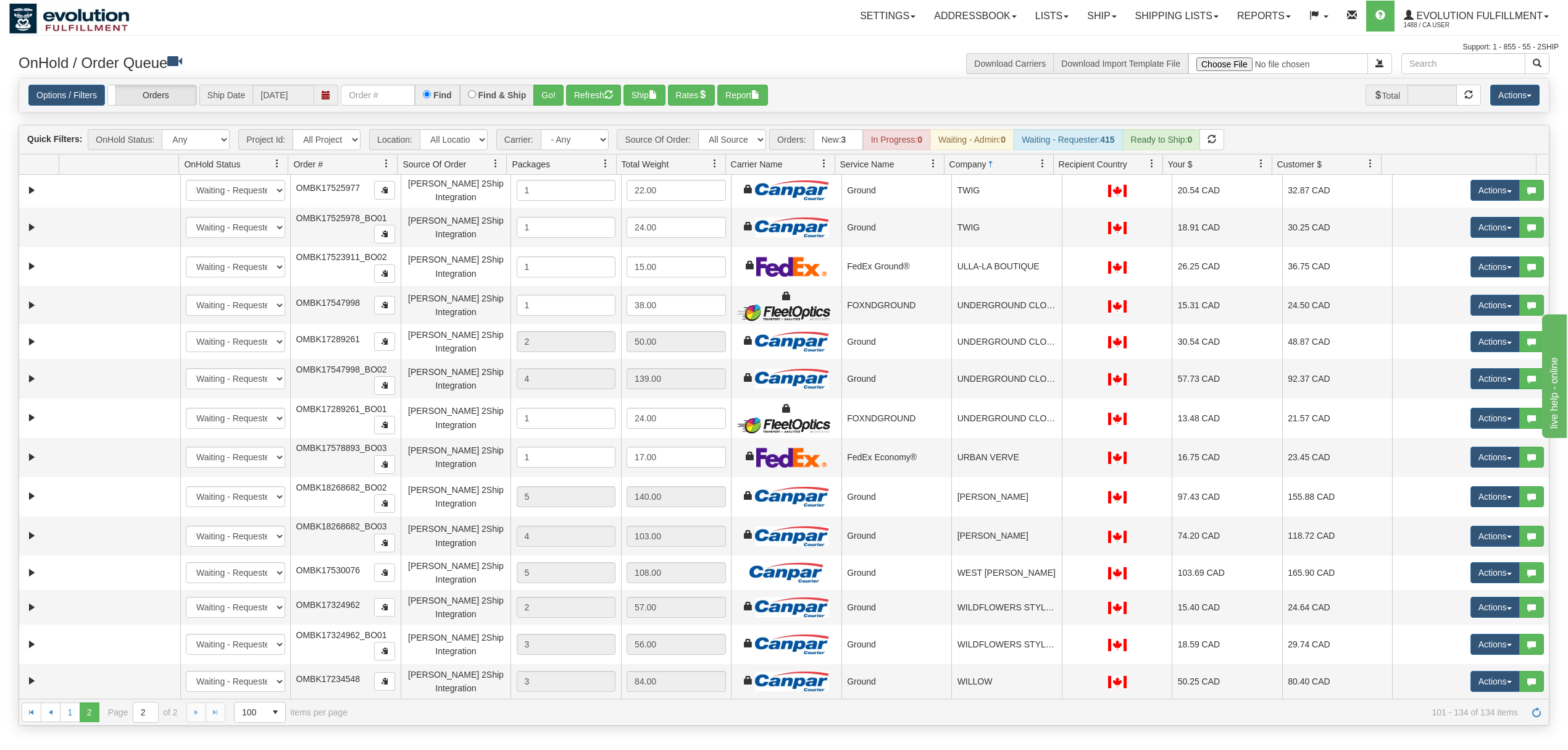
scroll to position [773, 0]
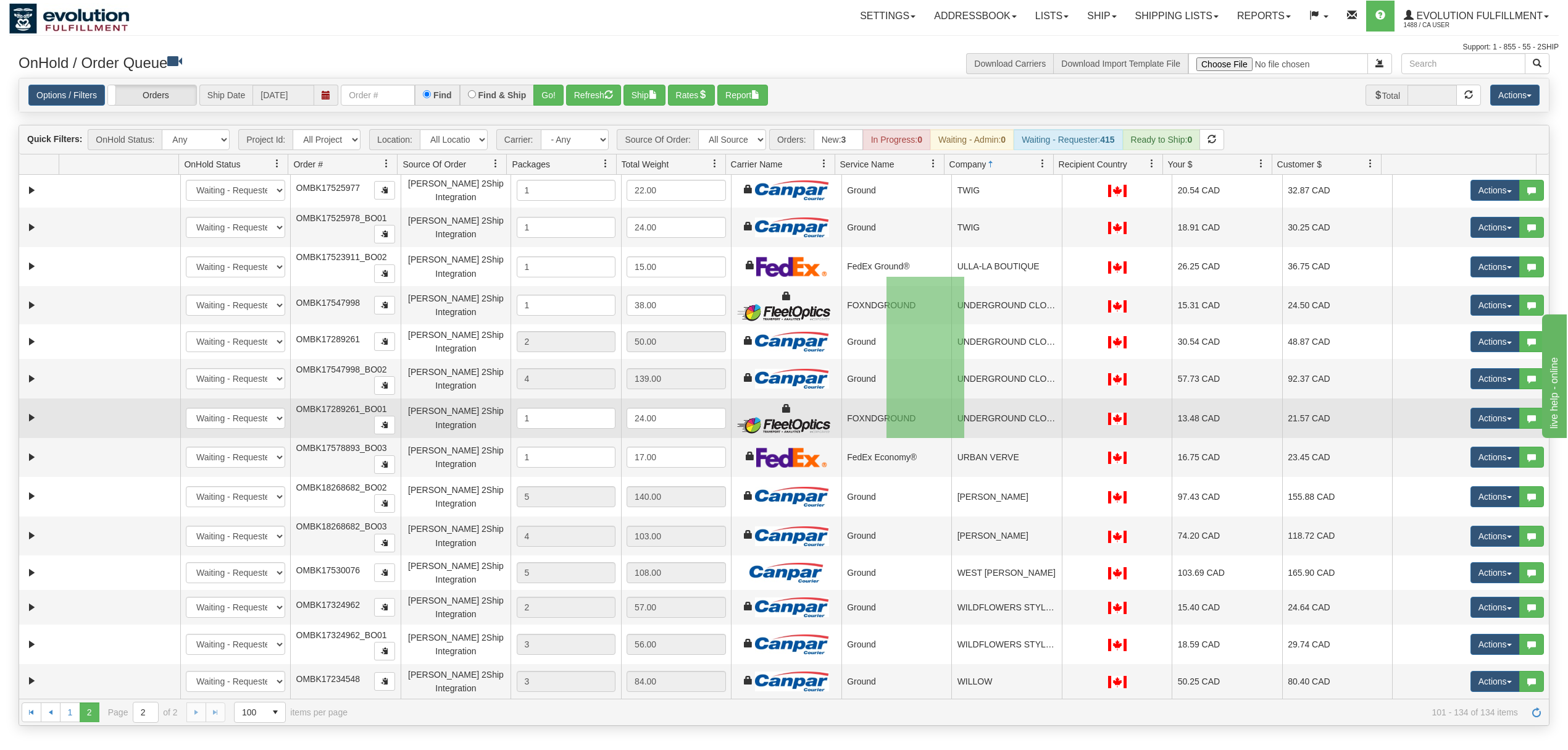
drag, startPoint x: 887, startPoint y: 277, endPoint x: 964, endPoint y: 438, distance: 178.5
click at [964, 438] on tbody "31559446 EVOLUTION V3 90945064 90945067 New In Progress Waiting - Admin Waiting…" at bounding box center [784, 54] width 1530 height 1290
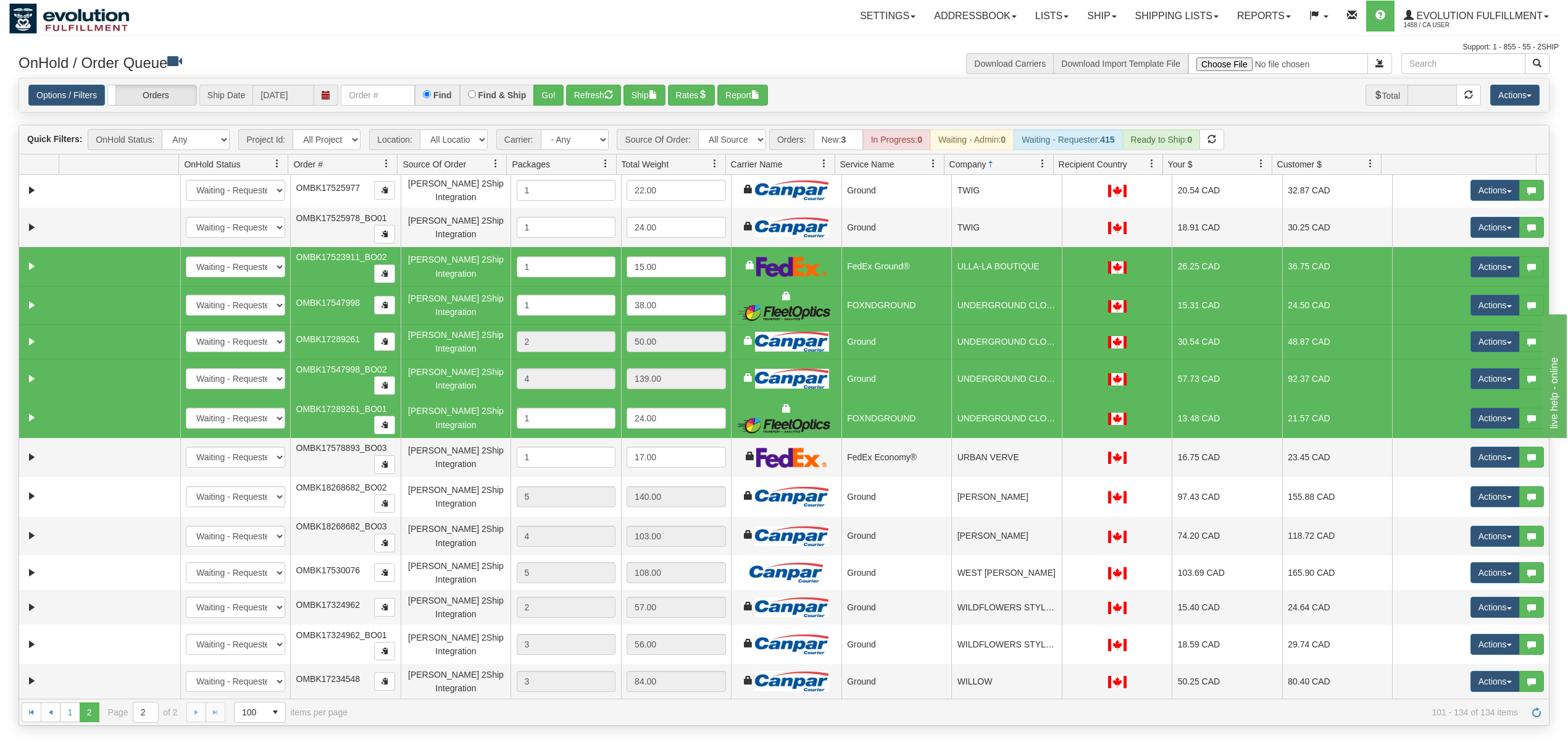
click at [978, 430] on td "UNDERGROUND CLOTHING" at bounding box center [1006, 418] width 110 height 40
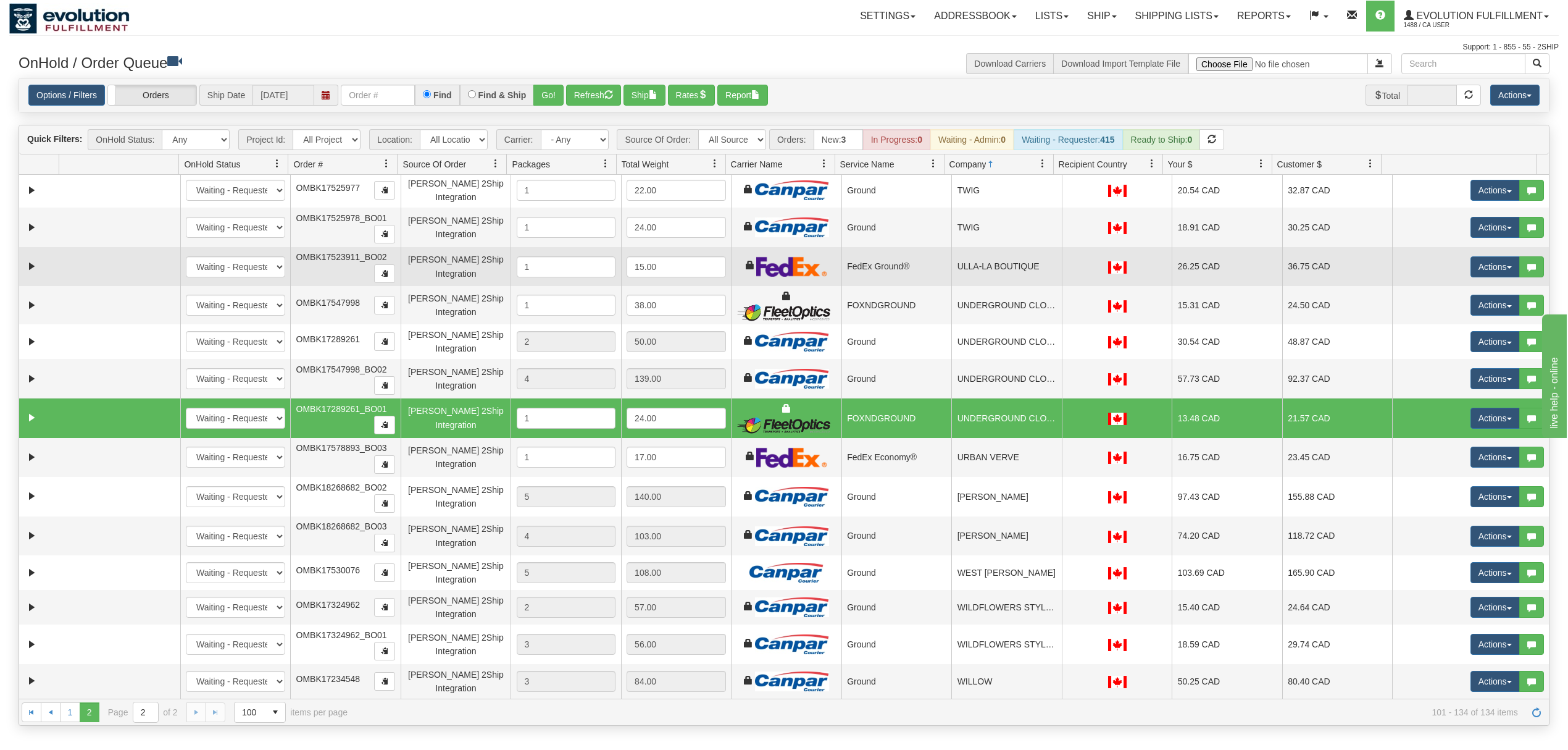
click at [992, 273] on td "ULLA-LA BOUTIQUE" at bounding box center [1006, 266] width 110 height 40
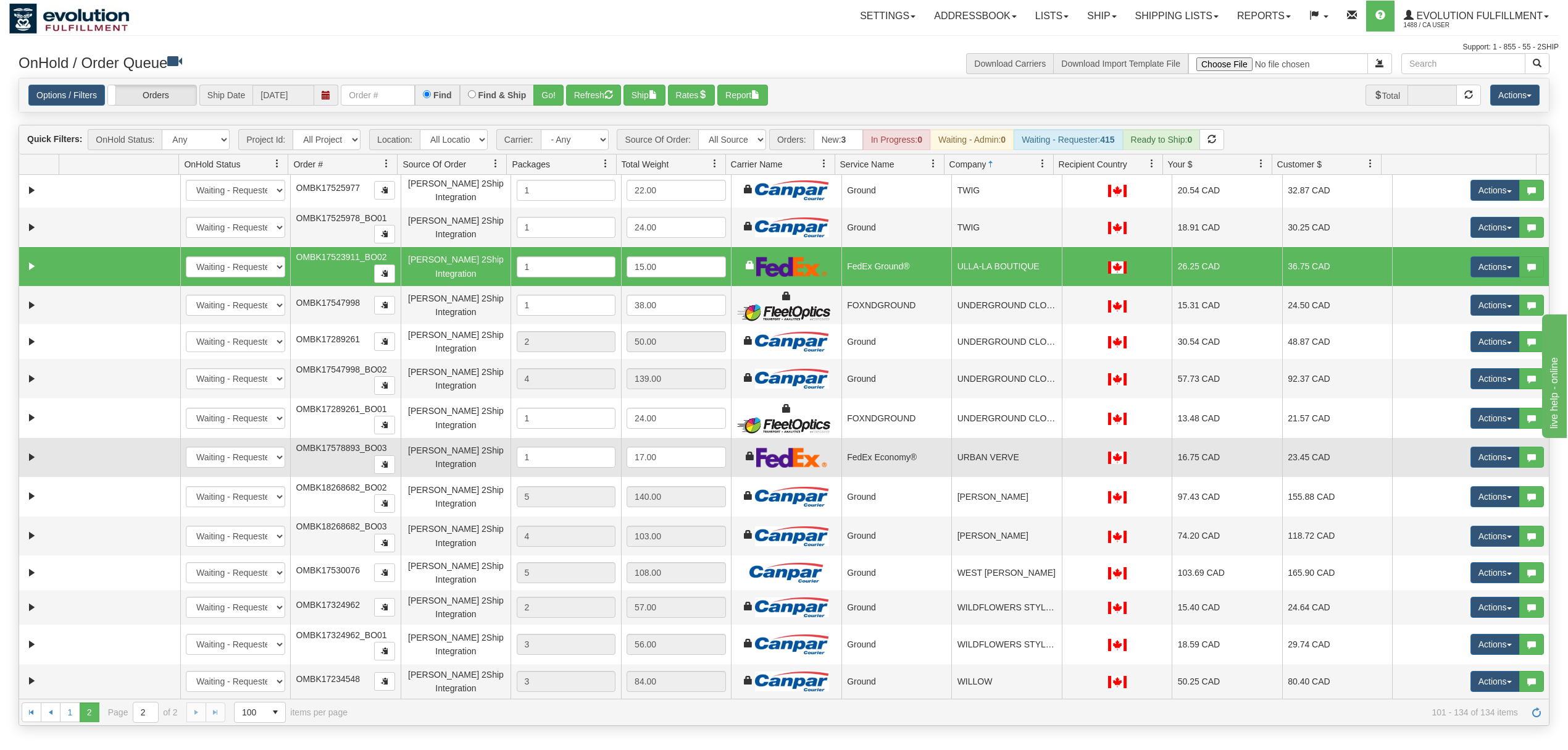
click at [970, 453] on td "URBAN VERVE" at bounding box center [1006, 458] width 110 height 40
